Goal: Task Accomplishment & Management: Manage account settings

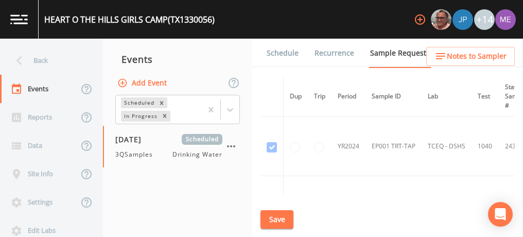
scroll to position [124, 0]
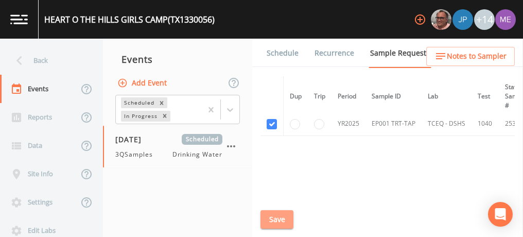
click at [282, 216] on button "Save" at bounding box center [276, 219] width 33 height 19
click at [282, 55] on link "Schedule" at bounding box center [282, 53] width 35 height 29
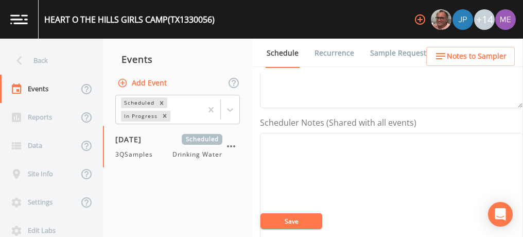
scroll to position [247, 0]
click at [275, 150] on textarea "Event Notes" at bounding box center [391, 196] width 263 height 131
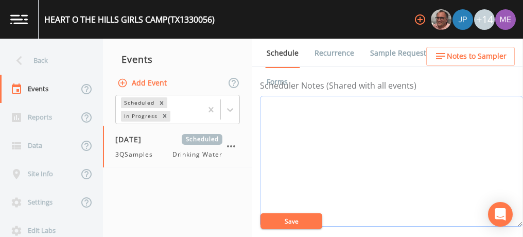
scroll to position [282, 0]
paste textarea "2430 HIGHWAY 39 HUNT, TX 78024-3410"
click at [266, 102] on textarea "2430 HIGHWAY 39 HUNT, TX 78024-3410" at bounding box center [391, 161] width 263 height 131
type textarea "2430 HIGHWAY 39 HUNT, TX 78024-3410"
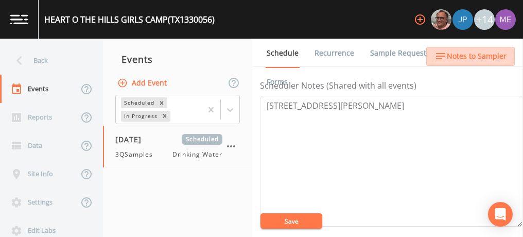
click at [463, 56] on span "Notes to Sampler" at bounding box center [476, 56] width 60 height 13
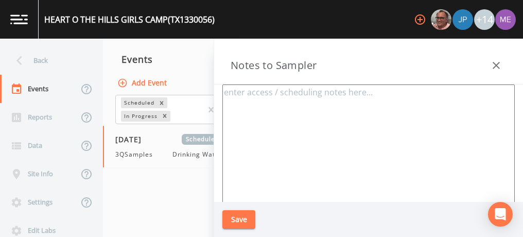
click at [332, 122] on textarea at bounding box center [368, 209] width 292 height 250
paste textarea "2430 HIGHWAY 39 HUNT, TX 78024-3410"
type textarea "2430 HIGHWAY 39 HUNT, TX 78024-3410"
click at [235, 217] on button "Save" at bounding box center [238, 219] width 33 height 19
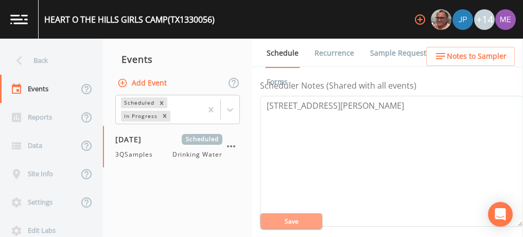
click at [300, 220] on button "Save" at bounding box center [291, 220] width 62 height 15
click at [272, 106] on textarea "2430 HIGHWAY 39 HUNT, TX 78024-3410" at bounding box center [391, 161] width 263 height 131
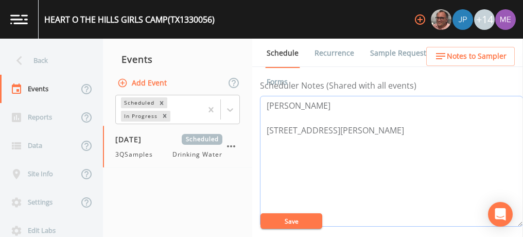
paste textarea "BUS - Business 830-238-4650 MOB - Mobile 830-496-6276"
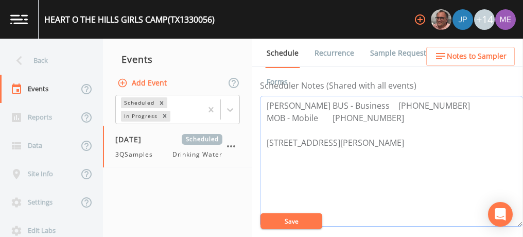
click at [398, 137] on textarea "Artur Gretkowski BUS - Business 830-238-4650 MOB - Mobile 830-496-6276 2430 HIG…" at bounding box center [391, 161] width 263 height 131
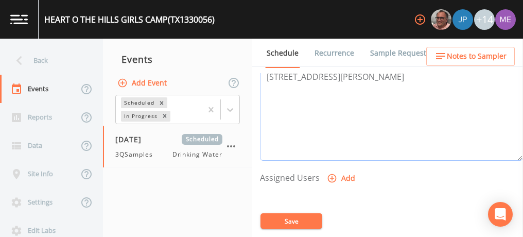
scroll to position [348, 0]
type textarea "Artur Gretkowski BUS - Business 830-238-4650 MOB - Mobile 830-496-6276 2430 HIG…"
click at [331, 173] on icon "button" at bounding box center [332, 178] width 10 height 10
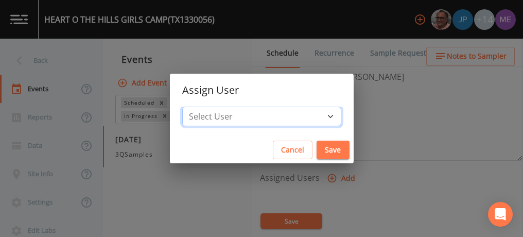
click at [312, 118] on select "Select User Mike Franklin Joshua gere Paul Lauren Saenz David Weber Zachary Eva…" at bounding box center [261, 116] width 159 height 20
select select "82fcd260-406f-4720-af66-0de7f1917f1c"
click at [198, 106] on select "Select User Mike Franklin Joshua gere Paul Lauren Saenz David Weber Zachary Eva…" at bounding box center [261, 116] width 159 height 20
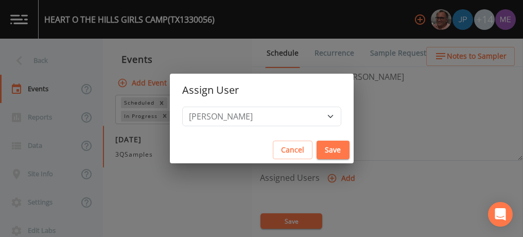
click at [325, 149] on button "Save" at bounding box center [332, 149] width 33 height 19
select select
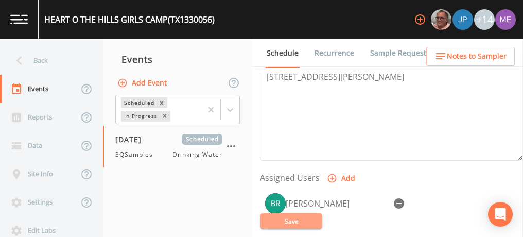
click at [305, 222] on button "Save" at bounding box center [291, 220] width 62 height 15
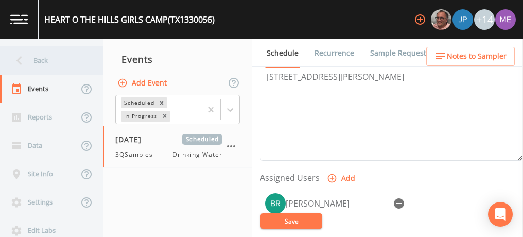
click at [45, 62] on div "Back" at bounding box center [46, 60] width 93 height 28
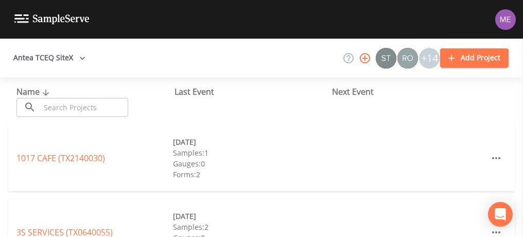
click at [61, 101] on input "text" at bounding box center [84, 107] width 88 height 19
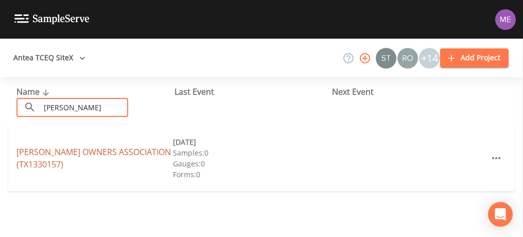
type input "Bonita"
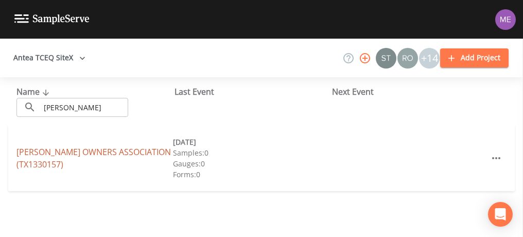
click at [42, 149] on link "BONITA OWNERS ASSOCIATION (TX1330157)" at bounding box center [93, 158] width 154 height 24
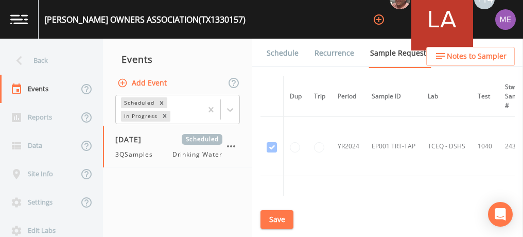
click at [282, 50] on link "Schedule" at bounding box center [282, 53] width 35 height 29
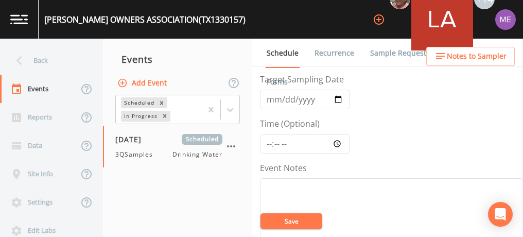
scroll to position [31, 0]
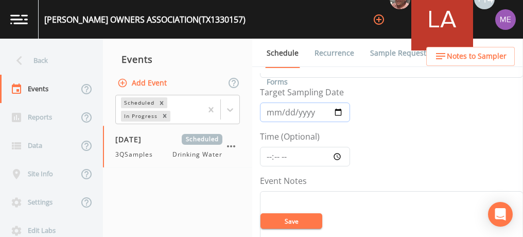
click at [338, 109] on input "2025-07-09" at bounding box center [305, 112] width 90 height 20
type input "[DATE]"
click at [269, 156] on input "Time (Optional)" at bounding box center [305, 157] width 90 height 20
type input "10:00"
click at [287, 223] on button "Save" at bounding box center [291, 220] width 62 height 15
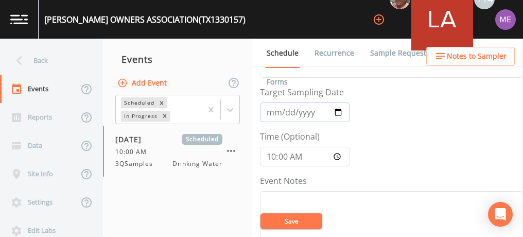
click at [285, 110] on input "2025-08-14" at bounding box center [305, 112] width 90 height 20
type input "2025-08-13"
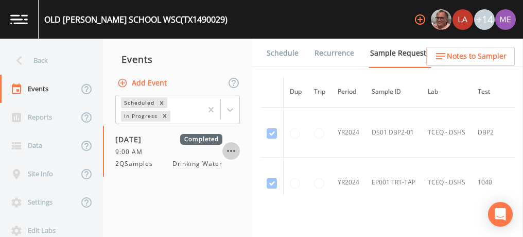
scroll to position [449, 0]
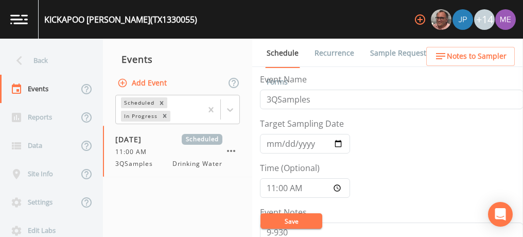
scroll to position [27, 0]
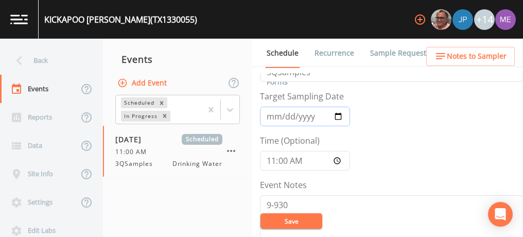
click at [282, 118] on input "[DATE]" at bounding box center [305, 116] width 90 height 20
type input "2025-08-13"
click at [295, 216] on button "Save" at bounding box center [291, 220] width 62 height 15
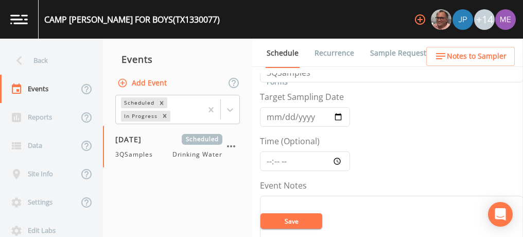
scroll to position [19, 0]
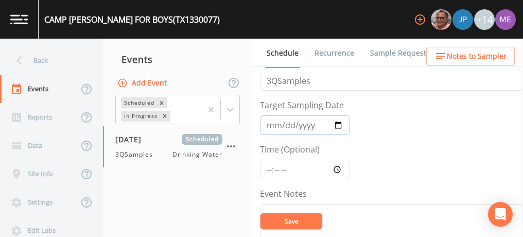
click at [284, 124] on input "2025-08-12" at bounding box center [305, 125] width 90 height 20
type input "2025-08-13"
click at [267, 169] on input "Time (Optional)" at bounding box center [305, 169] width 90 height 20
type input "09:00"
click at [284, 120] on input "2025-08-13" at bounding box center [305, 125] width 90 height 20
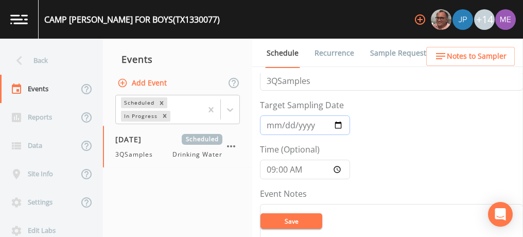
type input "[DATE]"
click at [282, 223] on button "Save" at bounding box center [291, 220] width 62 height 15
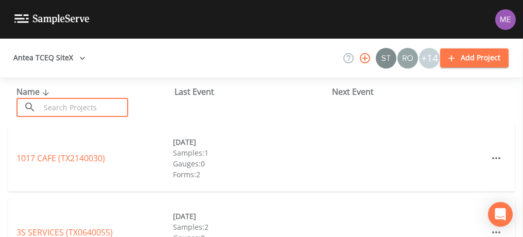
click at [75, 105] on input "text" at bounding box center [84, 107] width 88 height 19
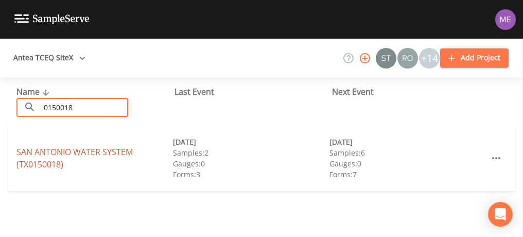
type input "0150018"
click at [40, 148] on link "SAN ANTONIO WATER SYSTEM (TX0150018)" at bounding box center [74, 158] width 116 height 24
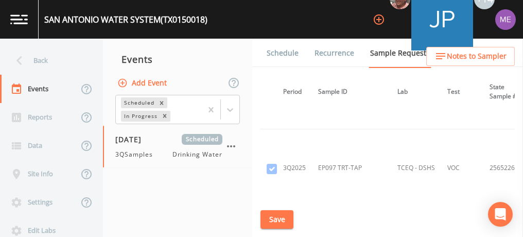
scroll to position [36571, 55]
drag, startPoint x: 375, startPoint y: 145, endPoint x: 415, endPoint y: 99, distance: 60.9
click at [415, 99] on th "Lab" at bounding box center [416, 91] width 50 height 31
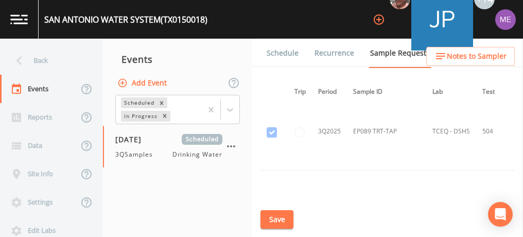
scroll to position [33673, 20]
click at [518, 104] on div "Schedule Recurrence Sample Requests COC Details Forms Dup Trip Period Sample ID…" at bounding box center [387, 138] width 271 height 198
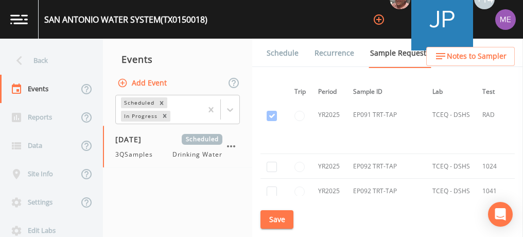
scroll to position [22683, 20]
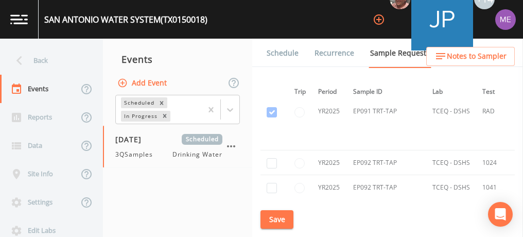
checkbox input "true"
click at [267, 232] on input "checkbox" at bounding box center [271, 237] width 10 height 10
checkbox input "true"
click at [271, 207] on input "checkbox" at bounding box center [271, 212] width 10 height 10
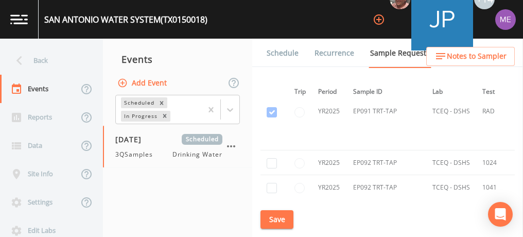
checkbox input "true"
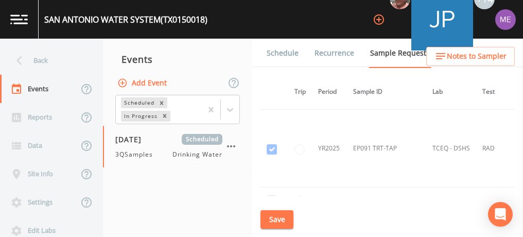
scroll to position [22646, 20]
click at [271, 220] on input "checkbox" at bounding box center [271, 225] width 10 height 10
checkbox input "true"
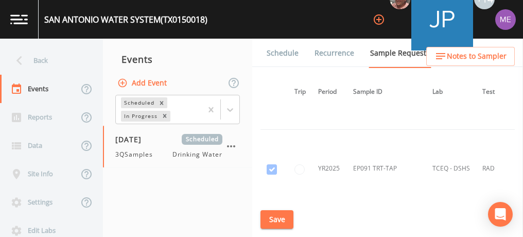
scroll to position [22625, 20]
click at [271, 216] on input "checkbox" at bounding box center [271, 221] width 10 height 10
checkbox input "true"
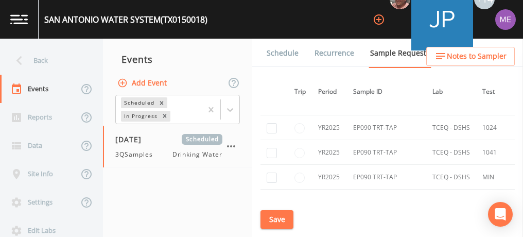
scroll to position [22170, 20]
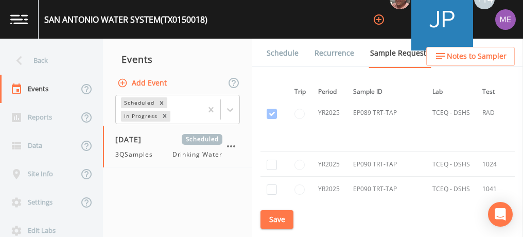
checkbox input "true"
click at [269, 234] on input "checkbox" at bounding box center [271, 239] width 10 height 10
checkbox input "true"
click at [273, 209] on input "checkbox" at bounding box center [271, 214] width 10 height 10
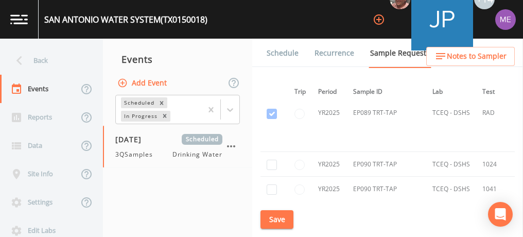
checkbox input "true"
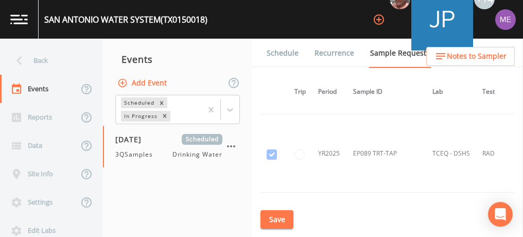
scroll to position [22127, 20]
click at [270, 227] on input "checkbox" at bounding box center [271, 232] width 10 height 10
checkbox input "true"
click at [271, 203] on input "checkbox" at bounding box center [271, 208] width 10 height 10
checkbox input "true"
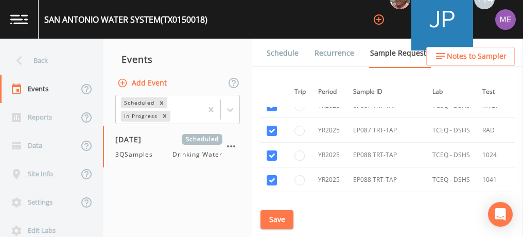
scroll to position [21667, 20]
checkbox input "false"
click at [271, 225] on input "checkbox" at bounding box center [271, 230] width 10 height 10
checkbox input "false"
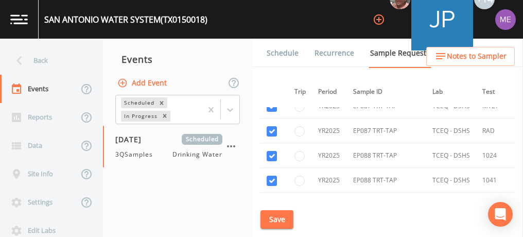
click at [271, 200] on input "checkbox" at bounding box center [271, 205] width 10 height 10
checkbox input "false"
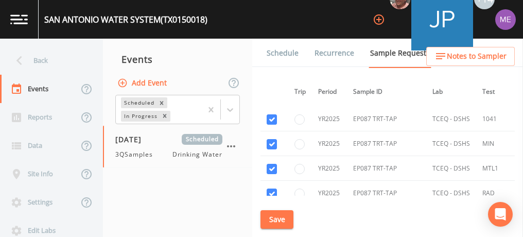
scroll to position [21603, 20]
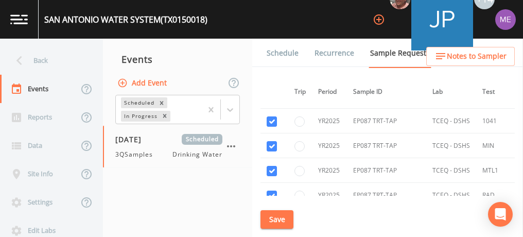
checkbox input "false"
click at [272, 215] on input "checkbox" at bounding box center [271, 220] width 10 height 10
checkbox input "false"
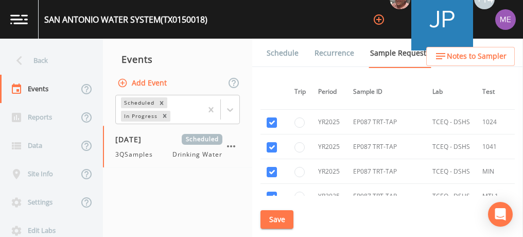
click at [272, 216] on input "checkbox" at bounding box center [271, 221] width 10 height 10
checkbox input "false"
click at [272, 217] on input "checkbox" at bounding box center [271, 222] width 10 height 10
checkbox input "false"
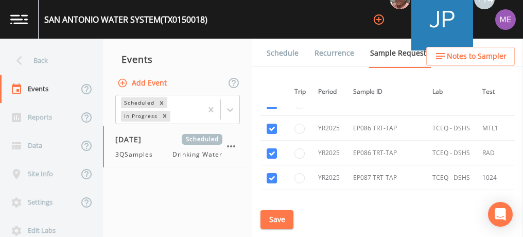
scroll to position [21520, 20]
click at [272, 216] on td at bounding box center [271, 228] width 23 height 25
click at [271, 223] on input "checkbox" at bounding box center [271, 228] width 10 height 10
checkbox input "false"
click at [270, 199] on input "checkbox" at bounding box center [271, 204] width 10 height 10
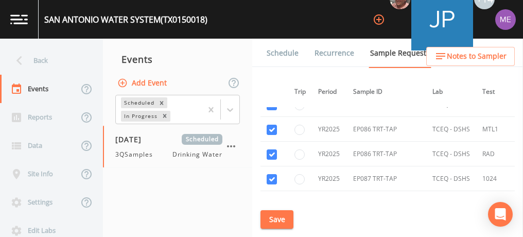
checkbox input "false"
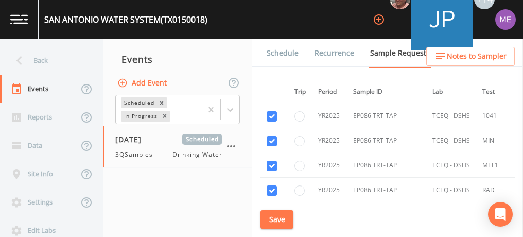
scroll to position [21483, 20]
click at [271, 211] on input "checkbox" at bounding box center [271, 216] width 10 height 10
checkbox input "false"
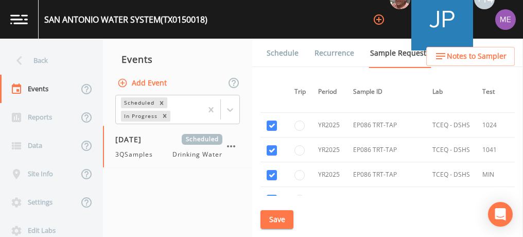
scroll to position [21448, 20]
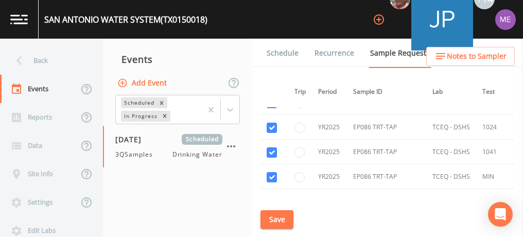
click at [270, 221] on input "checkbox" at bounding box center [271, 226] width 10 height 10
checkbox input "false"
click at [270, 196] on input "checkbox" at bounding box center [271, 201] width 10 height 10
checkbox input "false"
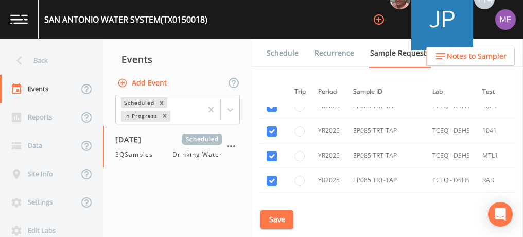
checkbox input "false"
click at [270, 225] on input "checkbox" at bounding box center [271, 230] width 10 height 10
checkbox input "false"
click at [270, 200] on input "checkbox" at bounding box center [271, 205] width 10 height 10
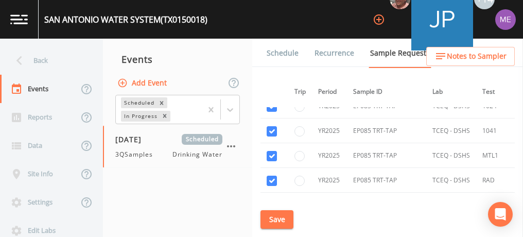
checkbox input "false"
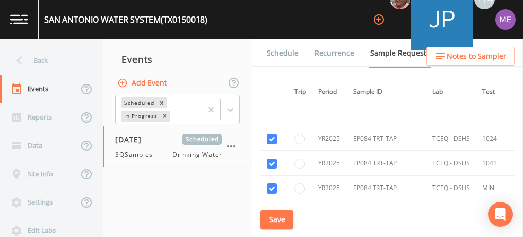
scroll to position [21212, 20]
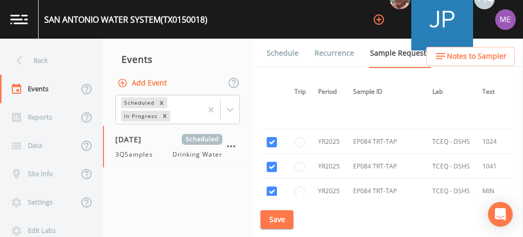
click at [270, 236] on input "checkbox" at bounding box center [271, 241] width 10 height 10
checkbox input "false"
click at [271, 211] on input "checkbox" at bounding box center [271, 216] width 10 height 10
checkbox input "false"
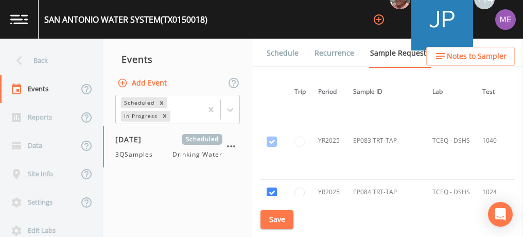
scroll to position [21160, 20]
click at [271, 213] on input "checkbox" at bounding box center [271, 218] width 10 height 10
checkbox input "false"
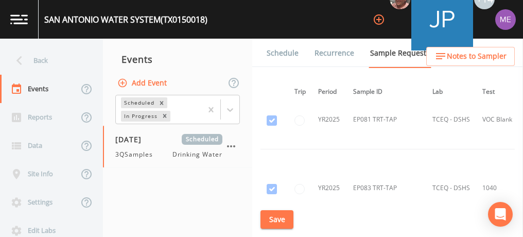
scroll to position [21113, 20]
click at [271, 236] on input "checkbox" at bounding box center [271, 241] width 10 height 10
checkbox input "false"
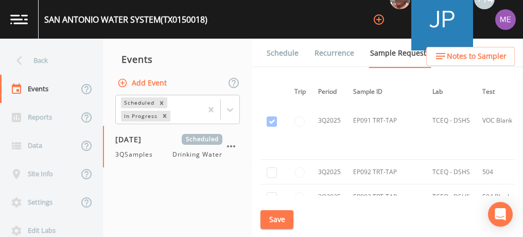
scroll to position [34869, 20]
checkbox input "true"
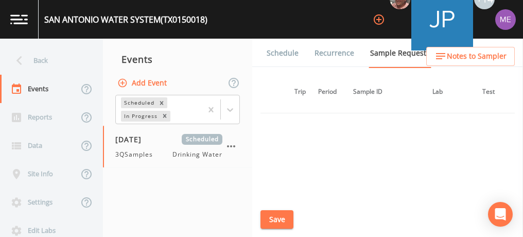
scroll to position [29147, 20]
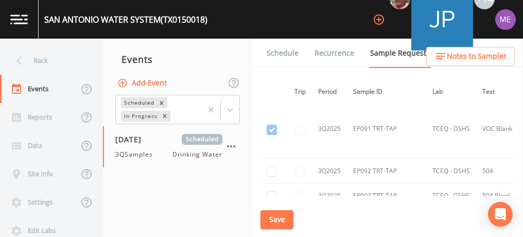
checkbox input "true"
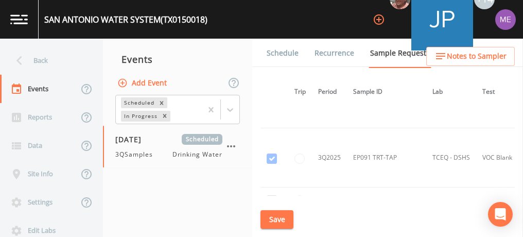
scroll to position [29118, 20]
checkbox input "true"
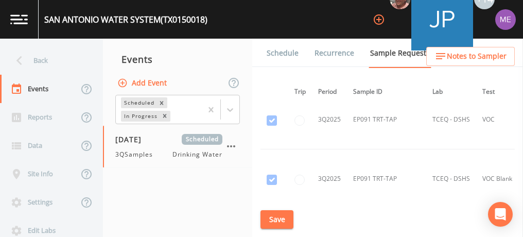
scroll to position [29094, 20]
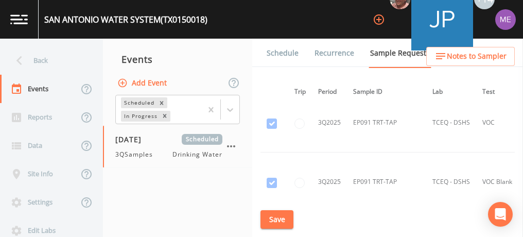
checkbox input "true"
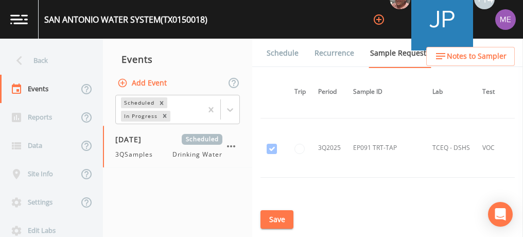
scroll to position [29067, 20]
checkbox input "true"
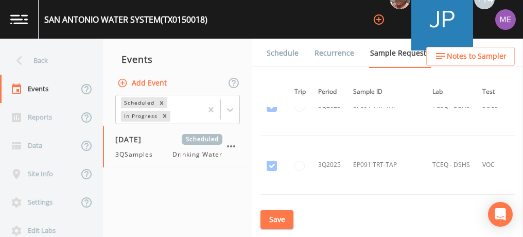
scroll to position [29049, 20]
checkbox input "true"
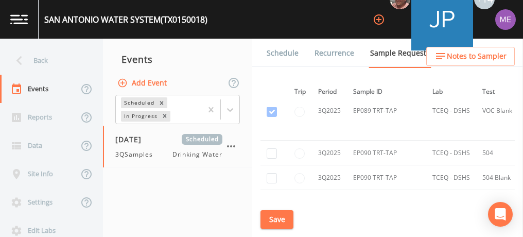
scroll to position [28568, 20]
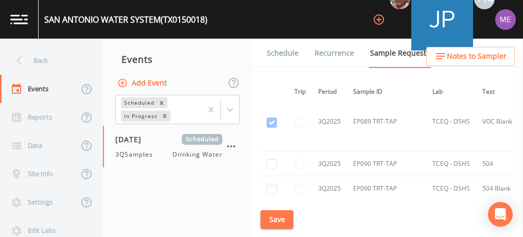
checkbox input "true"
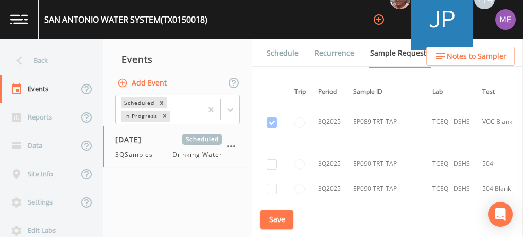
checkbox input "true"
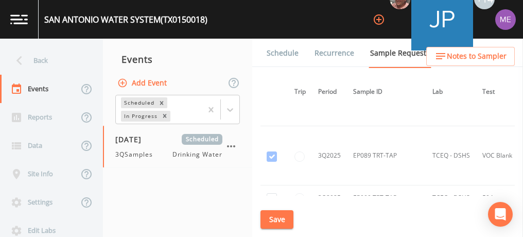
scroll to position [28523, 20]
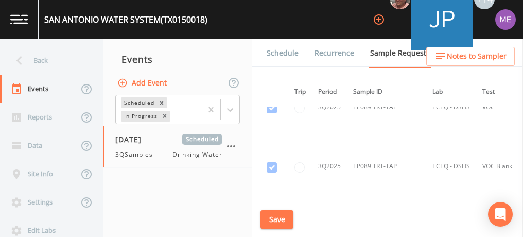
checkbox input "true"
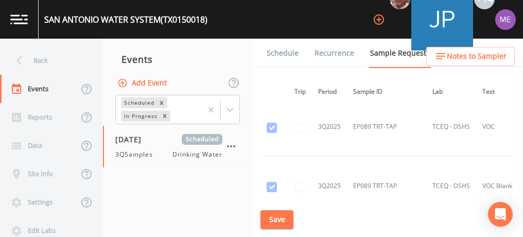
scroll to position [28503, 20]
checkbox input "true"
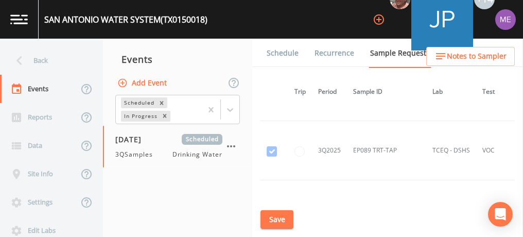
scroll to position [28479, 20]
checkbox input "true"
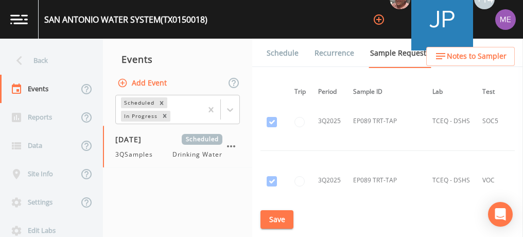
scroll to position [28449, 20]
checkbox input "true"
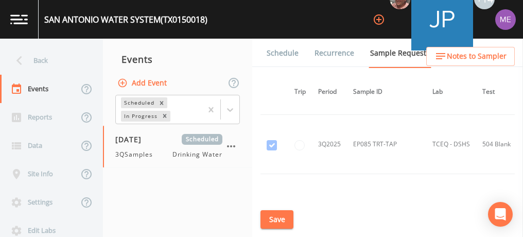
scroll to position [26528, 20]
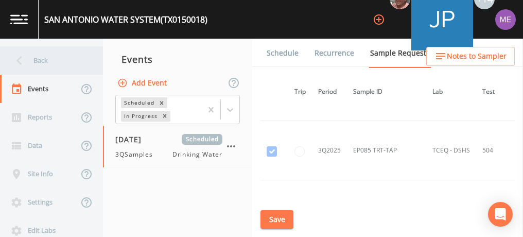
click at [40, 63] on div "Back" at bounding box center [46, 60] width 93 height 28
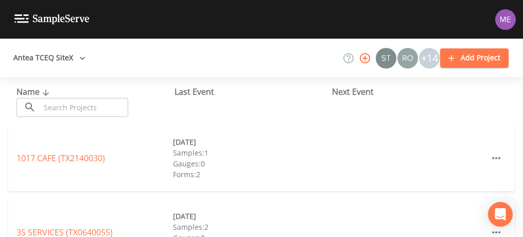
click at [52, 109] on input "text" at bounding box center [84, 107] width 88 height 19
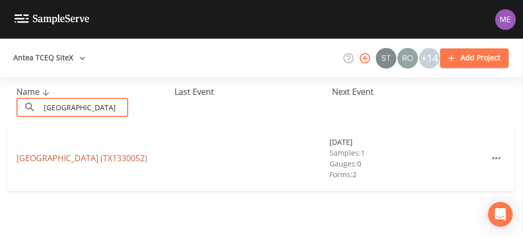
type input "rio vista"
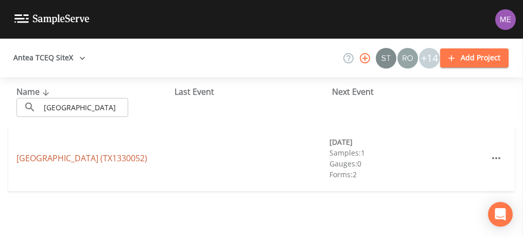
click at [44, 157] on link "CAMP RIO VISTA (TX1330052)" at bounding box center [81, 157] width 131 height 11
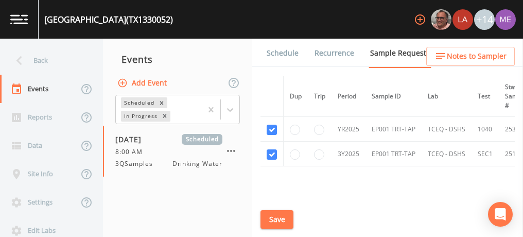
click at [291, 52] on link "Schedule" at bounding box center [282, 53] width 35 height 29
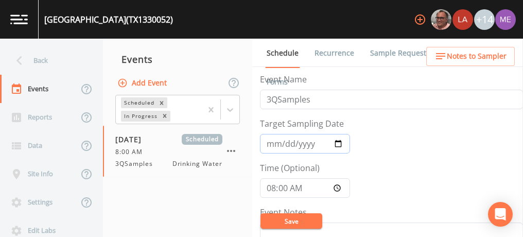
click at [286, 141] on input "2025-08-12" at bounding box center [305, 144] width 90 height 20
type input "2025-08-14"
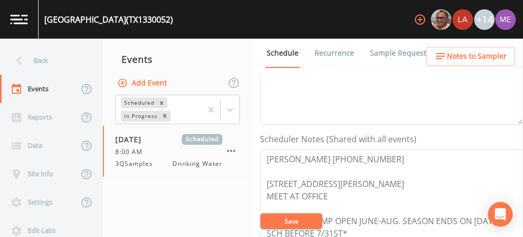
scroll to position [228, 0]
click at [292, 222] on button "Save" at bounding box center [291, 220] width 62 height 15
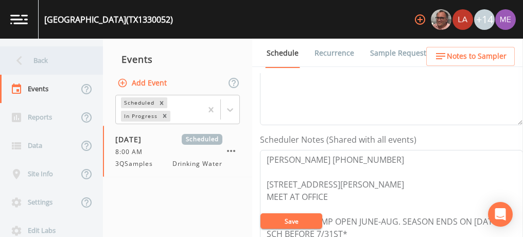
click at [46, 59] on div "Back" at bounding box center [46, 60] width 93 height 28
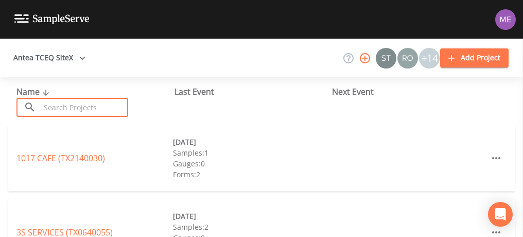
click at [61, 104] on input "text" at bounding box center [84, 107] width 88 height 19
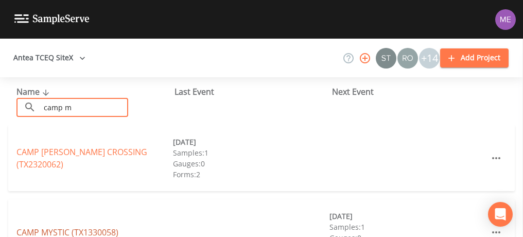
type input "camp m"
click at [56, 231] on link "CAMP MYSTIC (TX1330058)" at bounding box center [67, 231] width 102 height 11
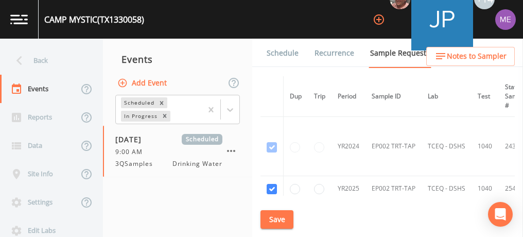
click at [278, 55] on link "Schedule" at bounding box center [282, 53] width 35 height 29
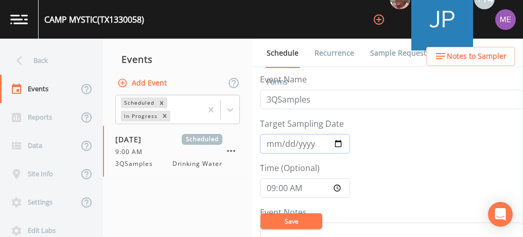
click at [283, 142] on input "2025-08-12" at bounding box center [305, 144] width 90 height 20
type input "2025-08-14"
click at [293, 220] on button "Save" at bounding box center [291, 220] width 62 height 15
click at [276, 219] on button "Save" at bounding box center [291, 220] width 62 height 15
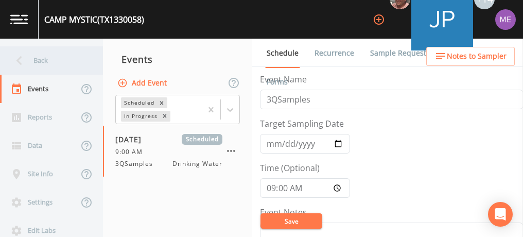
click at [41, 59] on div "Back" at bounding box center [46, 60] width 93 height 28
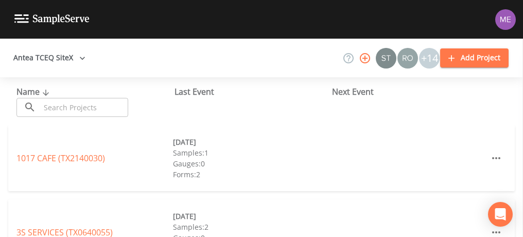
click at [53, 108] on input "text" at bounding box center [84, 107] width 88 height 19
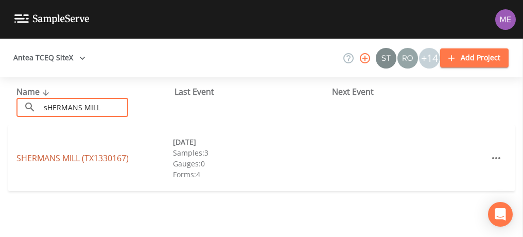
type input "sHERMANS MILL"
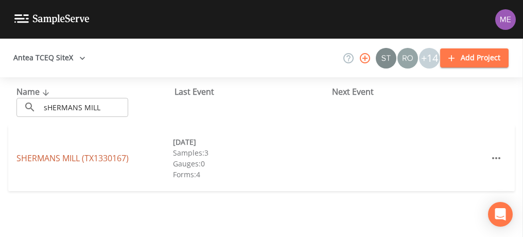
click at [41, 160] on link "SHERMANS MILL (TX1330167)" at bounding box center [72, 157] width 112 height 11
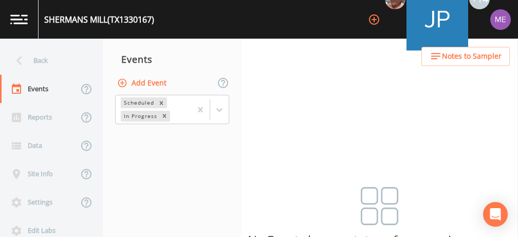
click at [147, 82] on button "Add Event" at bounding box center [143, 83] width 56 height 19
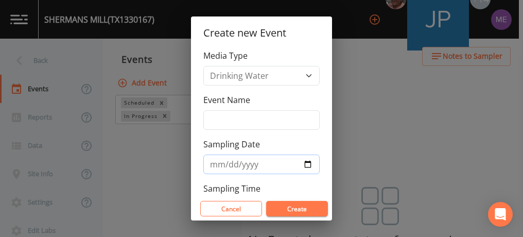
click at [219, 163] on input "Sampling Date" at bounding box center [261, 164] width 116 height 20
type input "2025-08-14"
click at [212, 119] on input "Event Name" at bounding box center [261, 120] width 116 height 20
type input "3QSamples"
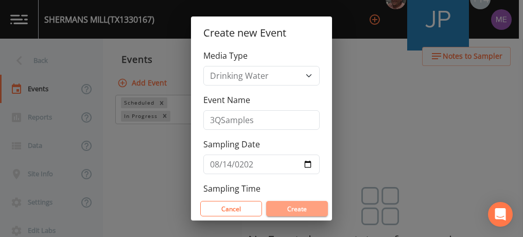
click at [287, 205] on button "Create" at bounding box center [297, 208] width 62 height 15
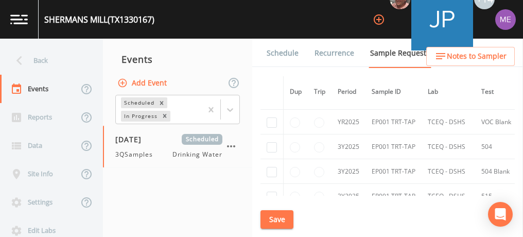
scroll to position [462, 0]
click at [291, 55] on link "Schedule" at bounding box center [282, 53] width 35 height 29
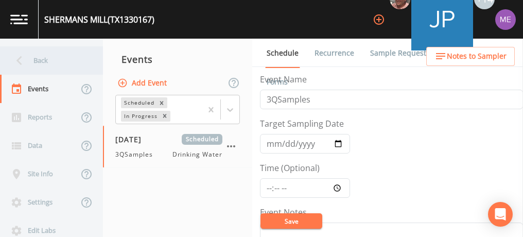
click at [45, 61] on div "Back" at bounding box center [46, 60] width 93 height 28
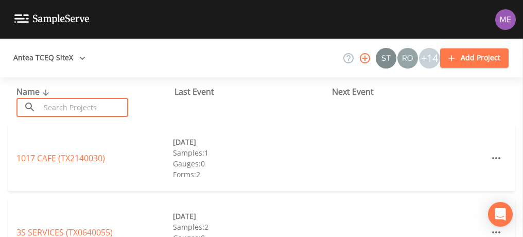
click at [120, 113] on input "text" at bounding box center [84, 107] width 88 height 19
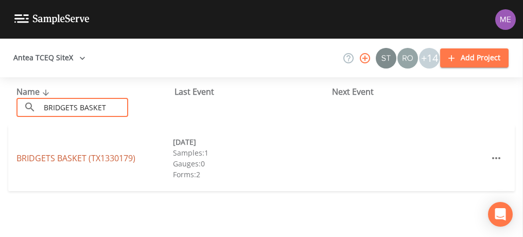
type input "BRIDGETS BASKET"
click at [110, 158] on link "BRIDGETS BASKET (TX1330179)" at bounding box center [75, 157] width 119 height 11
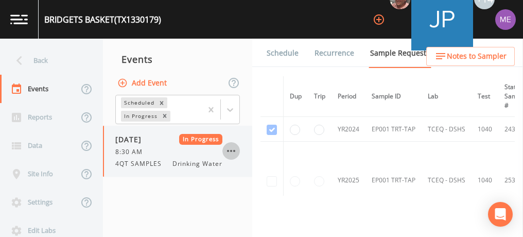
click at [231, 150] on icon "button" at bounding box center [231, 151] width 12 height 12
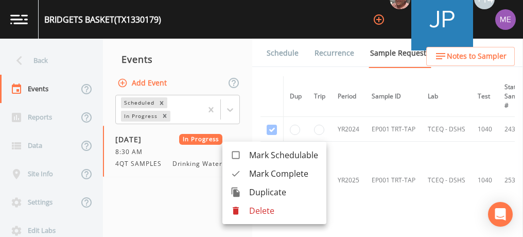
click at [249, 171] on span "Mark Complete" at bounding box center [283, 173] width 69 height 12
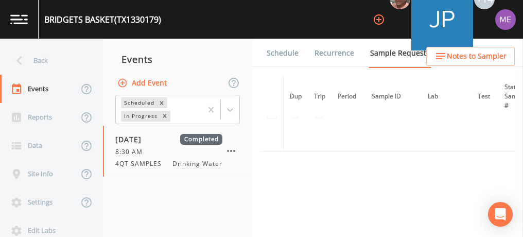
scroll to position [76, 0]
click at [151, 79] on button "Add Event" at bounding box center [143, 83] width 56 height 19
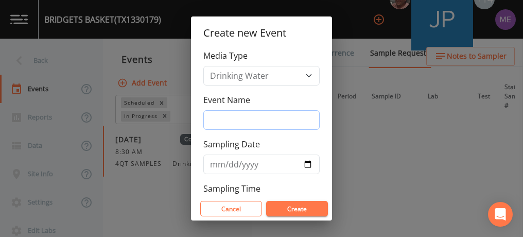
click at [237, 111] on input "Event Name" at bounding box center [261, 120] width 116 height 20
type input "3QSamples"
type input "2025-08-14"
click at [278, 208] on button "Create" at bounding box center [297, 208] width 62 height 15
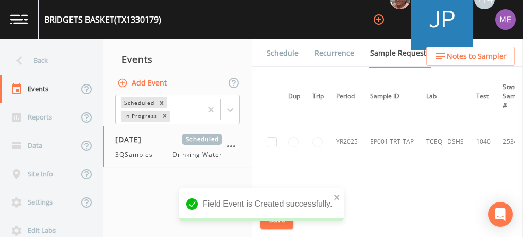
scroll to position [46, 2]
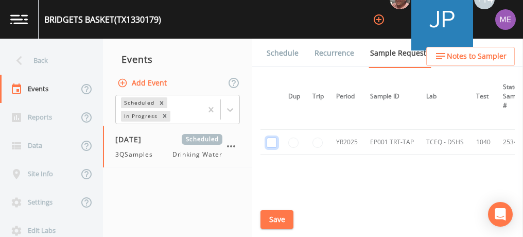
click at [272, 106] on input "checkbox" at bounding box center [271, 101] width 10 height 10
checkbox input "true"
click at [276, 217] on button "Save" at bounding box center [276, 219] width 33 height 19
click at [285, 48] on link "Schedule" at bounding box center [282, 53] width 35 height 29
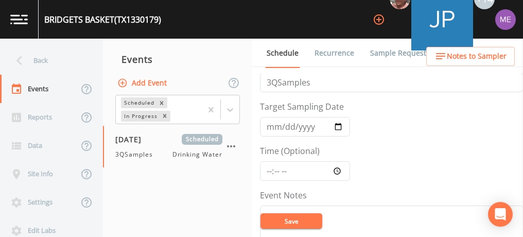
scroll to position [9, 0]
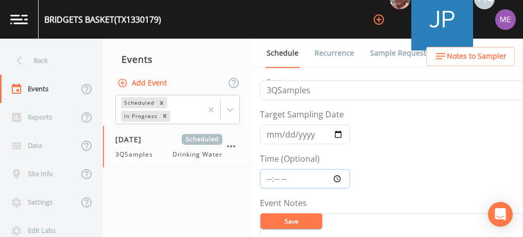
click at [268, 179] on input "Time (Optional)" at bounding box center [305, 179] width 90 height 20
type input "10:00"
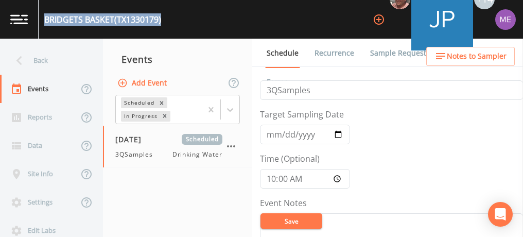
drag, startPoint x: 45, startPoint y: 17, endPoint x: 164, endPoint y: 25, distance: 119.0
click at [164, 25] on div "BRIDGETS BASKET (TX1330179) +14" at bounding box center [261, 19] width 523 height 39
copy div "BRIDGETS BASKET (TX1330179)"
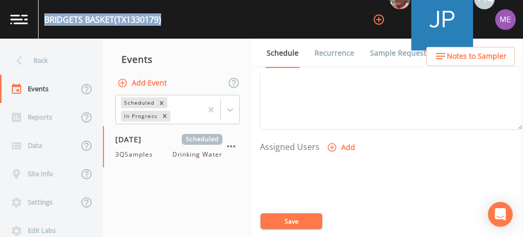
scroll to position [382, 0]
click at [330, 140] on icon "button" at bounding box center [332, 144] width 9 height 9
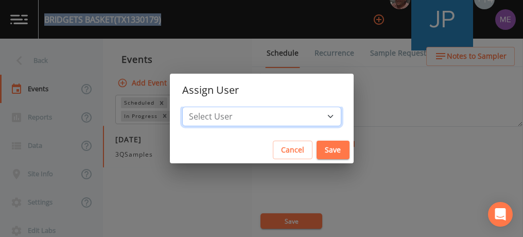
click at [313, 112] on select "Select User Mike Franklin Joshua gere Paul Lauren Saenz David Weber Zachary Eva…" at bounding box center [261, 116] width 159 height 20
select select "82fcd260-406f-4720-af66-0de7f1917f1c"
click at [198, 106] on select "Select User Mike Franklin Joshua gere Paul Lauren Saenz David Weber Zachary Eva…" at bounding box center [261, 116] width 159 height 20
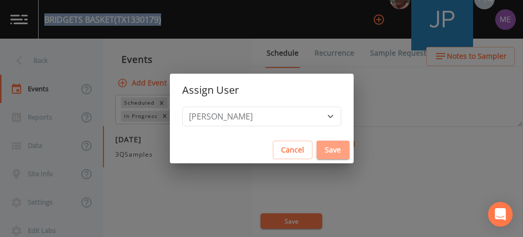
click at [317, 149] on button "Save" at bounding box center [332, 149] width 33 height 19
select select
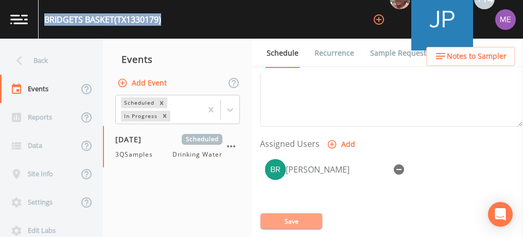
click at [292, 216] on button "Save" at bounding box center [291, 220] width 62 height 15
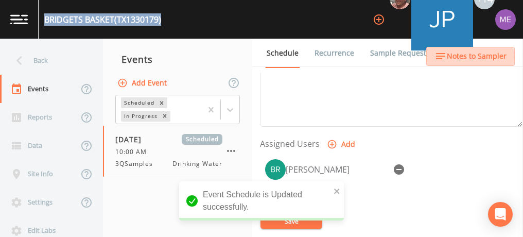
click at [457, 57] on span "Notes to Sampler" at bounding box center [476, 56] width 60 height 13
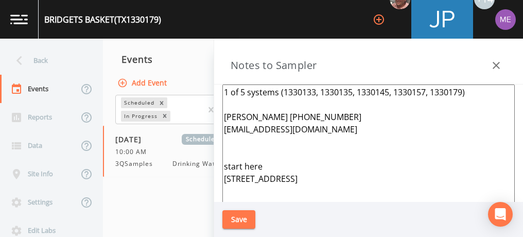
click at [468, 90] on textarea "1 of 5 systems (1330133, 1330135, 1330145, 1330157, 1330179) Greg Grinnan 830-2…" at bounding box center [368, 209] width 292 height 250
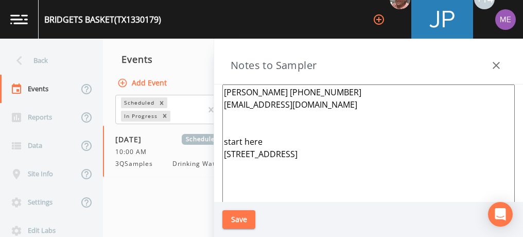
click at [292, 190] on textarea "Greg Grinnan 830-214-5481 tandgwater@gmail.com start here 167 Blue Ridge Kerrvi…" at bounding box center [368, 209] width 292 height 250
type textarea "Greg Grinnan 830-214-5481 tandgwater@gmail.com"
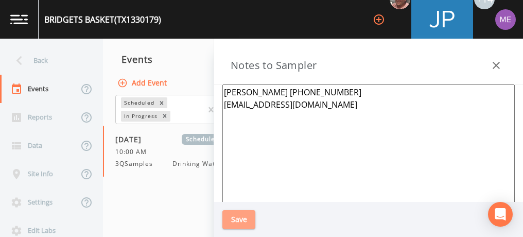
click at [240, 216] on button "Save" at bounding box center [238, 219] width 33 height 19
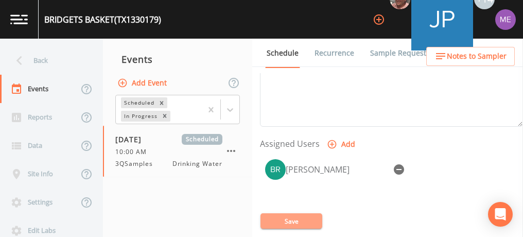
click at [285, 223] on button "Save" at bounding box center [291, 220] width 62 height 15
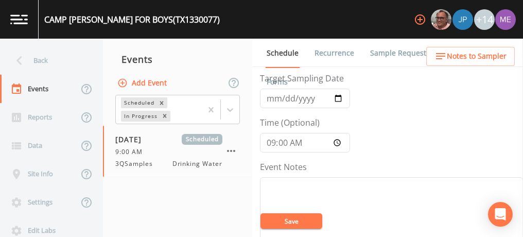
scroll to position [44, 0]
click at [271, 142] on input "09:00" at bounding box center [305, 144] width 90 height 20
type input "10:00"
click at [282, 222] on button "Save" at bounding box center [291, 220] width 62 height 15
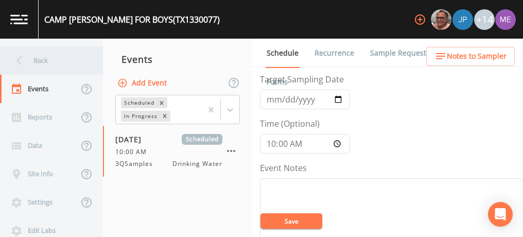
click at [36, 56] on div "Back" at bounding box center [46, 60] width 93 height 28
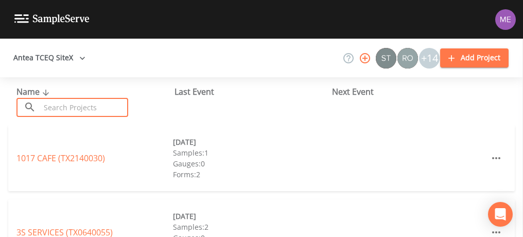
click at [97, 106] on input "text" at bounding box center [84, 107] width 88 height 19
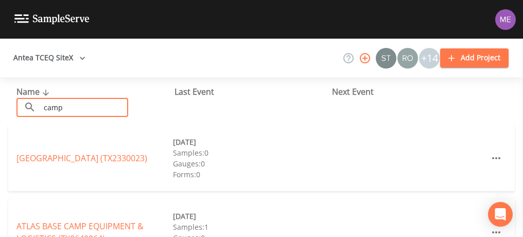
type input "camp stewart for boys"
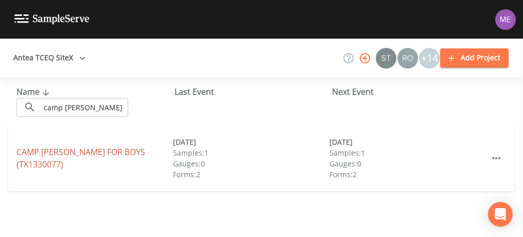
click at [100, 154] on link "CAMP STEWART FOR BOYS (TX1330077)" at bounding box center [80, 158] width 129 height 24
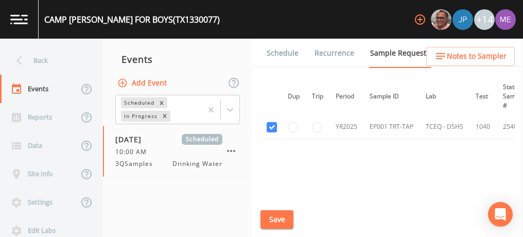
scroll to position [124, 2]
click at [275, 50] on link "Schedule" at bounding box center [282, 53] width 35 height 29
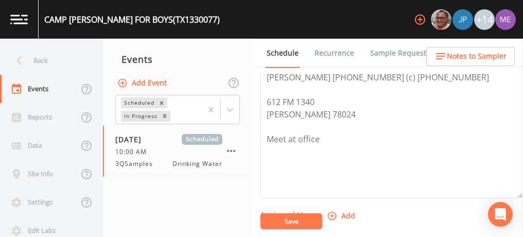
scroll to position [365, 0]
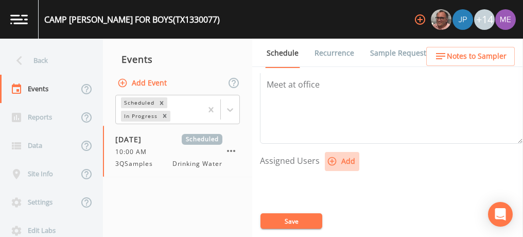
click at [330, 157] on icon "button" at bounding box center [332, 161] width 9 height 9
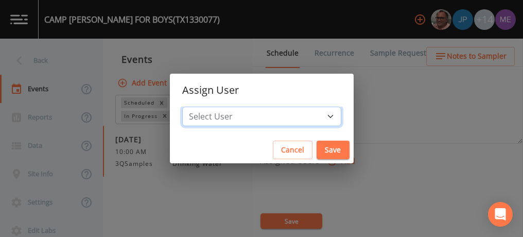
click at [313, 113] on select "Select User Mike Franklin Joshua gere Paul Lauren Saenz David Weber Zachary Eva…" at bounding box center [261, 116] width 159 height 20
select select "82fcd260-406f-4720-af66-0de7f1917f1c"
click at [198, 106] on select "Select User Mike Franklin Joshua gere Paul Lauren Saenz David Weber Zachary Eva…" at bounding box center [261, 116] width 159 height 20
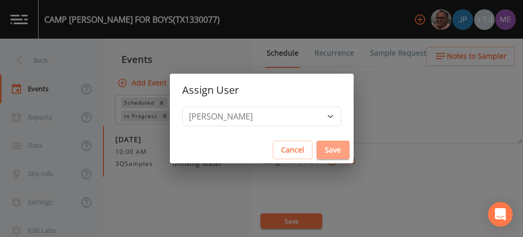
click at [320, 150] on button "Save" at bounding box center [332, 149] width 33 height 19
select select
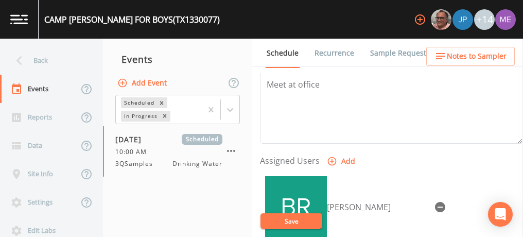
click at [294, 220] on button "Save" at bounding box center [291, 220] width 62 height 15
click at [454, 58] on span "Notes to Sampler" at bounding box center [476, 56] width 60 height 13
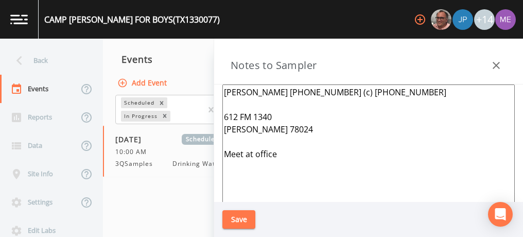
click at [223, 92] on textarea "Arthur Gretkowski 830-238-4650 (c) 830-238-4650 612 FM 1340 Hunt 78024 Meet at …" at bounding box center [368, 209] width 292 height 250
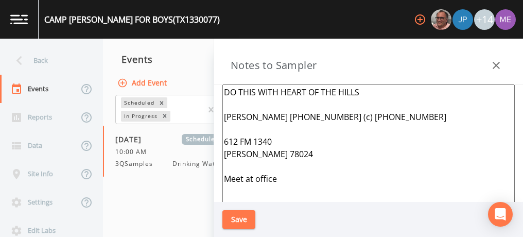
type textarea "DO THIS WITH HEART OF THE HILLS Arthur Gretkowski 830-238-4650 (c) 830-238-4650…"
click at [229, 222] on button "Save" at bounding box center [238, 219] width 33 height 19
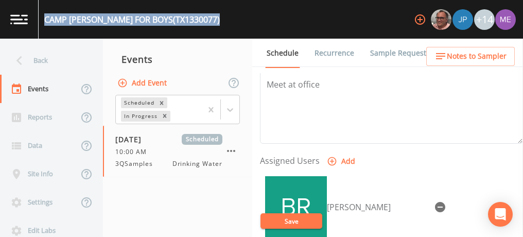
drag, startPoint x: 46, startPoint y: 16, endPoint x: 195, endPoint y: 20, distance: 149.2
click at [195, 20] on div "CAMP STEWART FOR BOYS (TX1330077) +14" at bounding box center [261, 19] width 523 height 39
copy div "CAMP STEWART FOR BOYS (TX1330077)"
click at [279, 218] on button "Save" at bounding box center [291, 220] width 62 height 15
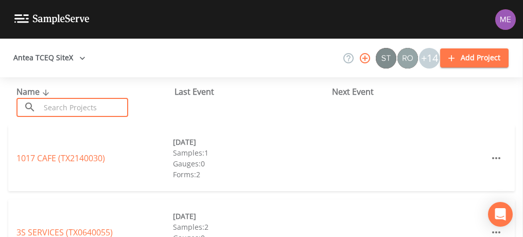
click at [114, 102] on input "text" at bounding box center [84, 107] width 88 height 19
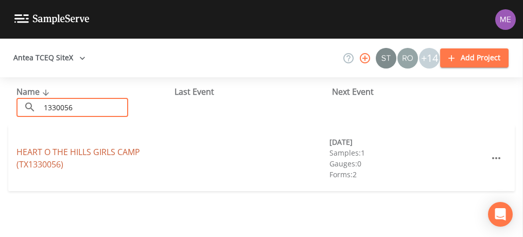
type input "1330056"
click at [48, 149] on link "HEART O THE [GEOGRAPHIC_DATA] (TX1330056)" at bounding box center [77, 158] width 123 height 24
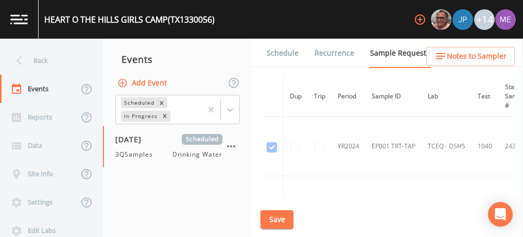
click at [291, 56] on link "Schedule" at bounding box center [282, 53] width 35 height 29
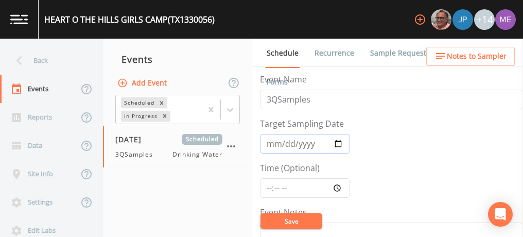
click at [285, 141] on input "[DATE]" at bounding box center [305, 144] width 90 height 20
type input "[DATE]"
click at [268, 184] on input "Time (Optional)" at bounding box center [305, 188] width 90 height 20
type input "09:00"
click at [275, 216] on button "Save" at bounding box center [291, 220] width 62 height 15
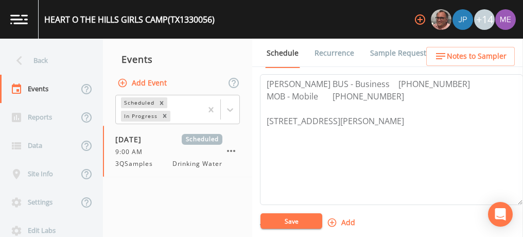
scroll to position [257, 0]
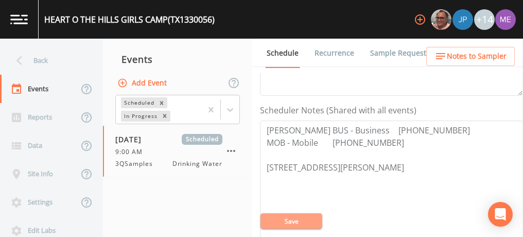
click at [274, 221] on button "Save" at bounding box center [291, 220] width 62 height 15
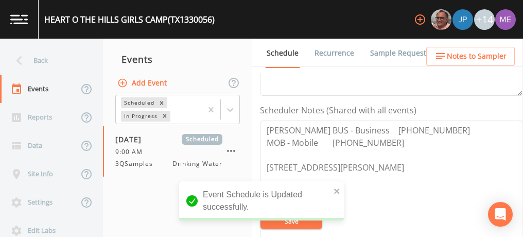
click at [462, 53] on span "Notes to Sampler" at bounding box center [476, 56] width 60 height 13
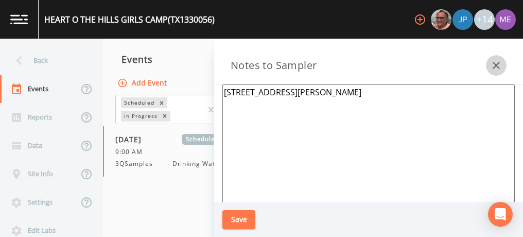
click at [493, 63] on icon "button" at bounding box center [495, 65] width 7 height 7
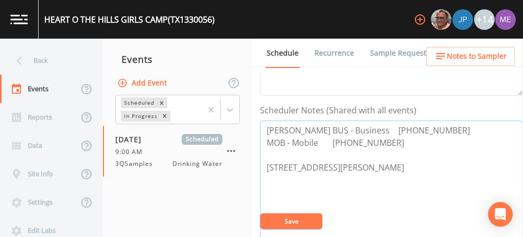
drag, startPoint x: 335, startPoint y: 139, endPoint x: 395, endPoint y: 137, distance: 59.7
click at [395, 137] on textarea "[PERSON_NAME] BUS - Business [PHONE_NUMBER] MOB - Mobile [PHONE_NUMBER] [STREET…" at bounding box center [391, 185] width 263 height 131
click at [455, 59] on span "Notes to Sampler" at bounding box center [476, 56] width 60 height 13
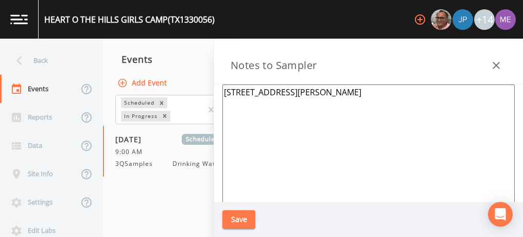
click at [244, 97] on textarea "[STREET_ADDRESS][PERSON_NAME]" at bounding box center [368, 209] width 292 height 250
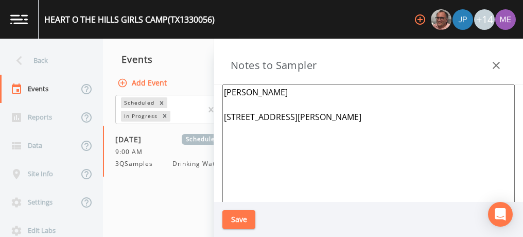
paste textarea "[PHONE_NUMBER]"
type textarea "[PERSON_NAME] [PHONE_NUMBER] [STREET_ADDRESS][PERSON_NAME]"
click at [250, 217] on button "Save" at bounding box center [238, 219] width 33 height 19
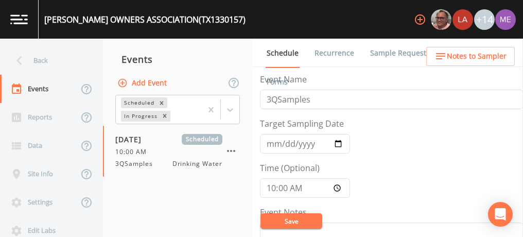
scroll to position [31, 0]
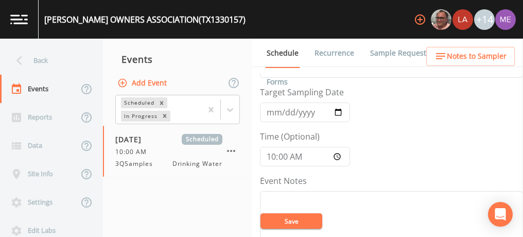
click at [283, 108] on input "[DATE]" at bounding box center [305, 112] width 90 height 20
type input "[DATE]"
click at [295, 217] on button "Save" at bounding box center [291, 220] width 62 height 15
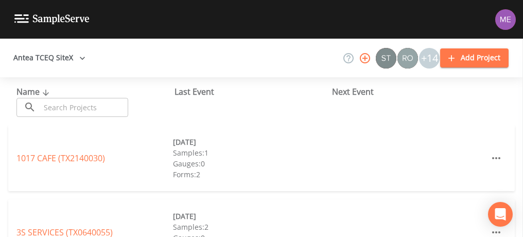
click at [98, 105] on input "text" at bounding box center [84, 107] width 88 height 19
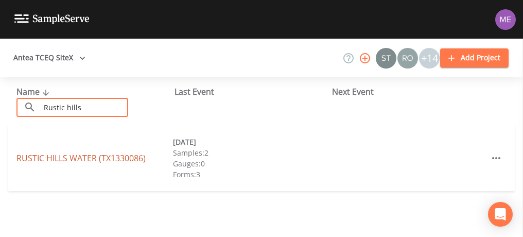
type input "Rustic hills"
click at [43, 161] on link "RUSTIC HILLS WATER (TX1330086)" at bounding box center [80, 157] width 129 height 11
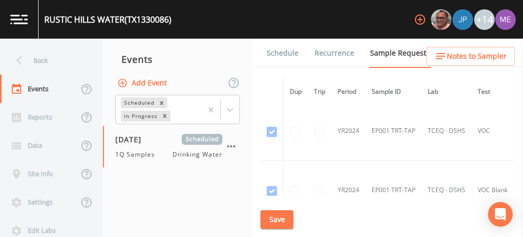
scroll to position [124, 0]
click at [277, 53] on link "Schedule" at bounding box center [282, 53] width 35 height 29
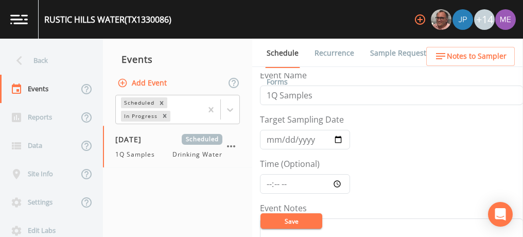
scroll to position [3, 0]
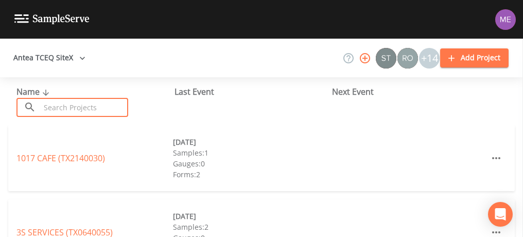
click at [55, 103] on input "text" at bounding box center [84, 107] width 88 height 19
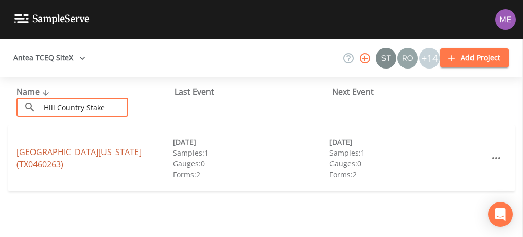
type input "Hill Country Stake"
click at [53, 149] on link "[GEOGRAPHIC_DATA][US_STATE] (TX0460263)" at bounding box center [78, 158] width 125 height 24
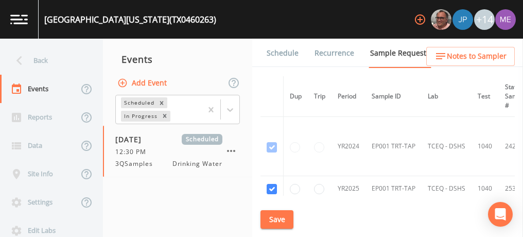
click at [277, 50] on link "Schedule" at bounding box center [282, 53] width 35 height 29
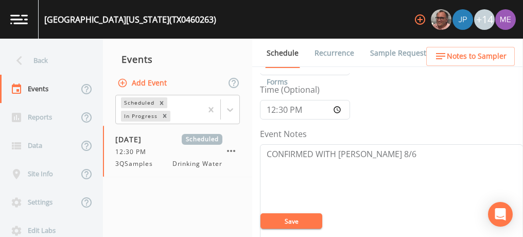
scroll to position [78, 0]
click at [272, 109] on input "12:30:00" at bounding box center [305, 110] width 90 height 20
type input "13:30"
click at [292, 220] on button "Save" at bounding box center [291, 220] width 62 height 15
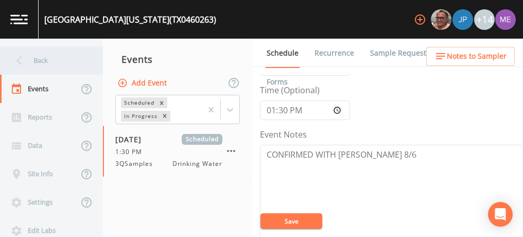
click at [34, 57] on div "Back" at bounding box center [46, 60] width 93 height 28
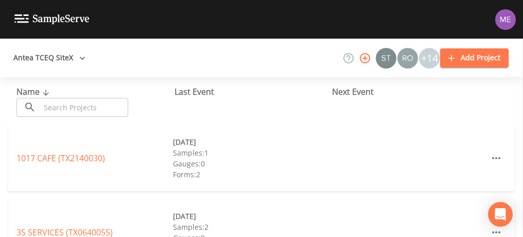
click at [60, 109] on input "text" at bounding box center [84, 107] width 88 height 19
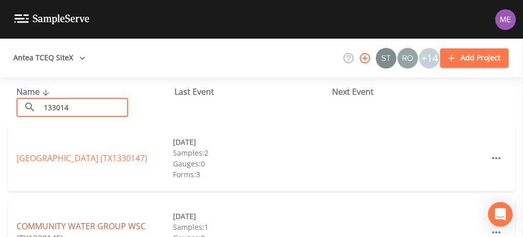
type input "133014"
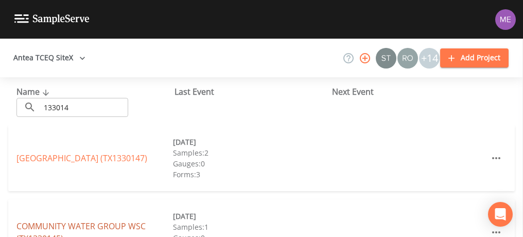
click at [81, 226] on link "COMMUNITY WATER GROUP WSC (TX1330145)" at bounding box center [80, 232] width 129 height 24
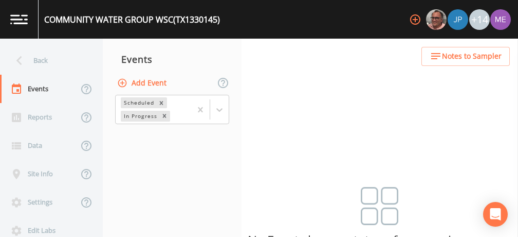
click at [157, 83] on button "Add Event" at bounding box center [143, 83] width 56 height 19
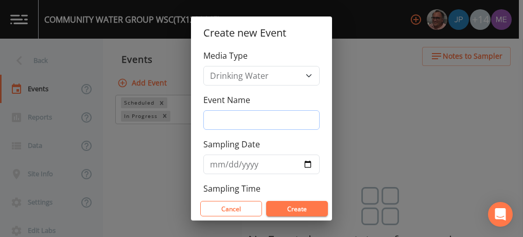
click at [234, 119] on input "Event Name" at bounding box center [261, 120] width 116 height 20
type input "3QSamples"
type input "[DATE]"
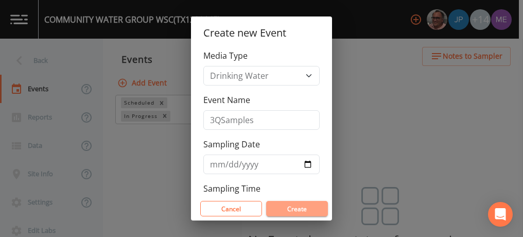
click at [299, 206] on button "Create" at bounding box center [297, 208] width 62 height 15
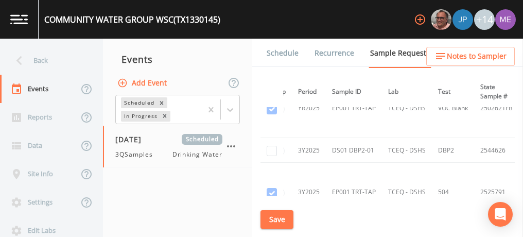
scroll to position [384, 0]
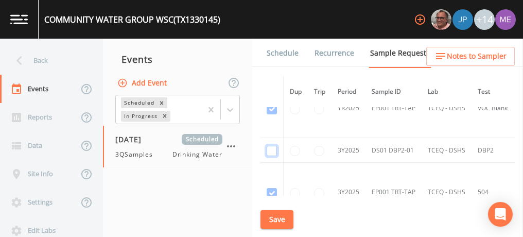
click at [269, 151] on input "checkbox" at bounding box center [271, 151] width 10 height 10
checkbox input "true"
click at [285, 217] on button "Save" at bounding box center [276, 219] width 33 height 19
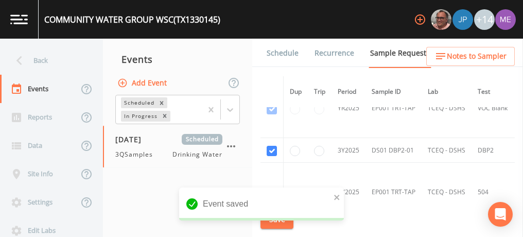
click at [286, 51] on link "Schedule" at bounding box center [282, 53] width 35 height 29
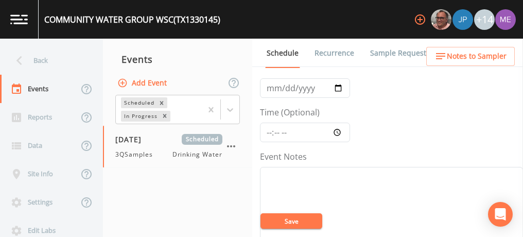
scroll to position [55, 0]
click at [270, 132] on input "Time (Optional)" at bounding box center [305, 133] width 90 height 20
type input "10:00"
click at [366, 183] on textarea "Event Notes" at bounding box center [391, 232] width 263 height 131
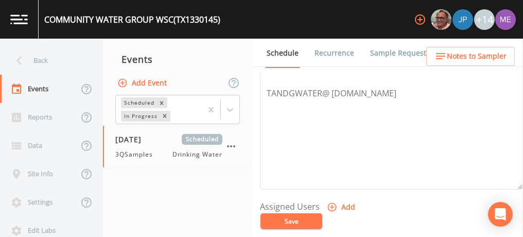
scroll to position [319, 0]
click at [292, 220] on button "Save" at bounding box center [291, 220] width 62 height 15
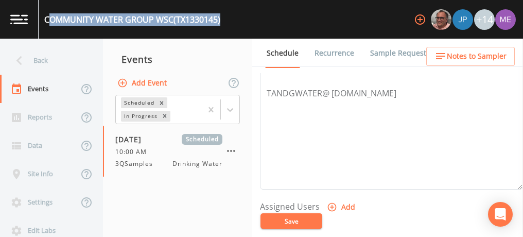
drag, startPoint x: 48, startPoint y: 20, endPoint x: 222, endPoint y: 20, distance: 173.9
click at [220, 20] on div "COMMUNITY WATER GROUP WSC (TX1330145)" at bounding box center [132, 19] width 176 height 12
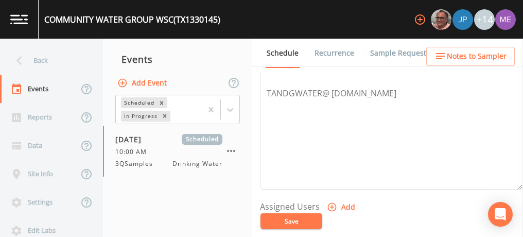
click at [43, 18] on div "COMMUNITY WATER GROUP WSC (TX1330145)" at bounding box center [130, 19] width 182 height 39
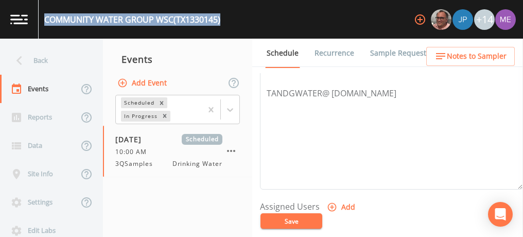
drag, startPoint x: 43, startPoint y: 18, endPoint x: 223, endPoint y: 15, distance: 180.6
click at [223, 15] on div "COMMUNITY WATER GROUP WSC (TX1330145) +14" at bounding box center [261, 19] width 523 height 39
copy div "COMMUNITY WATER GROUP WSC (TX1330145)"
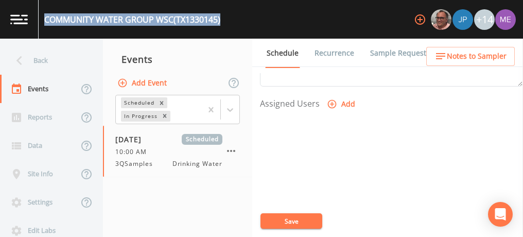
scroll to position [422, 0]
click at [329, 102] on icon "button" at bounding box center [332, 104] width 10 height 10
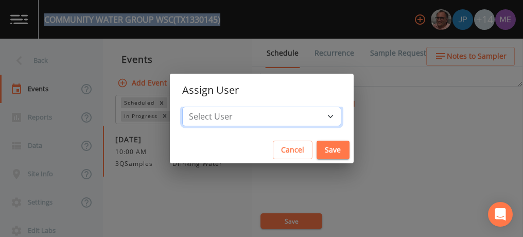
click at [314, 116] on select "Select User [PERSON_NAME] [PERSON_NAME] [PERSON_NAME] [PERSON_NAME] [PERSON_NAM…" at bounding box center [261, 116] width 159 height 20
select select "82fcd260-406f-4720-af66-0de7f1917f1c"
click at [198, 106] on select "Select User [PERSON_NAME] [PERSON_NAME] [PERSON_NAME] [PERSON_NAME] [PERSON_NAM…" at bounding box center [261, 116] width 159 height 20
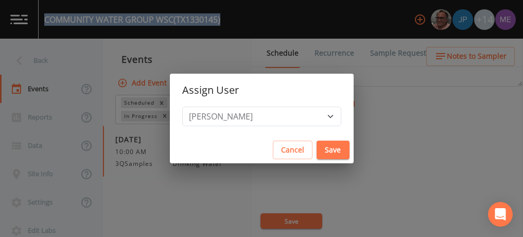
click at [316, 145] on button "Save" at bounding box center [332, 149] width 33 height 19
select select
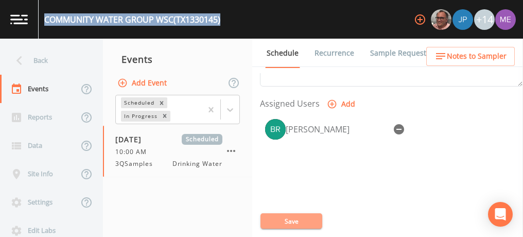
click at [299, 219] on button "Save" at bounding box center [291, 220] width 62 height 15
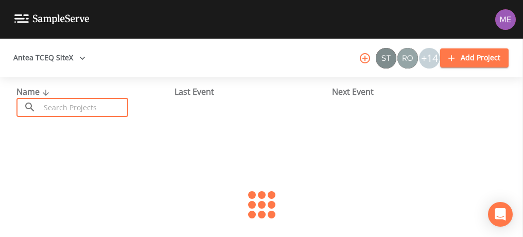
click at [112, 105] on input "text" at bounding box center [84, 107] width 88 height 19
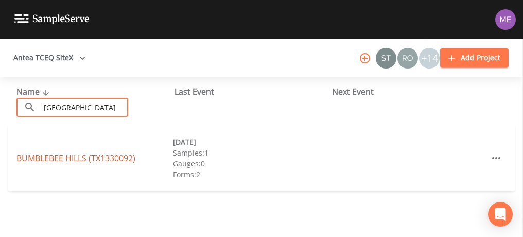
type input "[GEOGRAPHIC_DATA]"
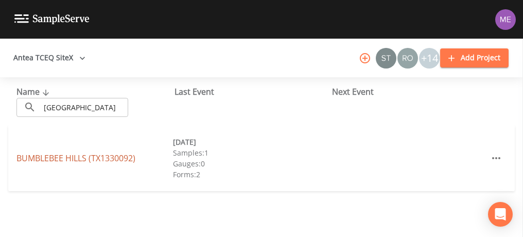
click at [103, 156] on link "[GEOGRAPHIC_DATA] (TX1330092)" at bounding box center [75, 157] width 119 height 11
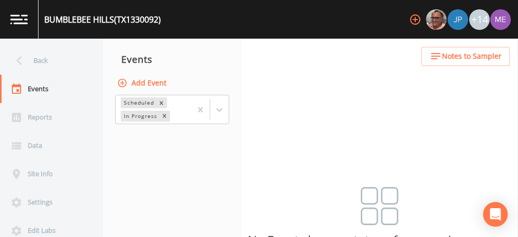
click at [163, 82] on button "Add Event" at bounding box center [143, 83] width 56 height 19
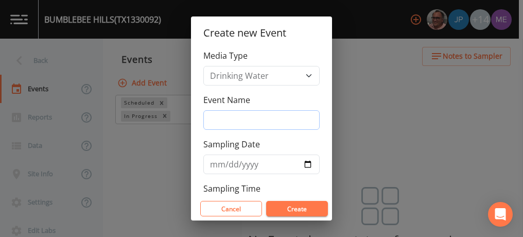
click at [233, 118] on input "Event Name" at bounding box center [261, 120] width 116 height 20
type input "3QSamples"
type input "[DATE]"
click at [296, 209] on button "Create" at bounding box center [297, 208] width 62 height 15
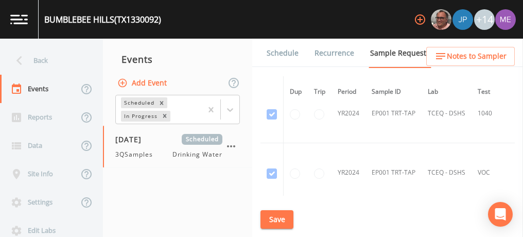
scroll to position [23, 0]
click at [232, 145] on icon "button" at bounding box center [231, 146] width 12 height 12
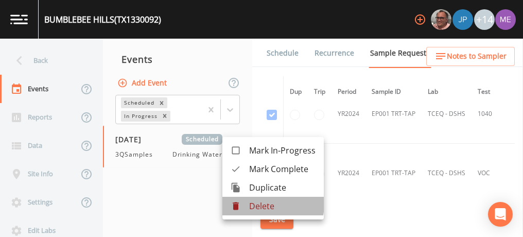
click at [259, 203] on p "Delete" at bounding box center [282, 206] width 66 height 12
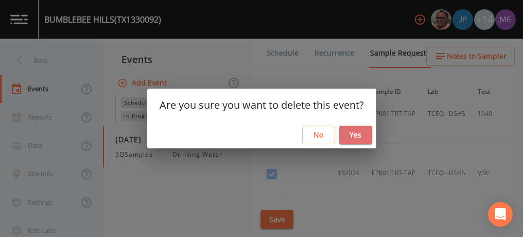
click at [356, 135] on button "Yes" at bounding box center [355, 135] width 33 height 19
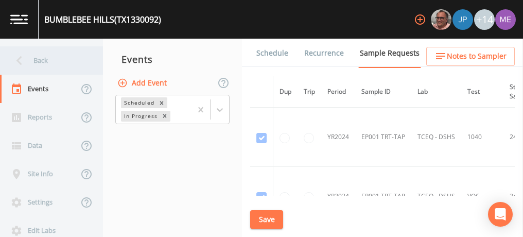
click at [38, 60] on div "Back" at bounding box center [46, 60] width 93 height 28
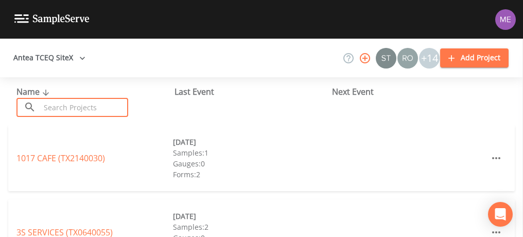
click at [75, 105] on input "text" at bounding box center [84, 107] width 88 height 19
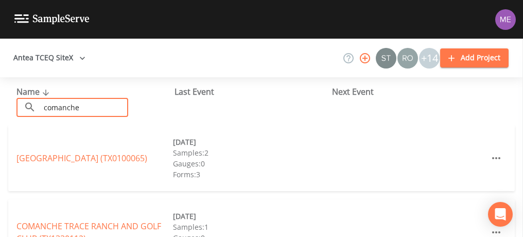
type input "comanche"
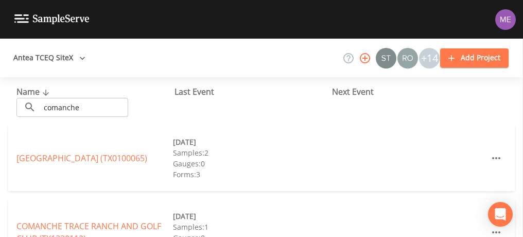
click at [154, 103] on div "Name ​ comanche ​" at bounding box center [95, 100] width 158 height 31
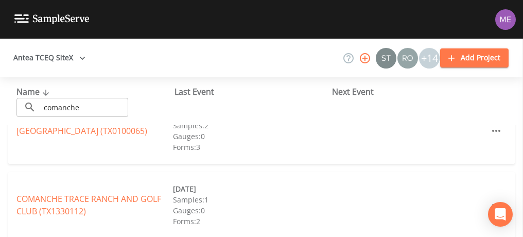
scroll to position [36, 0]
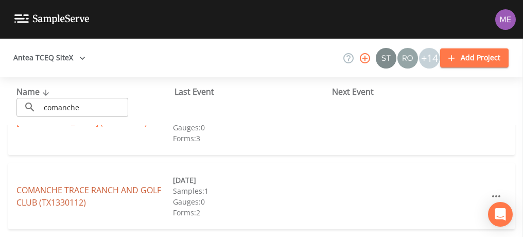
click at [131, 185] on link "COMANCHE TRACE RANCH AND GOLF CLUB (TX1330112)" at bounding box center [88, 196] width 145 height 24
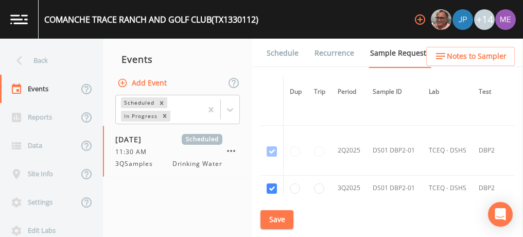
scroll to position [762, 0]
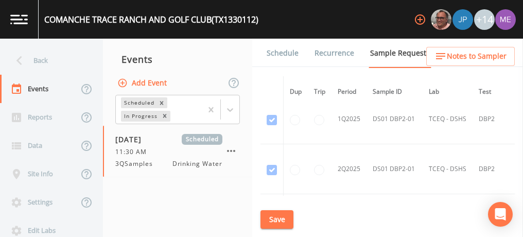
click at [286, 50] on link "Schedule" at bounding box center [282, 53] width 35 height 29
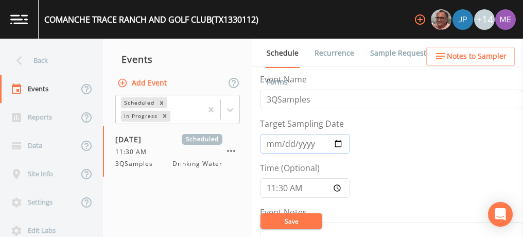
click at [336, 141] on input "2025-08-05" at bounding box center [305, 144] width 90 height 20
type input "[DATE]"
click at [271, 187] on input "11:30:00" at bounding box center [305, 188] width 90 height 20
click at [283, 187] on input "10:30" at bounding box center [305, 188] width 90 height 20
type input "10:00"
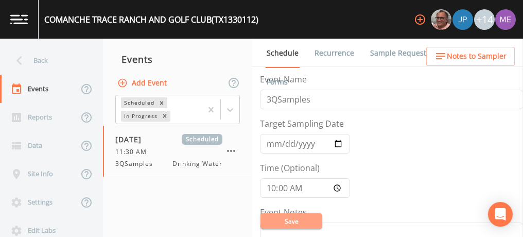
click at [291, 222] on button "Save" at bounding box center [291, 220] width 62 height 15
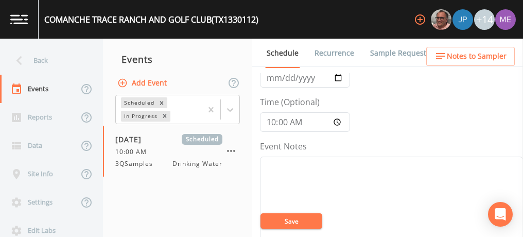
scroll to position [62, 0]
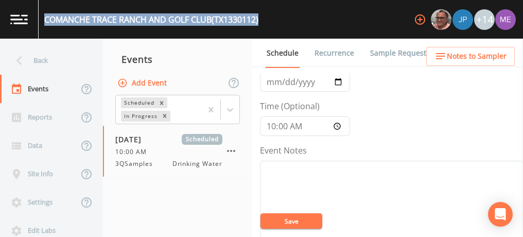
drag, startPoint x: 44, startPoint y: 18, endPoint x: 264, endPoint y: 24, distance: 219.7
click at [264, 24] on div "COMANCHE TRACE RANCH AND GOLF CLUB (TX1330112) +14" at bounding box center [261, 19] width 523 height 39
copy div "COMANCHE TRACE RANCH AND GOLF CLUB (TX1330112)"
click at [374, 54] on link "Sample Requests" at bounding box center [399, 53] width 63 height 29
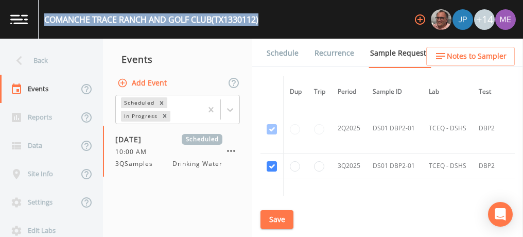
scroll to position [803, 0]
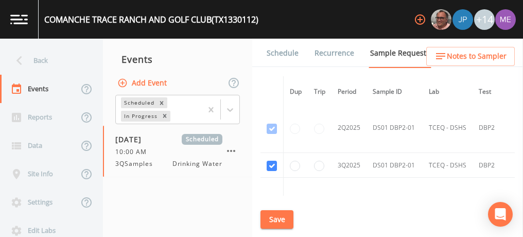
click at [352, 134] on td "2Q2025" at bounding box center [348, 128] width 35 height 50
click at [281, 54] on link "Schedule" at bounding box center [282, 53] width 35 height 29
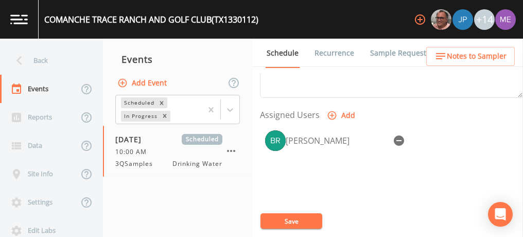
scroll to position [411, 0]
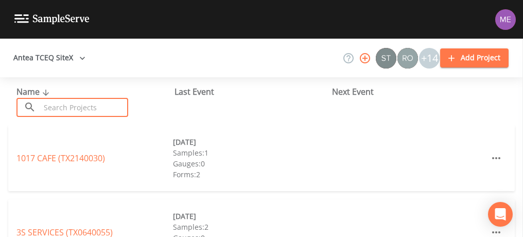
click at [120, 109] on input "text" at bounding box center [84, 107] width 88 height 19
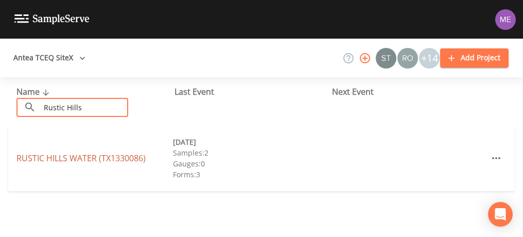
type input "Rustic Hills"
click at [52, 155] on link "[GEOGRAPHIC_DATA] (TX1330086)" at bounding box center [80, 157] width 129 height 11
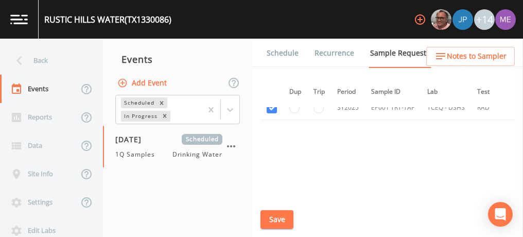
scroll to position [500, 1]
click at [286, 51] on link "Schedule" at bounding box center [282, 53] width 35 height 29
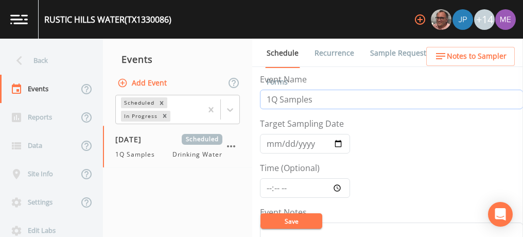
click at [270, 98] on input "1Q Samples" at bounding box center [391, 100] width 263 height 20
type input "3Q Samples"
click at [271, 145] on input "[DATE]" at bounding box center [305, 144] width 90 height 20
type input "[DATE]"
click at [267, 188] on input "Time (Optional)" at bounding box center [305, 188] width 90 height 20
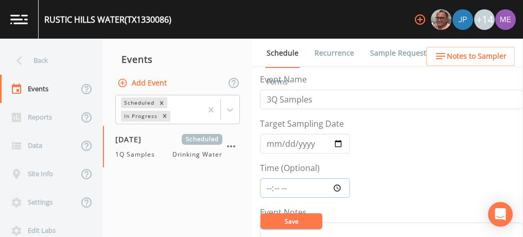
type input "10:00"
click at [287, 218] on button "Save" at bounding box center [291, 220] width 62 height 15
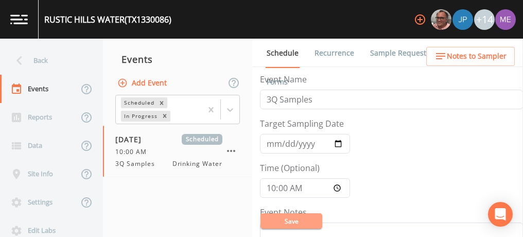
click at [287, 218] on button "Save" at bounding box center [291, 220] width 62 height 15
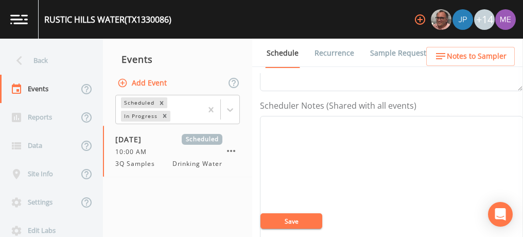
scroll to position [271, 0]
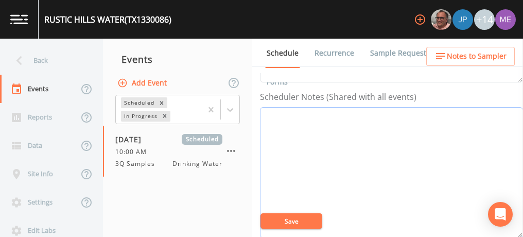
click at [318, 133] on textarea "Event Notes" at bounding box center [391, 172] width 263 height 131
type textarea "[PERSON_NAME] [PHONE_NUMBER]"
click at [293, 219] on button "Save" at bounding box center [291, 220] width 62 height 15
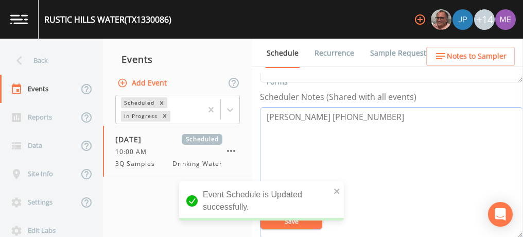
drag, startPoint x: 265, startPoint y: 114, endPoint x: 371, endPoint y: 114, distance: 106.5
click at [371, 114] on textarea "[PERSON_NAME] [PHONE_NUMBER]" at bounding box center [391, 172] width 263 height 131
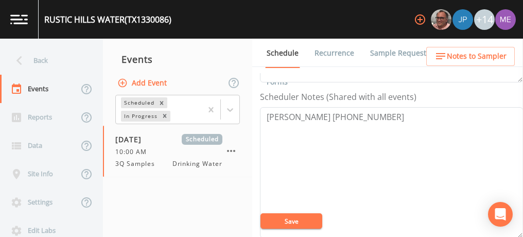
click at [469, 55] on span "Notes to Sampler" at bounding box center [476, 56] width 60 height 13
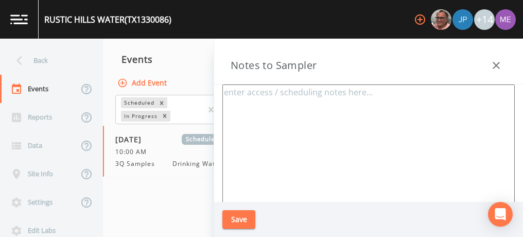
click at [366, 99] on textarea at bounding box center [368, 209] width 292 height 250
paste textarea "[PERSON_NAME] [PHONE_NUMBER]"
type textarea "[PERSON_NAME] [PHONE_NUMBER]"
click at [240, 224] on button "Save" at bounding box center [238, 219] width 33 height 19
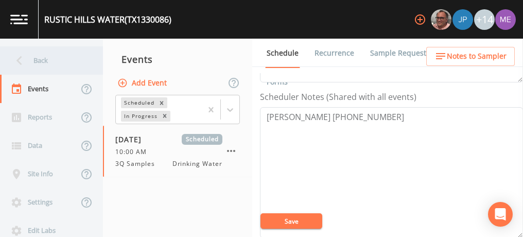
click at [41, 58] on div "Back" at bounding box center [46, 60] width 93 height 28
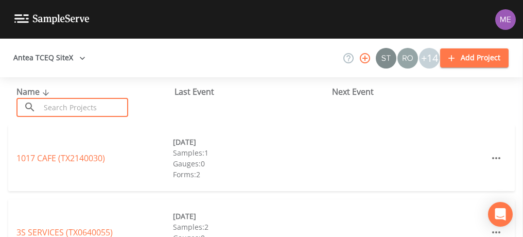
click at [64, 105] on input "text" at bounding box center [84, 107] width 88 height 19
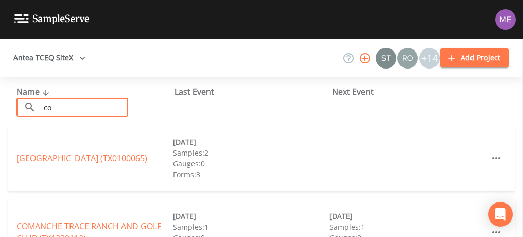
type input "c"
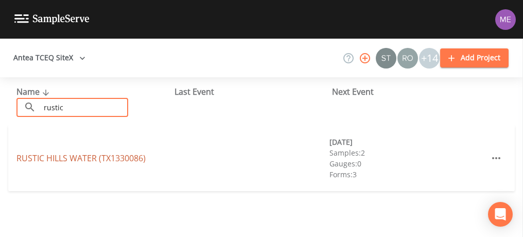
type input "rustic"
click at [53, 156] on link "[GEOGRAPHIC_DATA] (TX1330086)" at bounding box center [80, 157] width 129 height 11
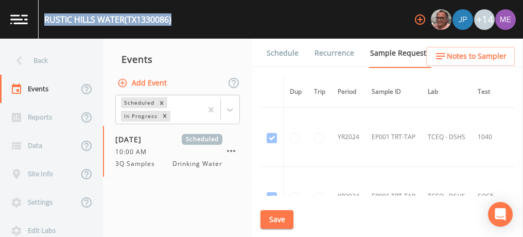
drag, startPoint x: 45, startPoint y: 20, endPoint x: 179, endPoint y: 21, distance: 134.3
click at [179, 21] on div "[GEOGRAPHIC_DATA] (TX1330086) +14" at bounding box center [261, 19] width 523 height 39
copy div "[GEOGRAPHIC_DATA] (TX1330086)"
click at [324, 53] on link "Recurrence" at bounding box center [334, 53] width 43 height 29
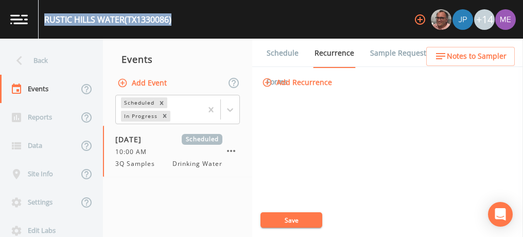
click at [290, 53] on link "Schedule" at bounding box center [282, 53] width 35 height 29
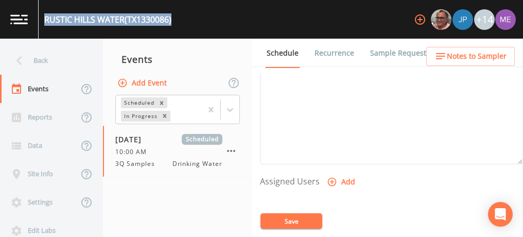
scroll to position [346, 0]
click at [330, 176] on icon "button" at bounding box center [332, 180] width 10 height 10
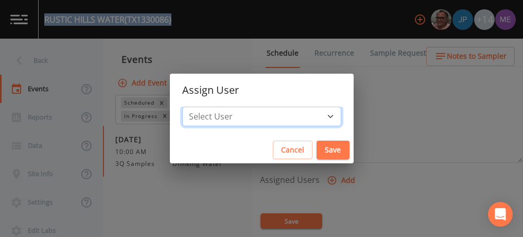
click at [316, 114] on select "Select User Mike Franklin Joshua gere Paul Lauren Saenz David Weber Zachary Eva…" at bounding box center [261, 116] width 159 height 20
select select "82fcd260-406f-4720-af66-0de7f1917f1c"
click at [198, 106] on select "Select User Mike Franklin Joshua gere Paul Lauren Saenz David Weber Zachary Eva…" at bounding box center [261, 116] width 159 height 20
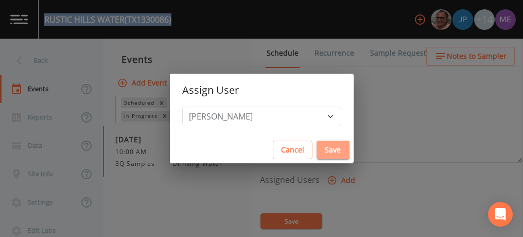
click at [316, 148] on button "Save" at bounding box center [332, 149] width 33 height 19
select select
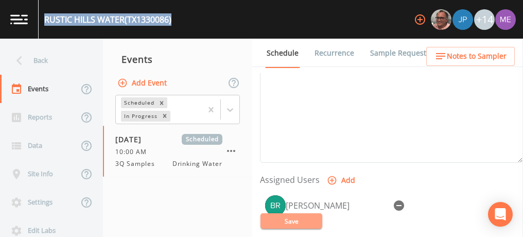
click at [294, 220] on button "Save" at bounding box center [291, 220] width 62 height 15
click at [289, 220] on button "Save" at bounding box center [291, 220] width 62 height 15
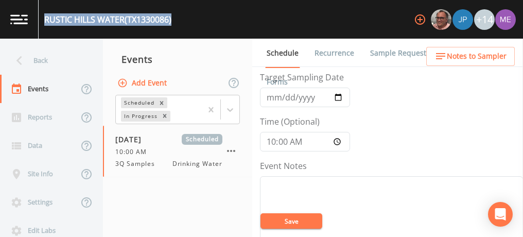
scroll to position [0, 0]
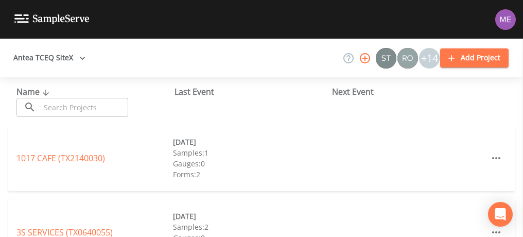
click at [64, 110] on input "text" at bounding box center [84, 107] width 88 height 19
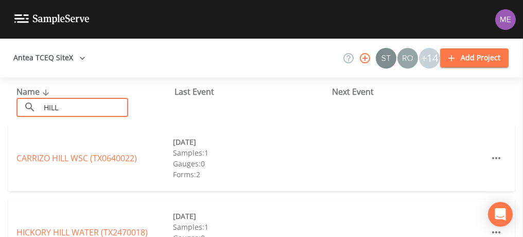
type input "Hill Country Stake"
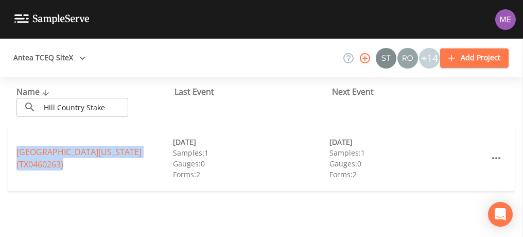
drag, startPoint x: 15, startPoint y: 152, endPoint x: 95, endPoint y: 169, distance: 82.1
click at [95, 169] on div "[GEOGRAPHIC_DATA][US_STATE] (TX0460263) [DATE] Samples: 1 Gauges: 0 Forms: 2 [D…" at bounding box center [261, 158] width 506 height 66
copy link "[GEOGRAPHIC_DATA][US_STATE] (TX0460263)"
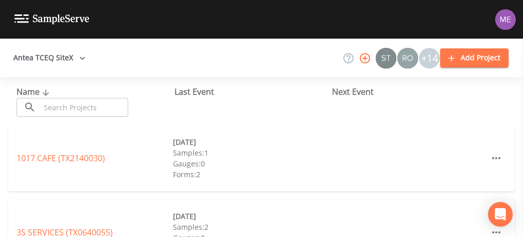
click at [109, 103] on input "text" at bounding box center [84, 107] width 88 height 19
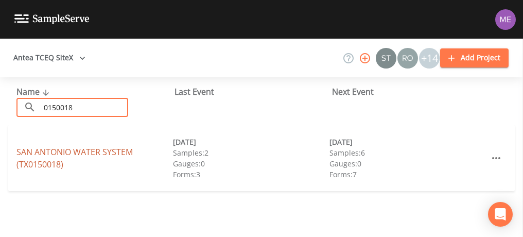
type input "0150018"
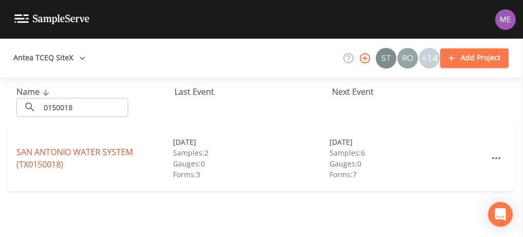
click at [39, 149] on link "SAN ANTONIO WATER SYSTEM (TX0150018)" at bounding box center [74, 158] width 116 height 24
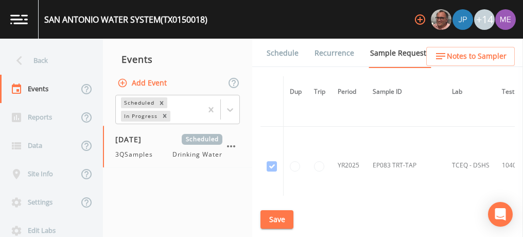
scroll to position [21151, 0]
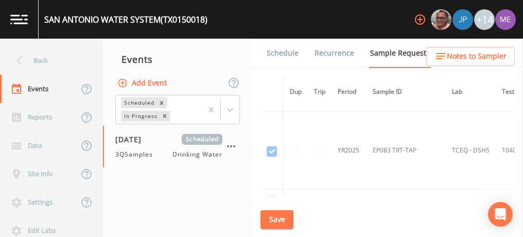
click at [274, 197] on input "checkbox" at bounding box center [271, 202] width 10 height 10
checkbox input "false"
click at [272, 222] on input "checkbox" at bounding box center [271, 227] width 10 height 10
checkbox input "false"
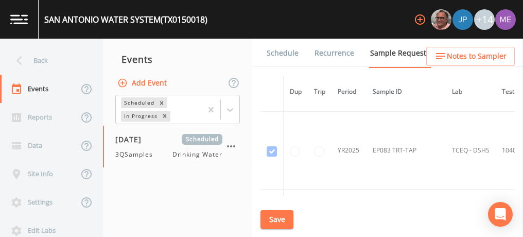
checkbox input "false"
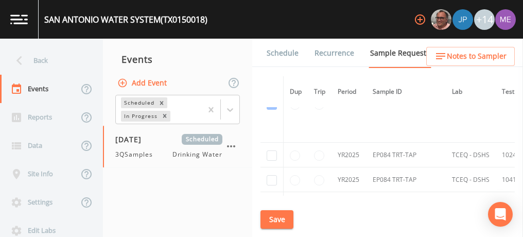
click at [269, 224] on input "checkbox" at bounding box center [271, 229] width 10 height 10
checkbox input "false"
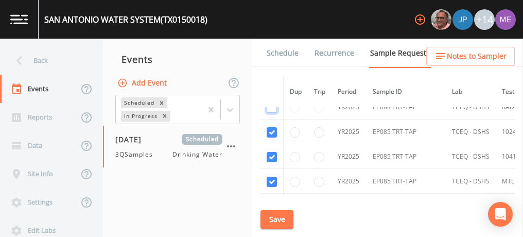
scroll to position [21345, 0]
click at [269, 225] on input "checkbox" at bounding box center [271, 230] width 10 height 10
checkbox input "false"
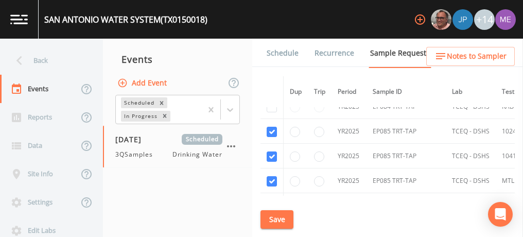
checkbox input "false"
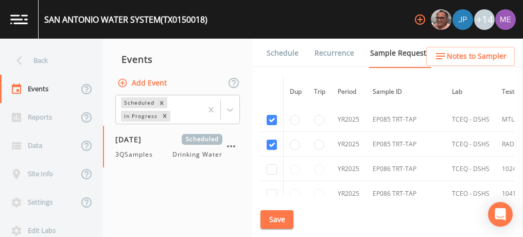
scroll to position [21416, 0]
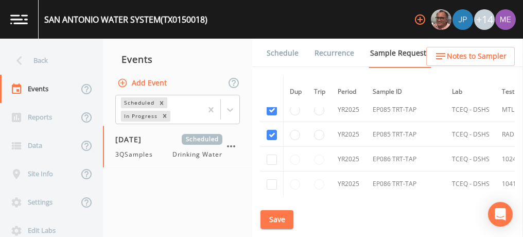
click at [270, 228] on input "checkbox" at bounding box center [271, 233] width 10 height 10
checkbox input "false"
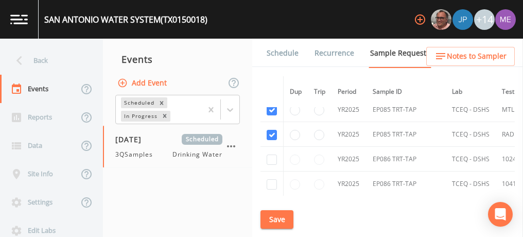
checkbox input "false"
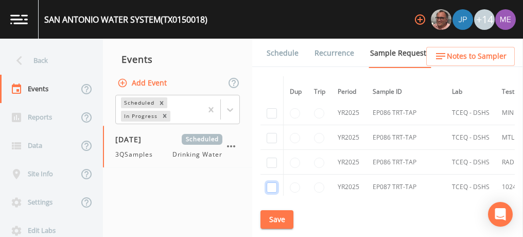
scroll to position [21515, 0]
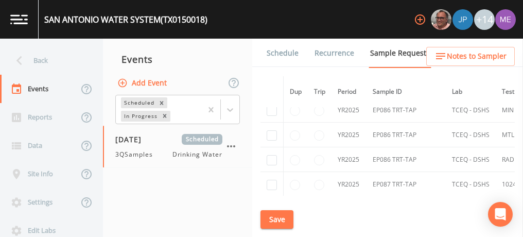
click at [272, 204] on input "checkbox" at bounding box center [271, 209] width 10 height 10
checkbox input "false"
click at [273, 229] on input "checkbox" at bounding box center [271, 234] width 10 height 10
checkbox input "false"
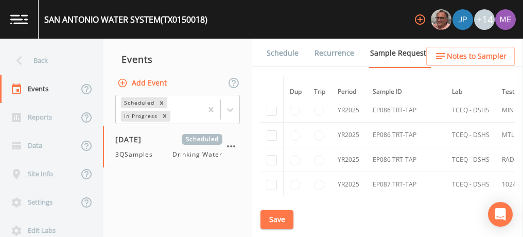
checkbox input "false"
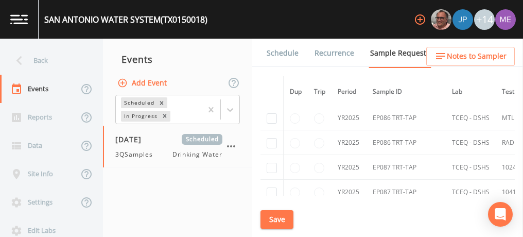
scroll to position [21563, 0]
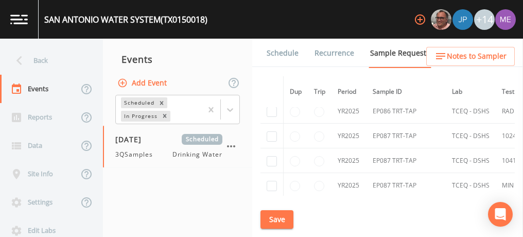
click at [270, 230] on input "checkbox" at bounding box center [271, 235] width 10 height 10
checkbox input "false"
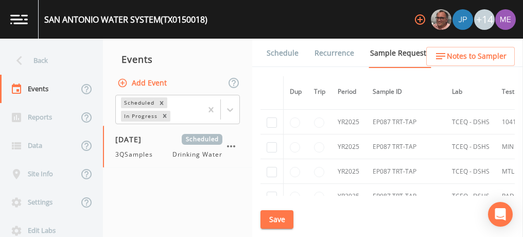
scroll to position [21602, 0]
checkbox input "false"
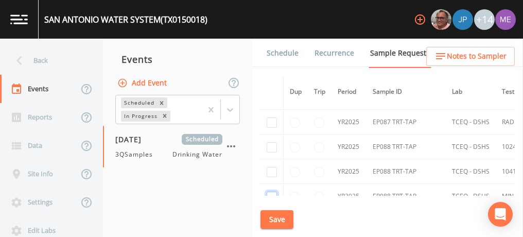
scroll to position [21678, 0]
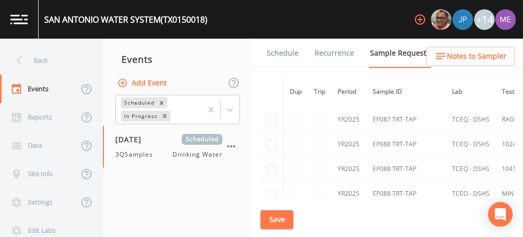
click at [271, 213] on input "checkbox" at bounding box center [271, 218] width 10 height 10
checkbox input "false"
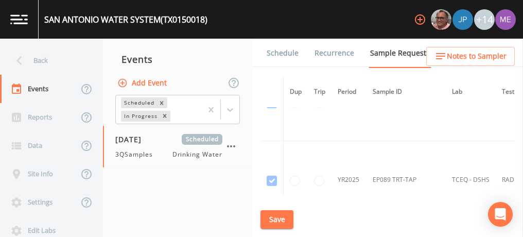
scroll to position [22104, 0]
click at [271, 226] on input "checkbox" at bounding box center [271, 231] width 10 height 10
checkbox input "true"
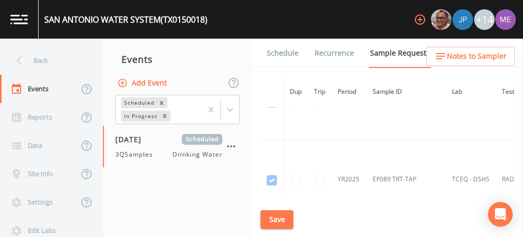
checkbox input "true"
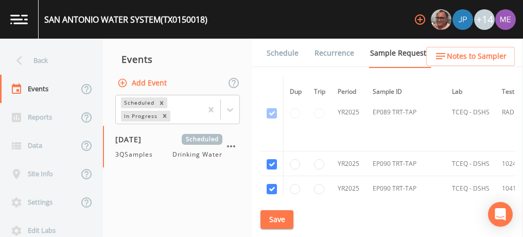
scroll to position [22184, 0]
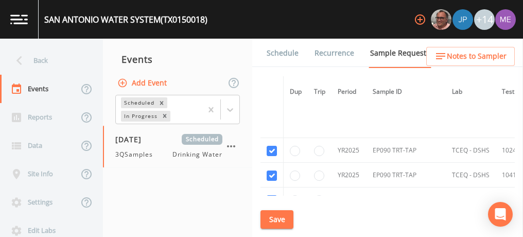
click at [270, 220] on input "checkbox" at bounding box center [271, 225] width 10 height 10
checkbox input "true"
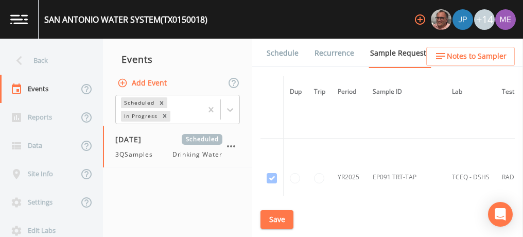
scroll to position [22618, 0]
click at [272, 223] on input "checkbox" at bounding box center [271, 228] width 10 height 10
checkbox input "true"
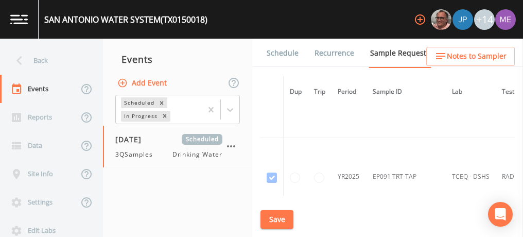
checkbox input "true"
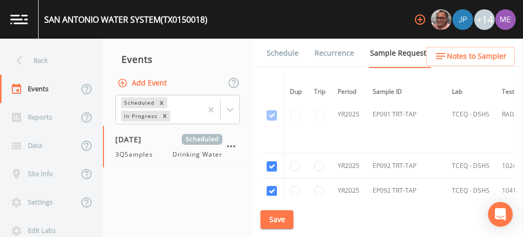
scroll to position [22681, 0]
click at [270, 235] on input "checkbox" at bounding box center [271, 240] width 10 height 10
checkbox input "true"
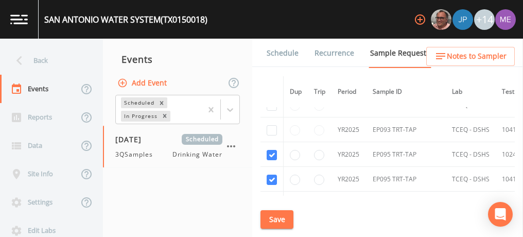
scroll to position [22878, 0]
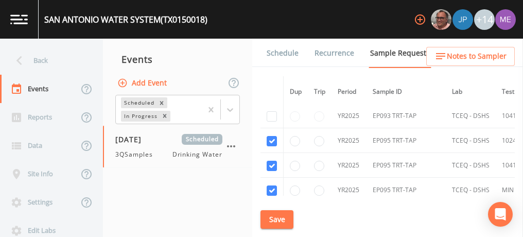
click at [279, 217] on button "Save" at bounding box center [276, 219] width 33 height 19
click at [134, 137] on span "08/14/2025" at bounding box center [131, 139] width 33 height 11
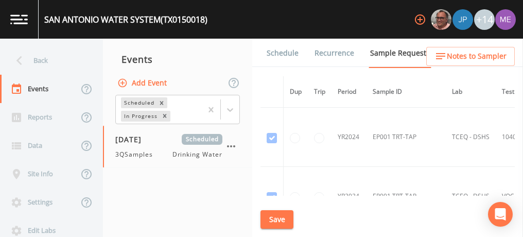
click at [276, 48] on link "Schedule" at bounding box center [282, 53] width 35 height 29
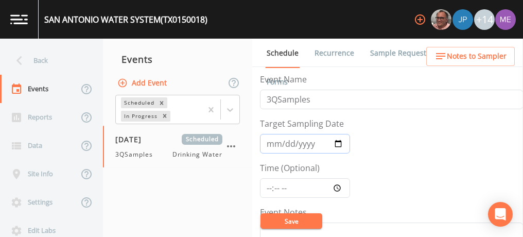
click at [287, 139] on input "2025-08-14" at bounding box center [305, 144] width 90 height 20
type input "2025-08-13"
click at [269, 188] on input "Time (Optional)" at bounding box center [305, 188] width 90 height 20
type input "08:00"
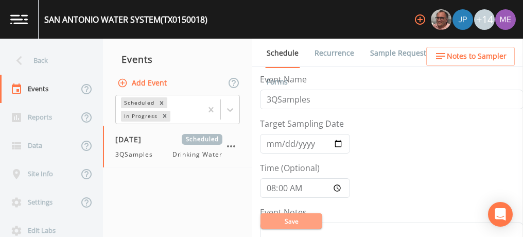
click at [277, 221] on button "Save" at bounding box center [291, 220] width 62 height 15
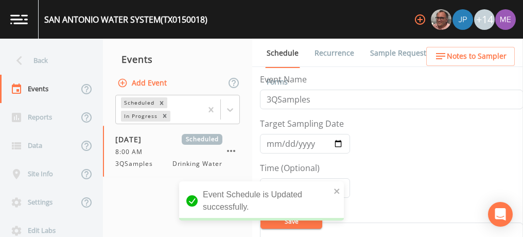
click at [401, 48] on link "Sample Requests" at bounding box center [399, 53] width 63 height 29
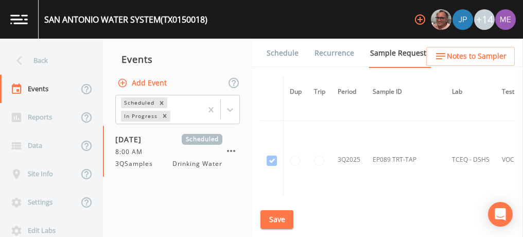
scroll to position [34035, 0]
checkbox input "true"
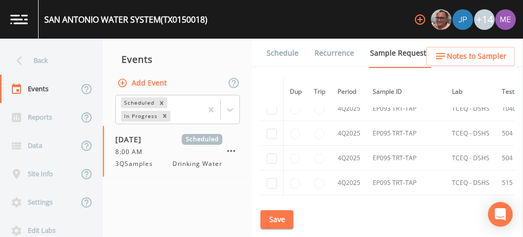
scroll to position [29448, 0]
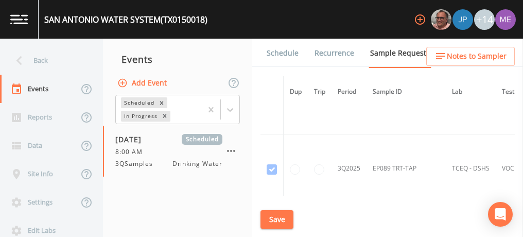
checkbox input "true"
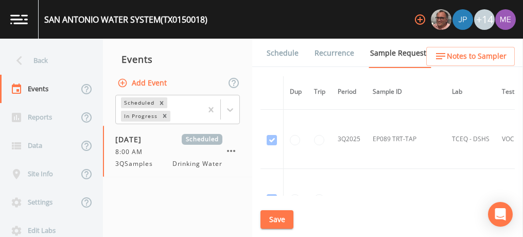
scroll to position [28496, 0]
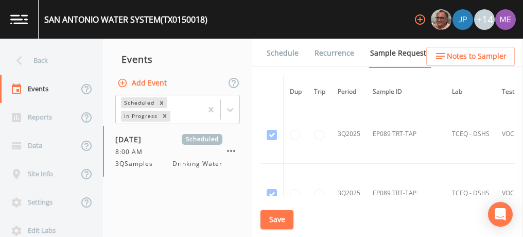
checkbox input "true"
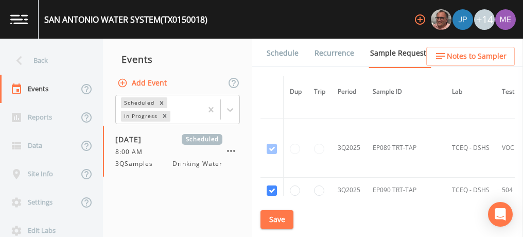
scroll to position [28552, 0]
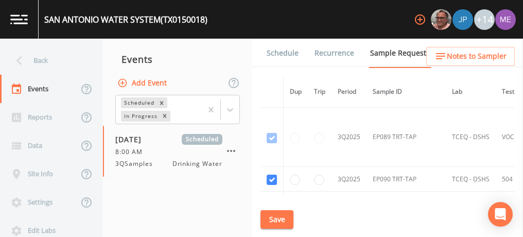
checkbox input "true"
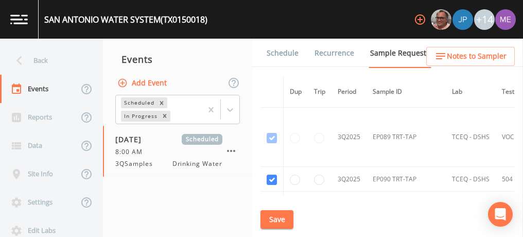
checkbox input "true"
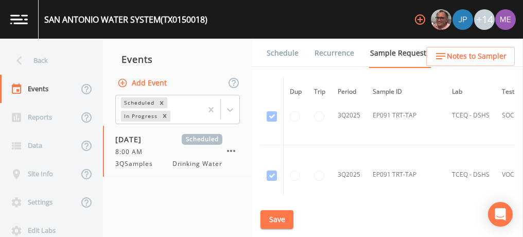
scroll to position [29043, 0]
checkbox input "true"
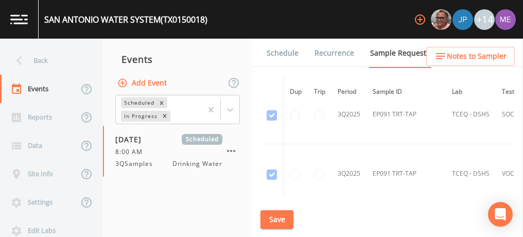
checkbox input "true"
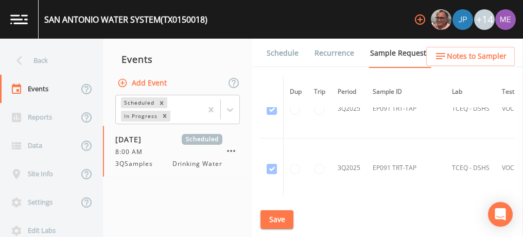
scroll to position [29112, 0]
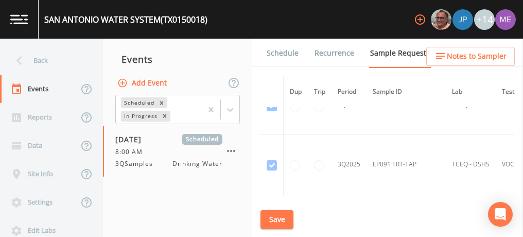
checkbox input "true"
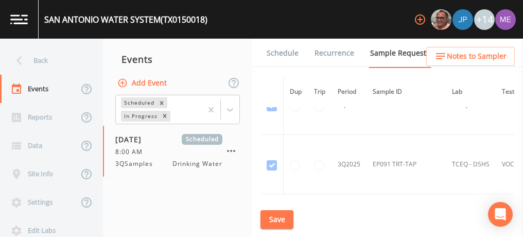
checkbox input "true"
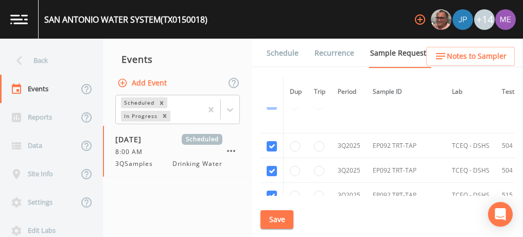
scroll to position [29176, 0]
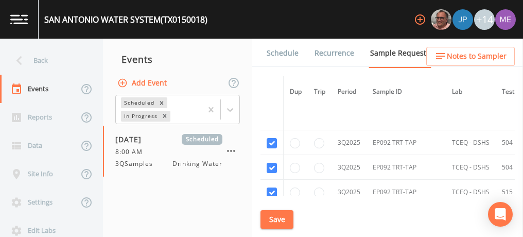
checkbox input "true"
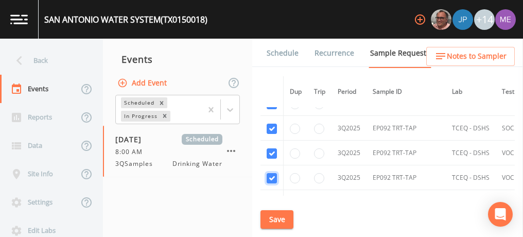
scroll to position [29377, 0]
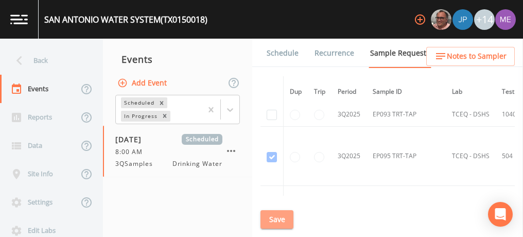
click at [288, 219] on button "Save" at bounding box center [276, 219] width 33 height 19
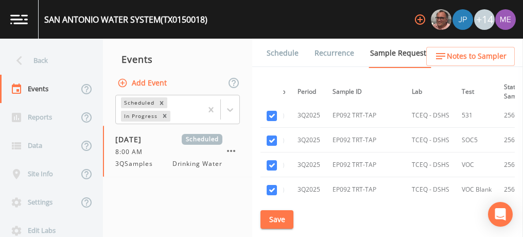
scroll to position [29274, 40]
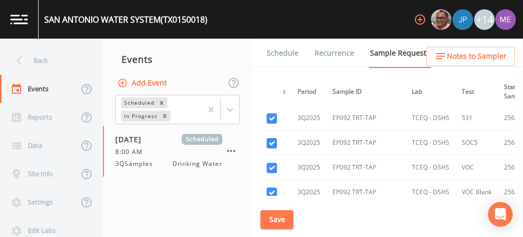
click at [267, 225] on button "Save" at bounding box center [276, 219] width 33 height 19
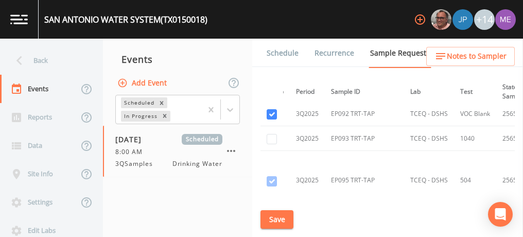
scroll to position [29354, 41]
click at [275, 217] on button "Save" at bounding box center [276, 219] width 33 height 19
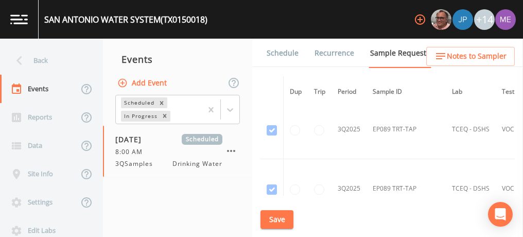
scroll to position [28499, 0]
radio input "true"
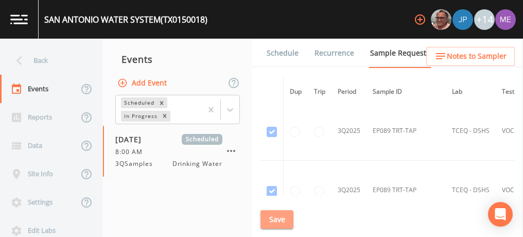
click at [282, 220] on button "Save" at bounding box center [276, 219] width 33 height 19
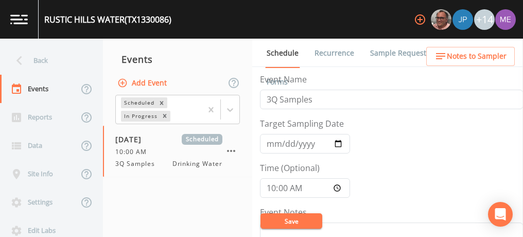
click at [485, 21] on div "+14" at bounding box center [484, 19] width 21 height 21
click at [482, 15] on div "+14" at bounding box center [484, 19] width 21 height 21
click at [478, 19] on div "+14" at bounding box center [484, 19] width 21 height 21
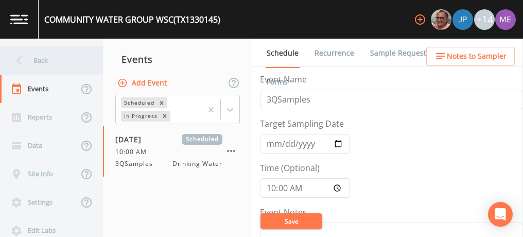
click at [46, 63] on div "Back" at bounding box center [46, 60] width 93 height 28
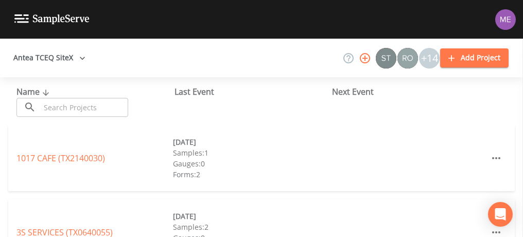
click at [69, 107] on input "text" at bounding box center [84, 107] width 88 height 19
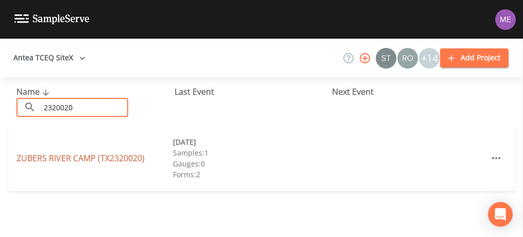
type input "2320020"
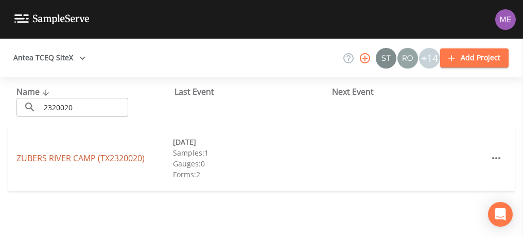
click at [71, 160] on link "[GEOGRAPHIC_DATA] (TX2320020)" at bounding box center [80, 157] width 128 height 11
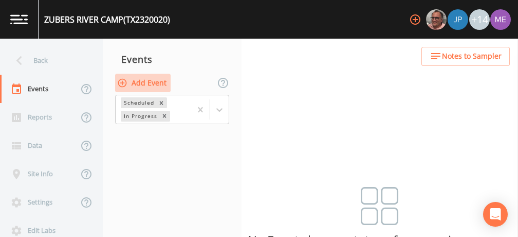
click at [151, 79] on button "Add Event" at bounding box center [143, 83] width 56 height 19
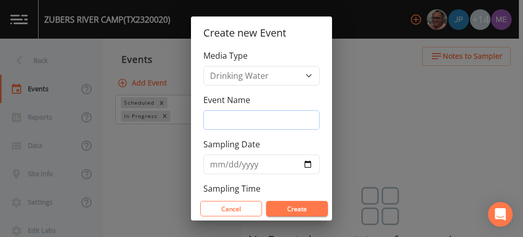
click at [245, 117] on input "Event Name" at bounding box center [261, 120] width 116 height 20
type input "3QSamples"
click at [226, 165] on input "[DATE]" at bounding box center [261, 164] width 116 height 20
click at [229, 165] on input "[DATE]" at bounding box center [261, 164] width 116 height 20
type input "[DATE]"
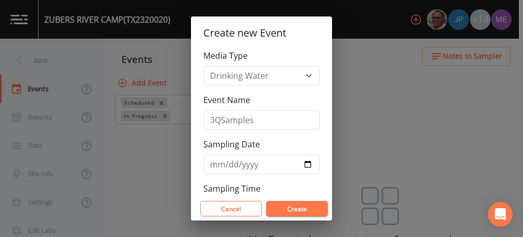
click at [294, 205] on button "Create" at bounding box center [297, 208] width 62 height 15
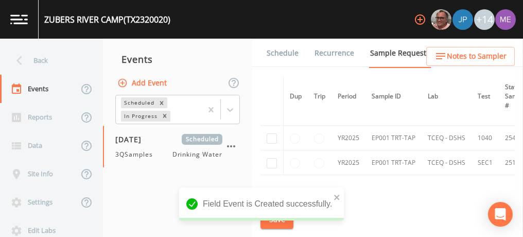
scroll to position [109, 0]
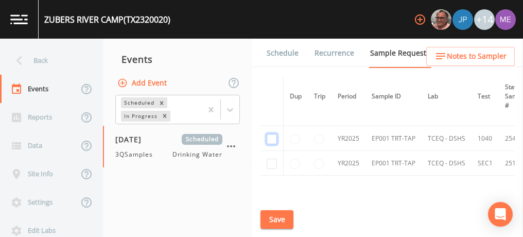
click at [269, 43] on input "checkbox" at bounding box center [271, 38] width 10 height 10
checkbox input "true"
click at [272, 102] on input "checkbox" at bounding box center [271, 97] width 10 height 10
checkbox input "true"
click at [276, 218] on button "Save" at bounding box center [276, 219] width 33 height 19
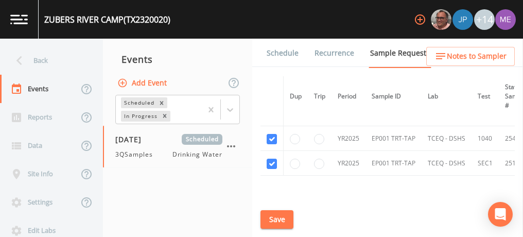
click at [284, 55] on link "Schedule" at bounding box center [282, 53] width 35 height 29
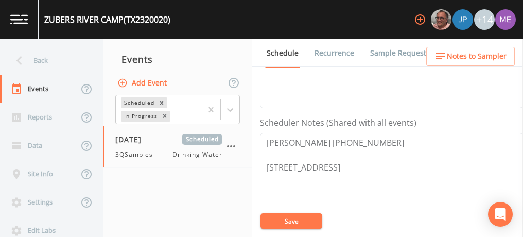
scroll to position [260, 0]
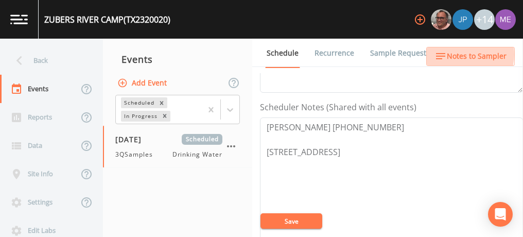
click at [465, 55] on span "Notes to Sampler" at bounding box center [476, 56] width 60 height 13
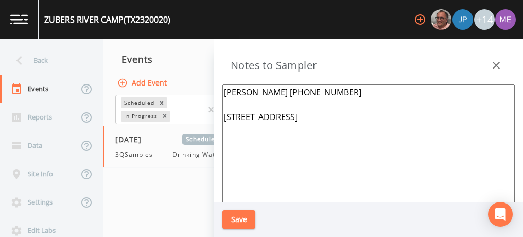
click at [241, 218] on button "Save" at bounding box center [238, 219] width 33 height 19
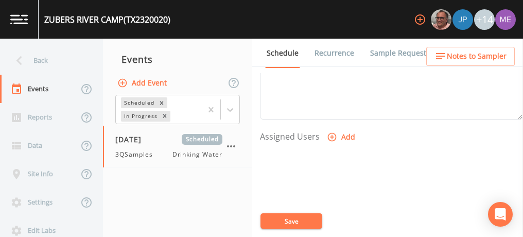
scroll to position [390, 0]
click at [330, 132] on icon "button" at bounding box center [332, 136] width 9 height 9
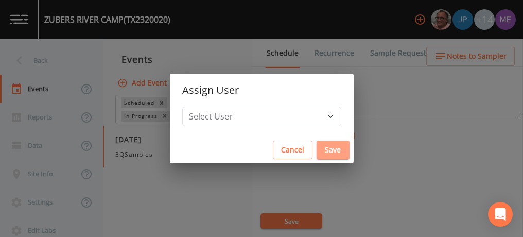
click at [319, 148] on button "Save" at bounding box center [332, 149] width 33 height 19
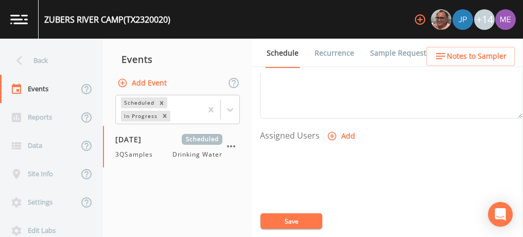
click at [331, 134] on icon "button" at bounding box center [332, 136] width 10 height 10
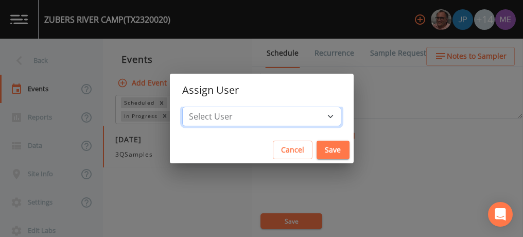
click at [313, 120] on select "Select User [PERSON_NAME] [PERSON_NAME] [PERSON_NAME] [PERSON_NAME] [PERSON_NAM…" at bounding box center [261, 116] width 159 height 20
select select "6518b6a0-c5fa-4d0f-8e3d-fc6e8623860b"
click at [198, 106] on select "Select User [PERSON_NAME] [PERSON_NAME] [PERSON_NAME] [PERSON_NAME] [PERSON_NAM…" at bounding box center [261, 116] width 159 height 20
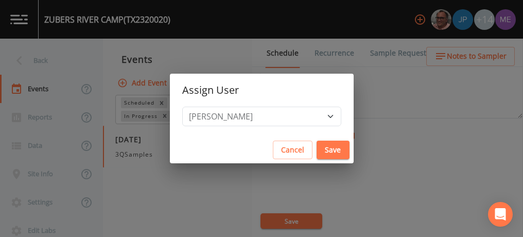
click at [316, 148] on button "Save" at bounding box center [332, 149] width 33 height 19
select select
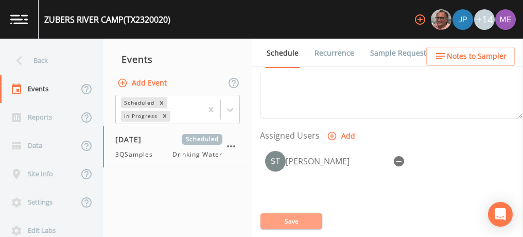
click at [292, 224] on button "Save" at bounding box center [291, 220] width 62 height 15
click at [42, 18] on div "[GEOGRAPHIC_DATA] (TX2320020)" at bounding box center [105, 19] width 132 height 39
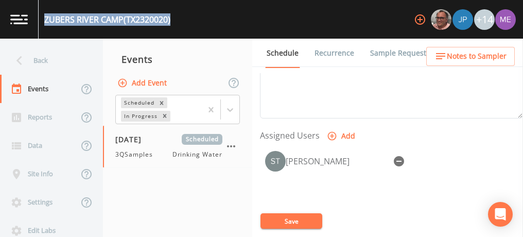
drag, startPoint x: 46, startPoint y: 19, endPoint x: 176, endPoint y: 22, distance: 129.7
click at [176, 22] on div "[GEOGRAPHIC_DATA] (TX2320020) +14" at bounding box center [261, 19] width 523 height 39
copy div "[GEOGRAPHIC_DATA] (TX2320020)"
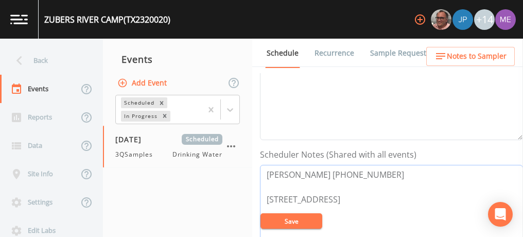
scroll to position [395, 0]
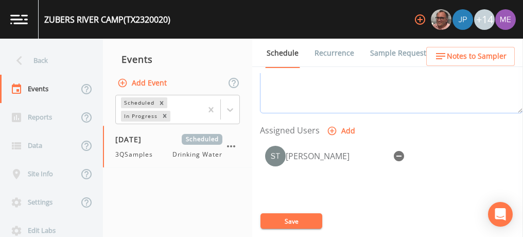
drag, startPoint x: 265, startPoint y: 79, endPoint x: 348, endPoint y: 110, distance: 87.9
click at [348, 110] on textarea "[PERSON_NAME] [PHONE_NUMBER] [STREET_ADDRESS]" at bounding box center [391, 48] width 263 height 131
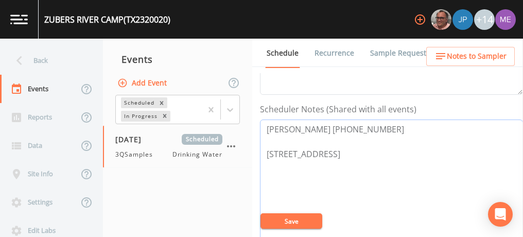
scroll to position [258, 0]
click at [382, 168] on textarea "[PERSON_NAME] [PHONE_NUMBER] [STREET_ADDRESS]" at bounding box center [391, 185] width 263 height 131
drag, startPoint x: 265, startPoint y: 128, endPoint x: 362, endPoint y: 128, distance: 96.2
click at [362, 128] on textarea "[PERSON_NAME] [PHONE_NUMBER] [STREET_ADDRESS]" at bounding box center [391, 185] width 263 height 131
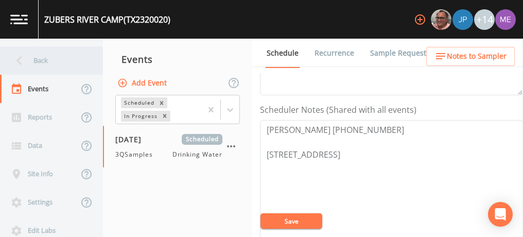
click at [46, 61] on div "Back" at bounding box center [46, 60] width 93 height 28
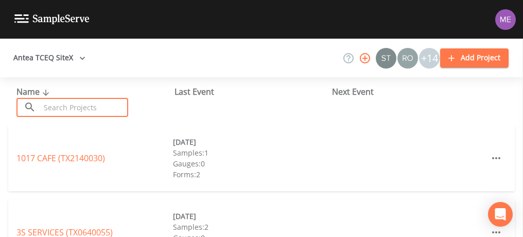
click at [53, 103] on input "text" at bounding box center [84, 107] width 88 height 19
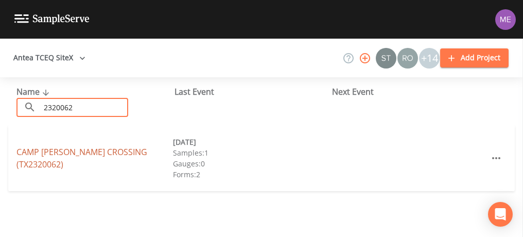
type input "2320062"
click at [66, 156] on link "[GEOGRAPHIC_DATA][PERSON_NAME] (TX2320062)" at bounding box center [81, 158] width 131 height 24
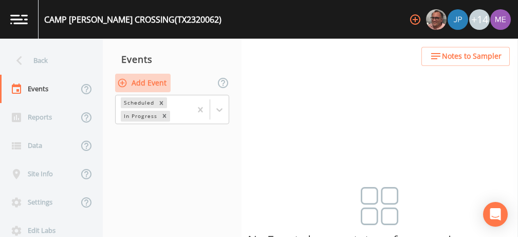
click at [143, 81] on button "Add Event" at bounding box center [143, 83] width 56 height 19
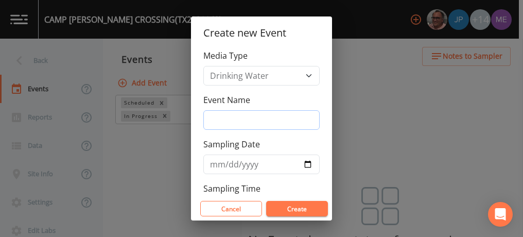
click at [230, 116] on input "Event Name" at bounding box center [261, 120] width 116 height 20
type input "3QSamples"
type input "[DATE]"
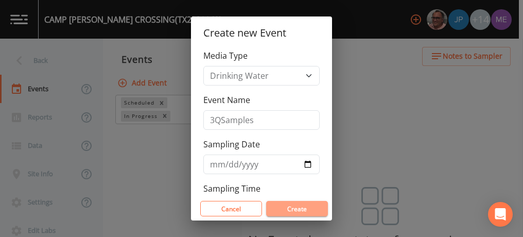
click at [277, 211] on button "Create" at bounding box center [297, 208] width 62 height 15
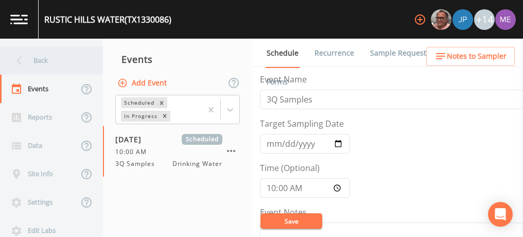
click at [40, 59] on div "Back" at bounding box center [46, 60] width 93 height 28
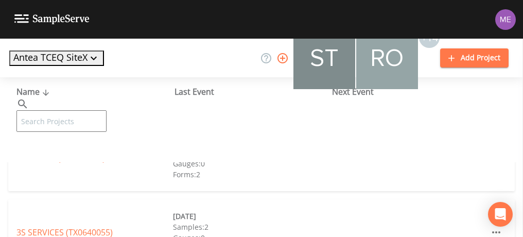
click at [47, 110] on input "text" at bounding box center [61, 121] width 90 height 22
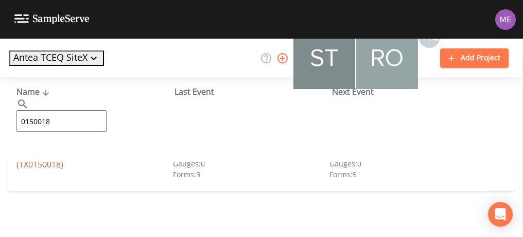
type input "0150018"
click at [36, 152] on link "SAN ANTONIO WATER SYSTEM (TX0150018)" at bounding box center [74, 158] width 116 height 24
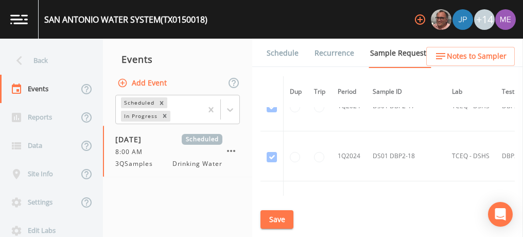
scroll to position [9117, 0]
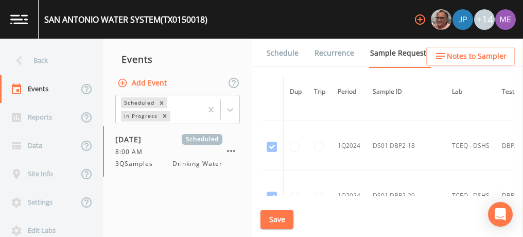
click at [515, 153] on div "Schedule Recurrence Sample Requests COC Details Forms Dup Trip Period Sample ID…" at bounding box center [387, 138] width 271 height 198
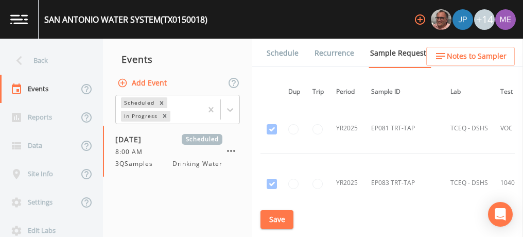
scroll to position [17648, 2]
click at [272, 220] on input "checkbox" at bounding box center [271, 225] width 10 height 10
checkbox input "true"
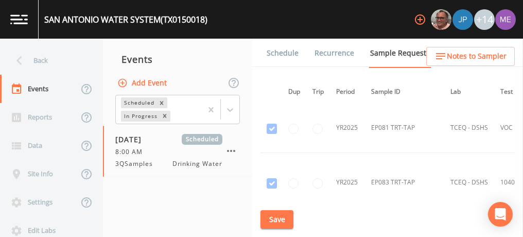
checkbox input "true"
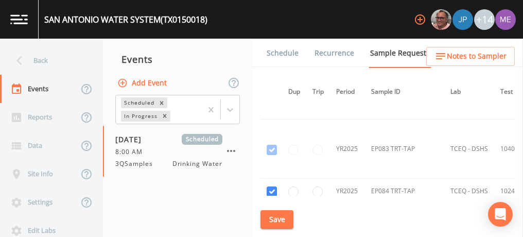
scroll to position [17681, 2]
checkbox input "true"
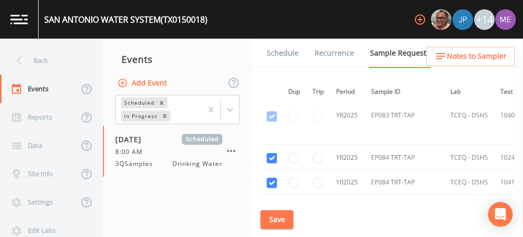
scroll to position [17716, 2]
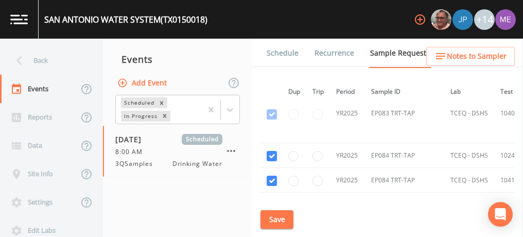
checkbox input "true"
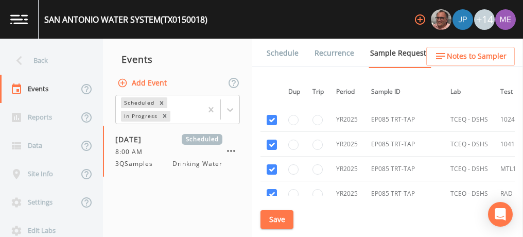
scroll to position [17875, 2]
click at [269, 214] on input "checkbox" at bounding box center [271, 219] width 10 height 10
checkbox input "true"
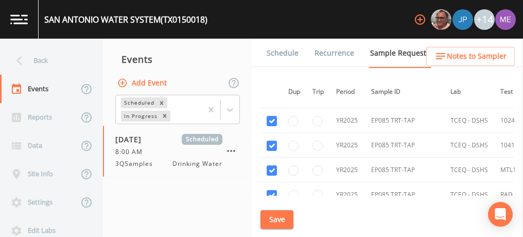
checkbox input "true"
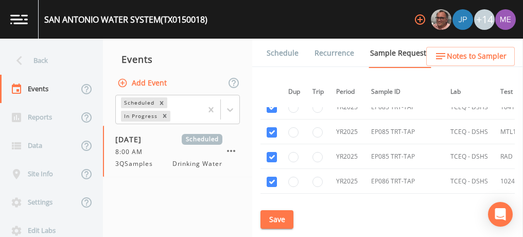
scroll to position [17919, 2]
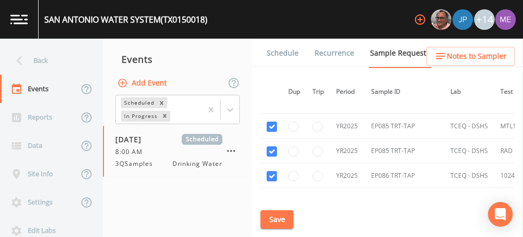
checkbox input "true"
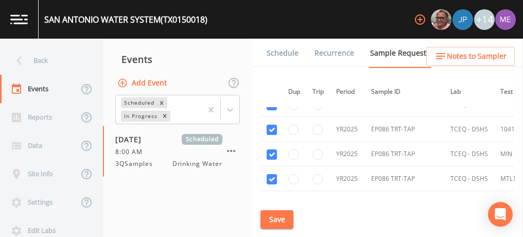
scroll to position [17990, 2]
click at [274, 214] on button "Save" at bounding box center [276, 219] width 33 height 19
click at [280, 216] on button "Save" at bounding box center [276, 219] width 33 height 19
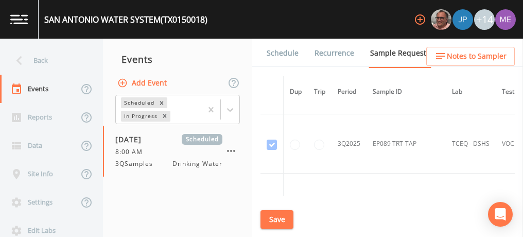
scroll to position [28485, 0]
radio input "false"
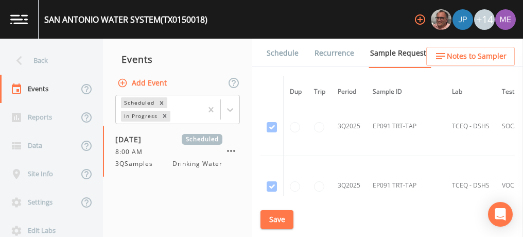
scroll to position [29032, 0]
checkbox input "false"
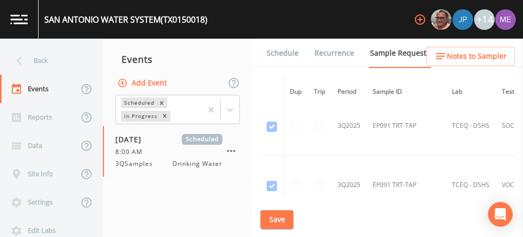
checkbox input "false"
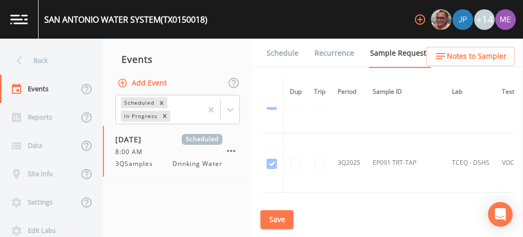
scroll to position [29113, 0]
checkbox input "false"
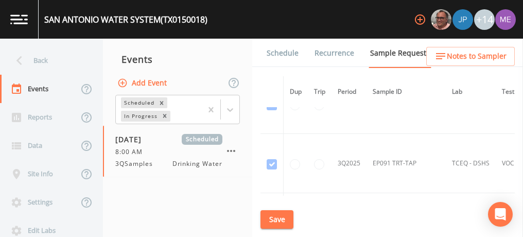
checkbox input "false"
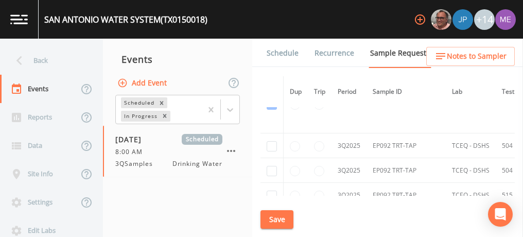
scroll to position [29178, 0]
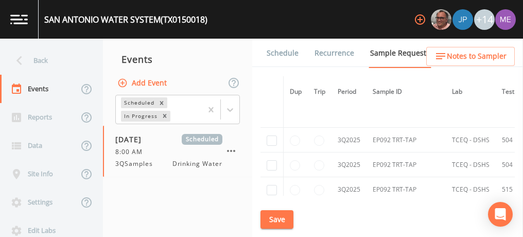
checkbox input "false"
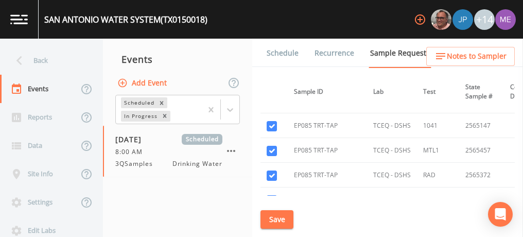
scroll to position [17895, 79]
click at [275, 217] on button "Save" at bounding box center [276, 219] width 33 height 19
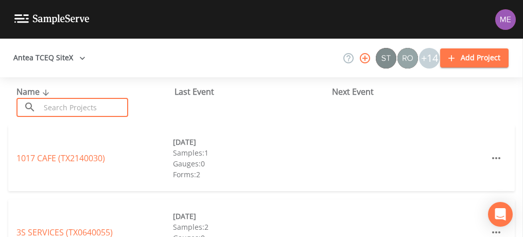
click at [105, 107] on input "text" at bounding box center [84, 107] width 88 height 19
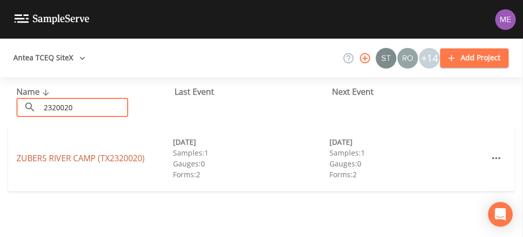
type input "2320020"
click at [39, 159] on link "[GEOGRAPHIC_DATA] (TX2320020)" at bounding box center [80, 157] width 128 height 11
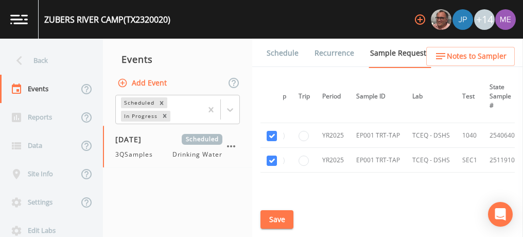
scroll to position [112, 0]
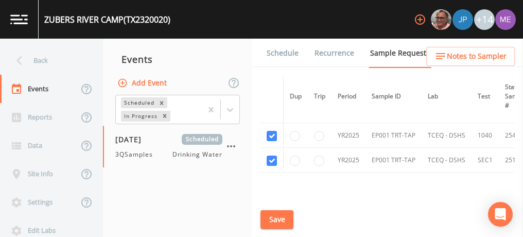
click at [278, 53] on link "Schedule" at bounding box center [282, 53] width 35 height 29
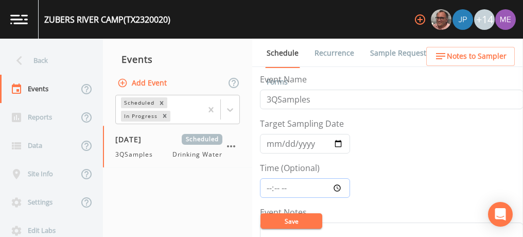
click at [267, 183] on input "Time (Optional)" at bounding box center [305, 188] width 90 height 20
type input "09:00"
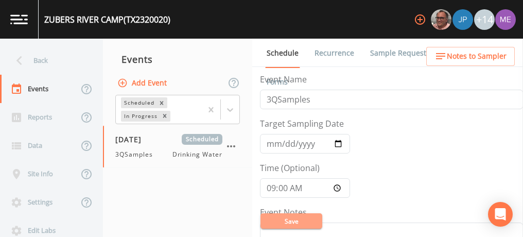
click at [315, 225] on button "Save" at bounding box center [291, 220] width 62 height 15
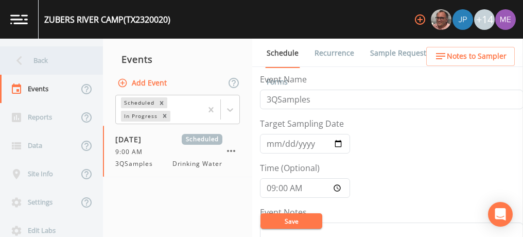
click at [44, 61] on div "Back" at bounding box center [46, 60] width 93 height 28
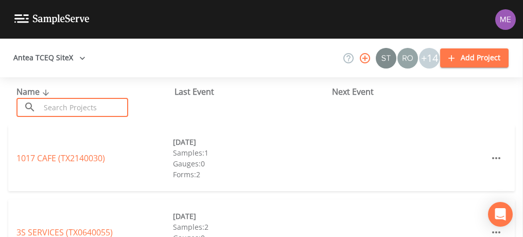
click at [57, 108] on input "text" at bounding box center [84, 107] width 88 height 19
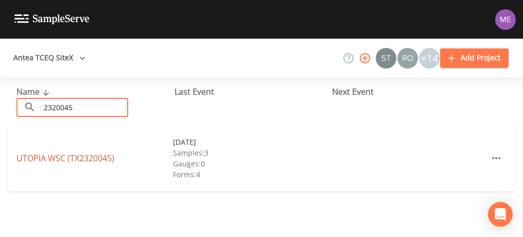
type input "2320045"
click at [26, 160] on link "UTOPIA WSC (TX2320045)" at bounding box center [65, 157] width 98 height 11
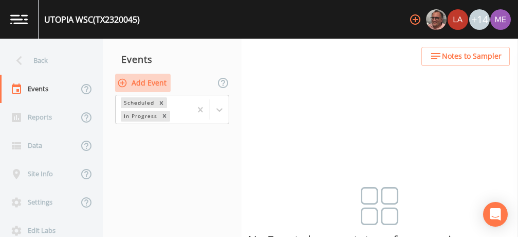
click at [151, 82] on button "Add Event" at bounding box center [143, 83] width 56 height 19
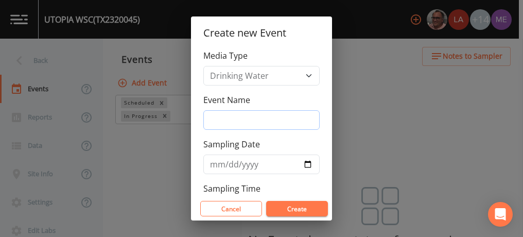
click at [225, 122] on input "Event Name" at bounding box center [261, 120] width 116 height 20
type input "3QSamples"
type input "[DATE]"
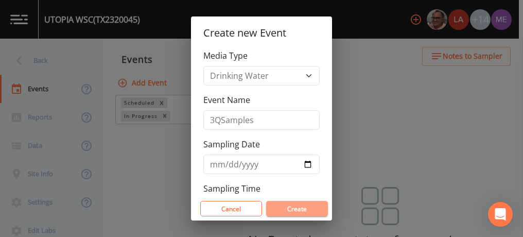
click at [287, 202] on button "Create" at bounding box center [297, 208] width 62 height 15
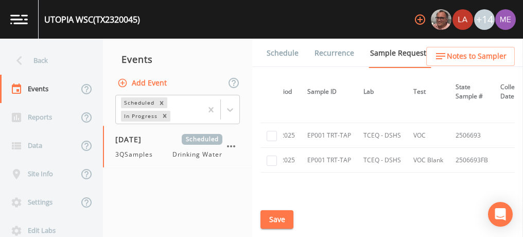
scroll to position [1049, 0]
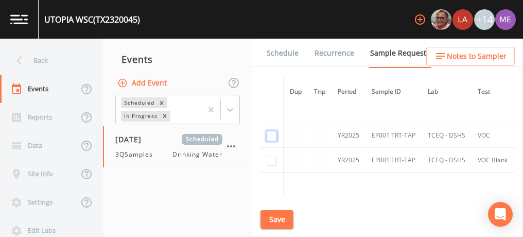
checkbox input "true"
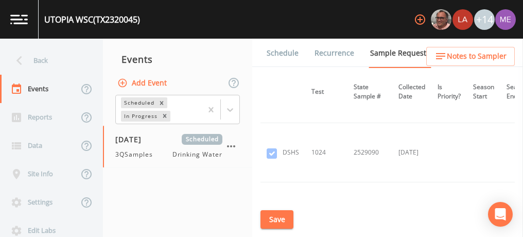
scroll to position [926, 166]
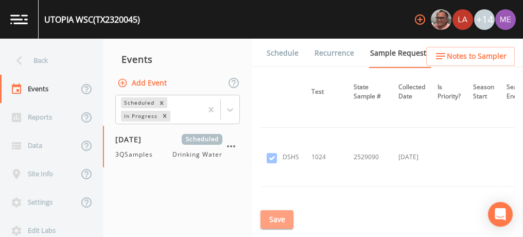
click at [281, 217] on button "Save" at bounding box center [276, 219] width 33 height 19
click at [292, 52] on link "Schedule" at bounding box center [282, 53] width 35 height 29
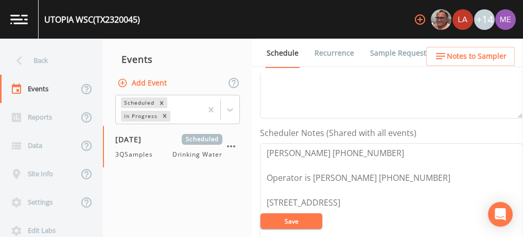
scroll to position [240, 0]
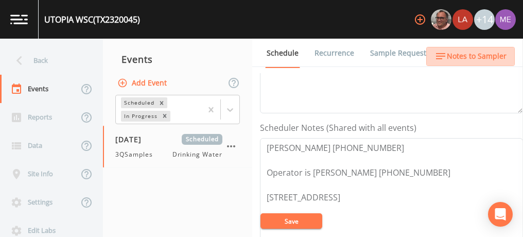
click at [479, 55] on span "Notes to Sampler" at bounding box center [476, 56] width 60 height 13
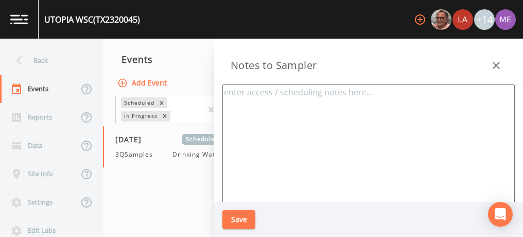
click at [493, 62] on icon "button" at bounding box center [495, 65] width 7 height 7
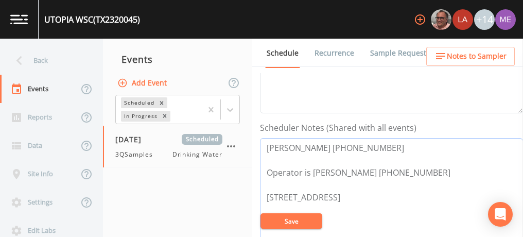
drag, startPoint x: 267, startPoint y: 169, endPoint x: 345, endPoint y: 194, distance: 82.1
click at [345, 194] on textarea "[PERSON_NAME] [PHONE_NUMBER] Operator is [PERSON_NAME] [PHONE_NUMBER] [STREET_A…" at bounding box center [391, 203] width 263 height 131
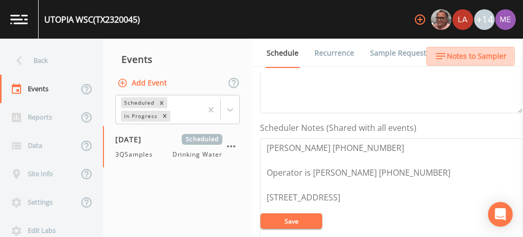
click at [460, 56] on span "Notes to Sampler" at bounding box center [476, 56] width 60 height 13
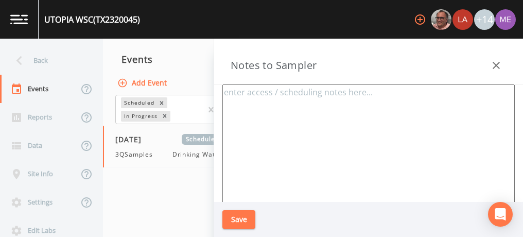
click at [345, 128] on textarea at bounding box center [368, 209] width 292 height 250
paste textarea "Operator is [PERSON_NAME] [PHONE_NUMBER] [STREET_ADDRESS]"
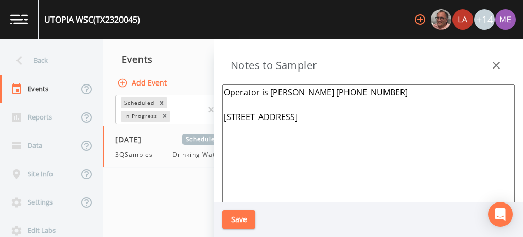
type textarea "Operator is [PERSON_NAME] [PHONE_NUMBER] [STREET_ADDRESS]"
click at [238, 212] on button "Save" at bounding box center [238, 219] width 33 height 19
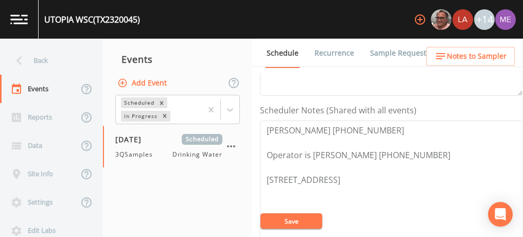
scroll to position [257, 0]
drag, startPoint x: 45, startPoint y: 16, endPoint x: 147, endPoint y: 21, distance: 102.0
click at [147, 21] on div "UTOPIA WSC (TX2320045) +14" at bounding box center [261, 19] width 523 height 39
copy div "UTOPIA WSC (TX2320045)"
drag, startPoint x: 311, startPoint y: 151, endPoint x: 389, endPoint y: 150, distance: 78.2
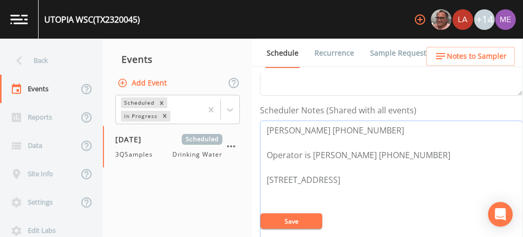
click at [389, 150] on textarea "[PERSON_NAME] [PHONE_NUMBER] Operator is [PERSON_NAME] [PHONE_NUMBER] [STREET_A…" at bounding box center [391, 185] width 263 height 131
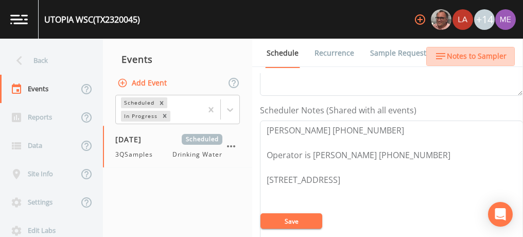
click at [481, 55] on span "Notes to Sampler" at bounding box center [476, 56] width 60 height 13
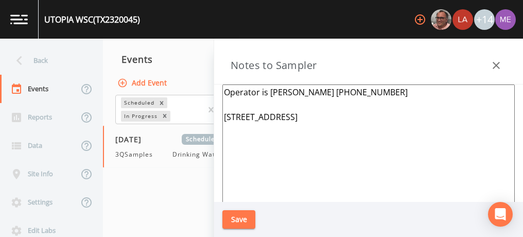
click at [348, 116] on textarea "Operator is [PERSON_NAME] [PHONE_NUMBER] [STREET_ADDRESS]" at bounding box center [368, 209] width 292 height 250
type textarea "Operator is [PERSON_NAME] [PHONE_NUMBER] [STREET_ADDRESS] ****CALL THAT MORNING…"
click at [251, 215] on button "Save" at bounding box center [238, 219] width 33 height 19
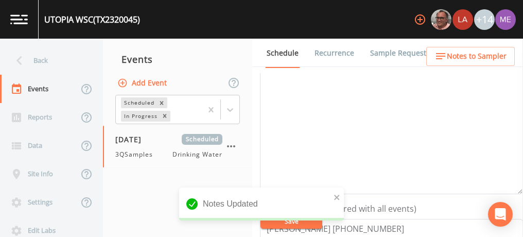
scroll to position [158, 0]
click at [384, 145] on textarea "Event Notes" at bounding box center [391, 129] width 263 height 131
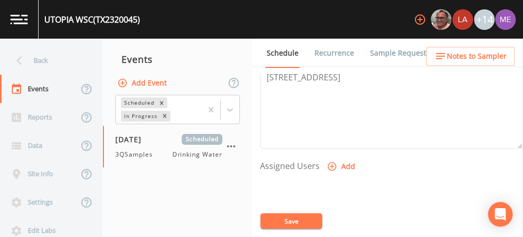
scroll to position [362, 0]
type textarea "CONFIRMED WITH [PERSON_NAME] 8/12"
click at [327, 159] on icon "button" at bounding box center [332, 163] width 10 height 10
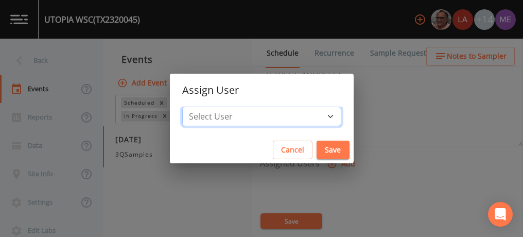
click at [312, 115] on select "Select User [PERSON_NAME] [PERSON_NAME] [PERSON_NAME] [PERSON_NAME] [PERSON_NAM…" at bounding box center [261, 116] width 159 height 20
select select "6518b6a0-c5fa-4d0f-8e3d-fc6e8623860b"
click at [198, 106] on select "Select User [PERSON_NAME] [PERSON_NAME] [PERSON_NAME] [PERSON_NAME] [PERSON_NAM…" at bounding box center [261, 116] width 159 height 20
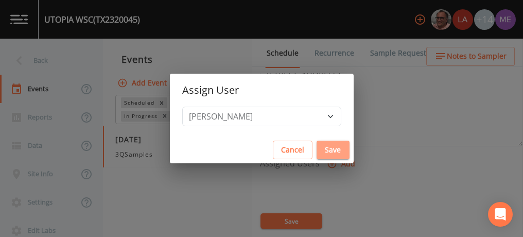
click at [317, 147] on button "Save" at bounding box center [332, 149] width 33 height 19
select select
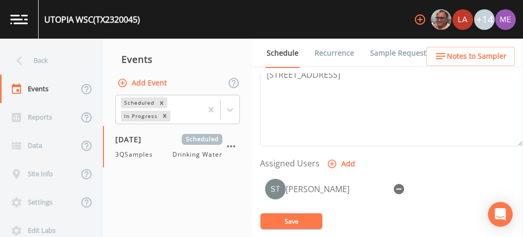
click at [296, 218] on button "Save" at bounding box center [291, 220] width 62 height 15
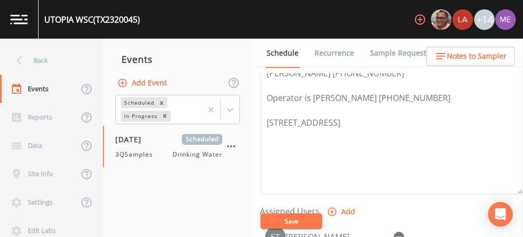
scroll to position [302, 0]
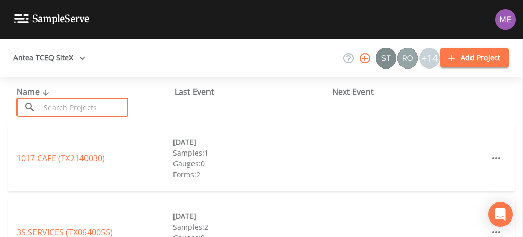
click at [100, 101] on input "text" at bounding box center [84, 107] width 88 height 19
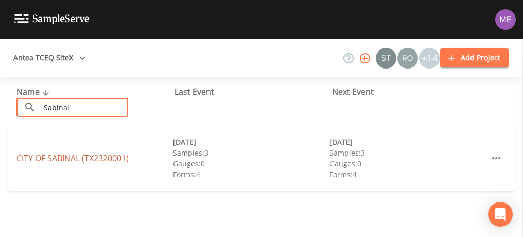
type input "Sabinal"
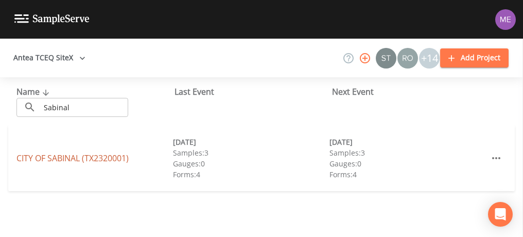
click at [51, 159] on link "CITY OF [GEOGRAPHIC_DATA] (TX2320001)" at bounding box center [72, 157] width 112 height 11
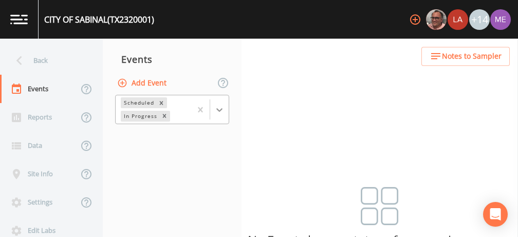
click at [217, 110] on icon at bounding box center [219, 109] width 10 height 10
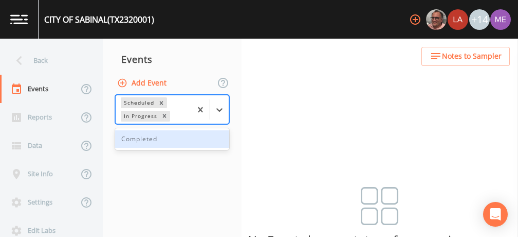
click at [195, 134] on div "Completed" at bounding box center [172, 138] width 114 height 17
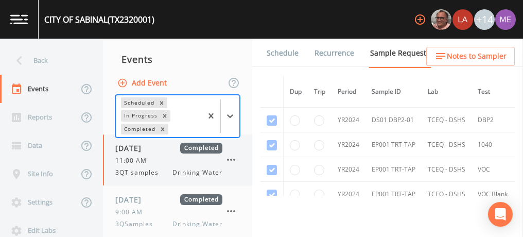
scroll to position [9, 0]
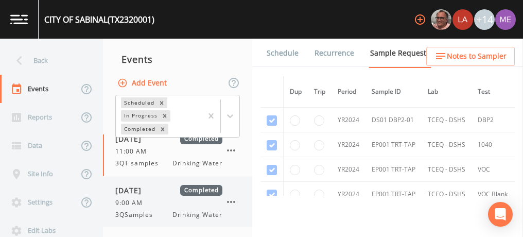
click at [133, 204] on span "9:00 AM" at bounding box center [131, 202] width 33 height 9
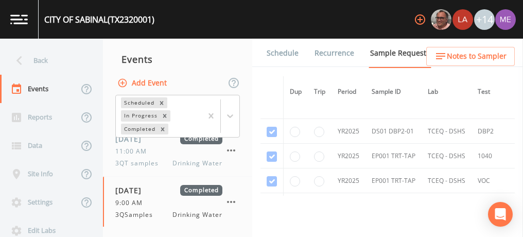
scroll to position [523, 0]
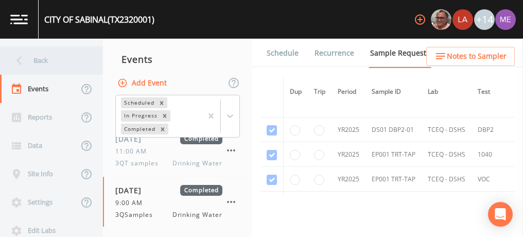
click at [40, 58] on div "Back" at bounding box center [46, 60] width 93 height 28
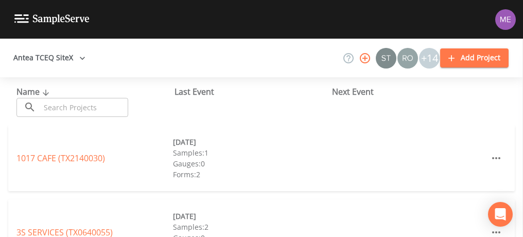
click at [90, 102] on input "text" at bounding box center [84, 107] width 88 height 19
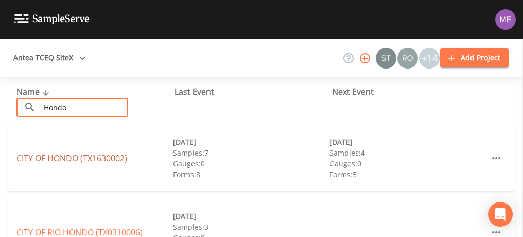
type input "Hondo"
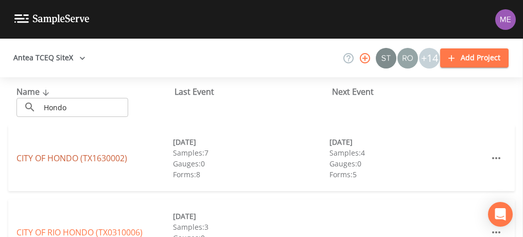
click at [41, 160] on link "CITY OF [GEOGRAPHIC_DATA] (TX1630002)" at bounding box center [71, 157] width 111 height 11
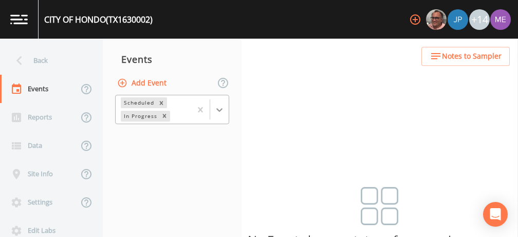
click at [221, 107] on icon at bounding box center [219, 109] width 10 height 10
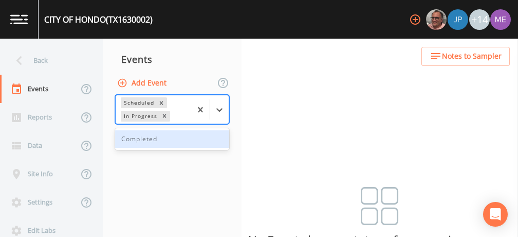
click at [198, 135] on div "Completed" at bounding box center [172, 138] width 114 height 17
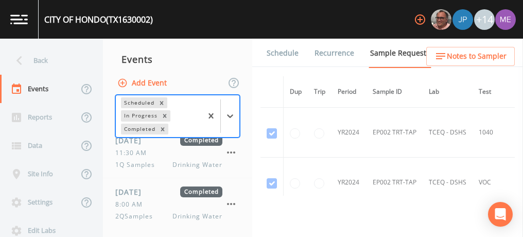
scroll to position [160, 0]
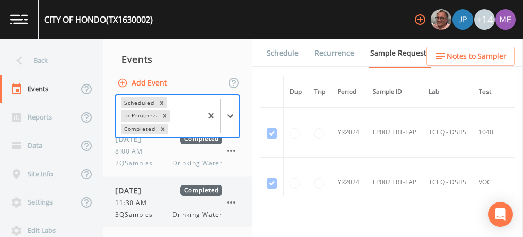
click at [149, 189] on span "[DATE]" at bounding box center [131, 190] width 33 height 11
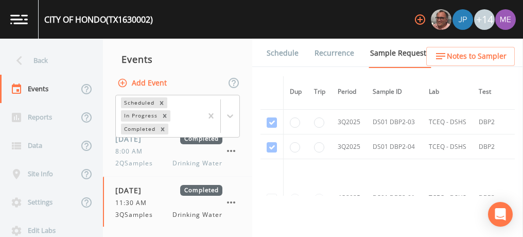
scroll to position [2257, 0]
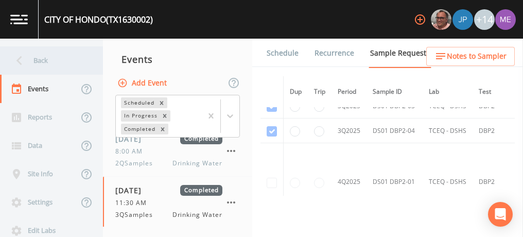
click at [44, 59] on div "Back" at bounding box center [46, 60] width 93 height 28
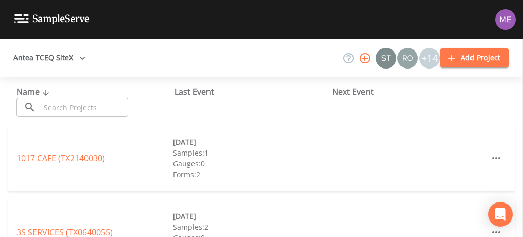
click at [74, 101] on input "text" at bounding box center [84, 107] width 88 height 19
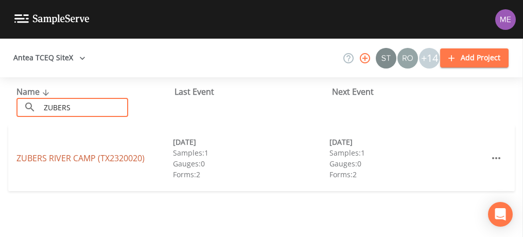
type input "ZUBERS"
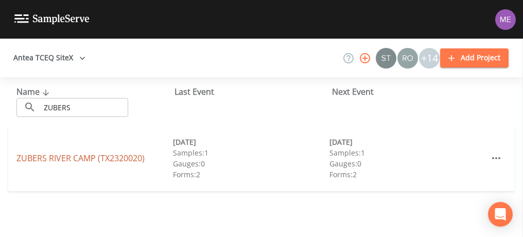
click at [63, 157] on link "[GEOGRAPHIC_DATA] (TX2320020)" at bounding box center [80, 157] width 128 height 11
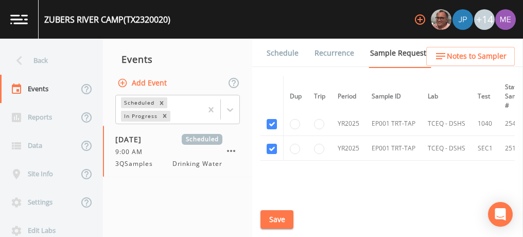
scroll to position [126, 0]
click at [285, 50] on link "Schedule" at bounding box center [282, 53] width 35 height 29
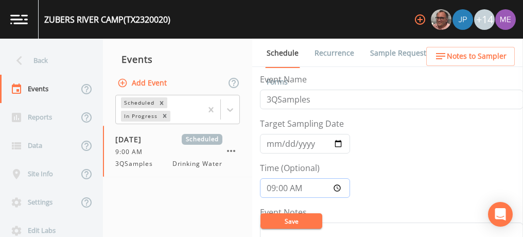
click at [271, 188] on input "09:00:00" at bounding box center [305, 188] width 90 height 20
type input "10:00"
click at [279, 216] on button "Save" at bounding box center [291, 220] width 62 height 15
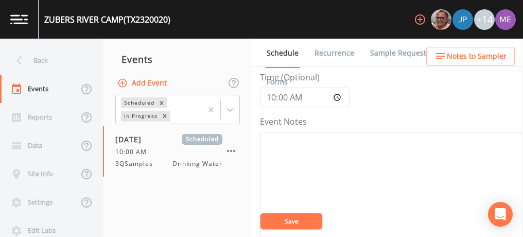
scroll to position [91, 0]
click at [346, 146] on textarea "Event Notes" at bounding box center [391, 196] width 263 height 131
type textarea "CONFIRMED WITH [PERSON_NAME] 8/12"
click at [296, 223] on button "Save" at bounding box center [291, 220] width 62 height 15
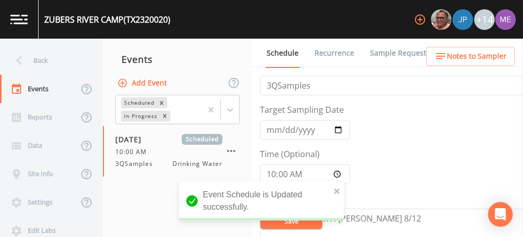
scroll to position [0, 0]
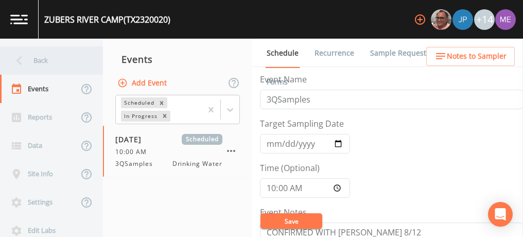
click at [34, 60] on div "Back" at bounding box center [46, 60] width 93 height 28
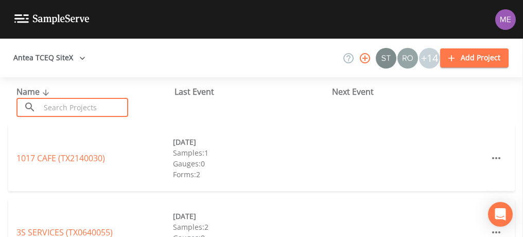
click at [60, 104] on input "text" at bounding box center [84, 107] width 88 height 19
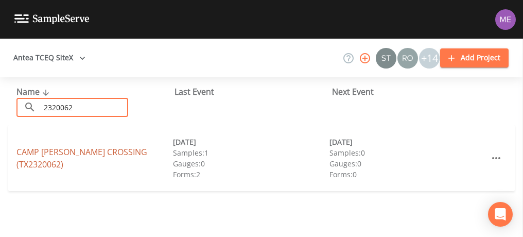
type input "2320062"
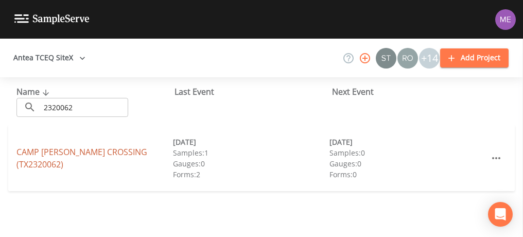
click at [48, 156] on link "[GEOGRAPHIC_DATA][PERSON_NAME] (TX2320062)" at bounding box center [81, 158] width 131 height 24
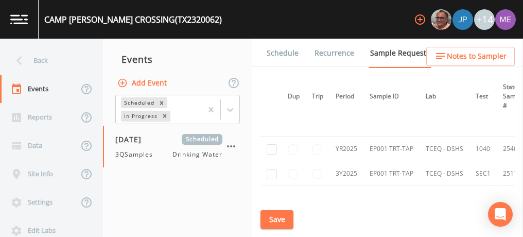
scroll to position [47, 2]
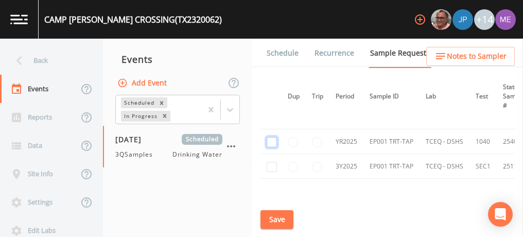
click at [271, 105] on input "checkbox" at bounding box center [271, 100] width 10 height 10
checkbox input "true"
click at [270, 164] on input "checkbox" at bounding box center [271, 167] width 10 height 10
checkbox input "true"
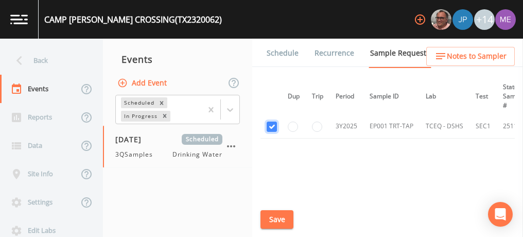
scroll to position [87, 2]
click at [276, 217] on button "Save" at bounding box center [276, 219] width 33 height 19
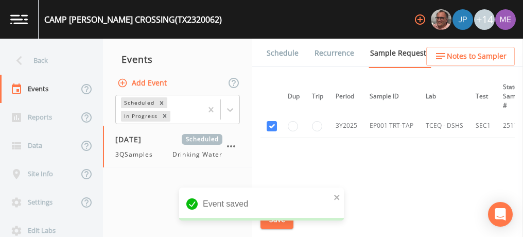
click at [275, 57] on link "Schedule" at bounding box center [282, 53] width 35 height 29
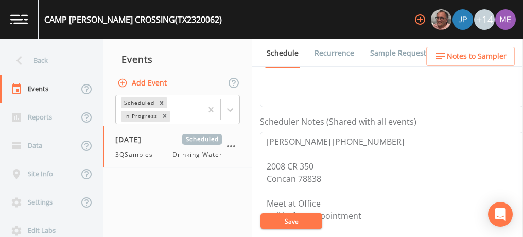
scroll to position [251, 0]
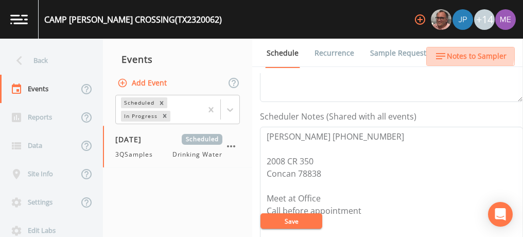
click at [459, 52] on span "Notes to Sampler" at bounding box center [476, 56] width 60 height 13
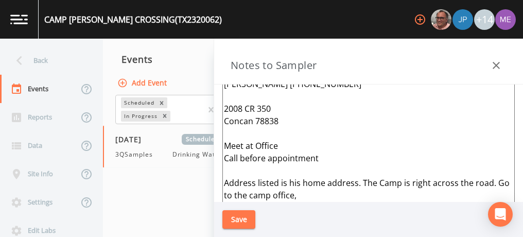
scroll to position [0, 0]
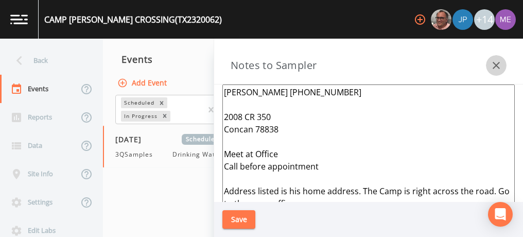
click at [493, 65] on icon "button" at bounding box center [496, 65] width 12 height 12
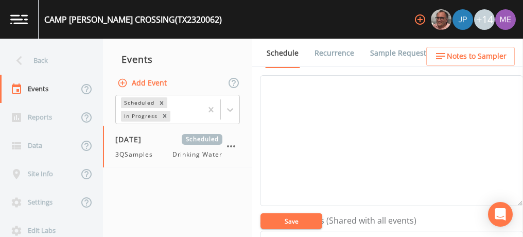
scroll to position [146, 0]
click at [297, 117] on textarea "Event Notes" at bounding box center [391, 142] width 263 height 131
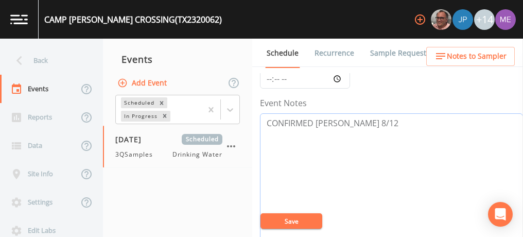
scroll to position [56, 0]
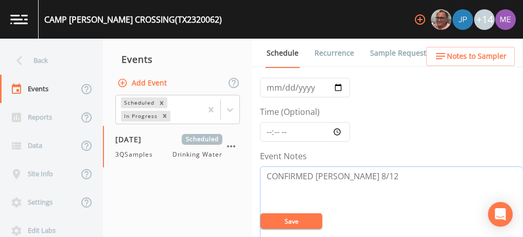
type textarea "CONFIRMED [PERSON_NAME] 8/12"
click at [270, 133] on input "Time (Optional)" at bounding box center [305, 132] width 90 height 20
type input "10:30"
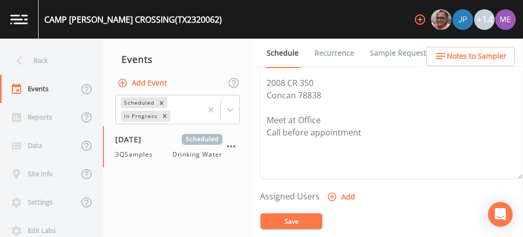
scroll to position [339, 0]
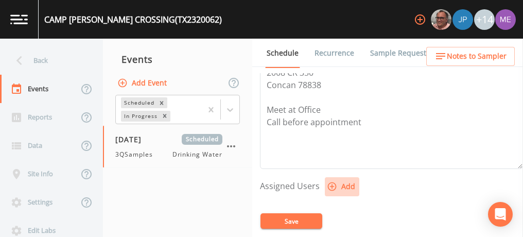
click at [329, 183] on icon "button" at bounding box center [332, 186] width 10 height 10
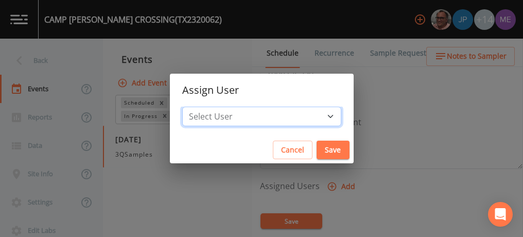
click at [313, 117] on select "Select User [PERSON_NAME] [PERSON_NAME] [PERSON_NAME] [PERSON_NAME] [PERSON_NAM…" at bounding box center [261, 116] width 159 height 20
select select "6518b6a0-c5fa-4d0f-8e3d-fc6e8623860b"
click at [198, 106] on select "Select User [PERSON_NAME] [PERSON_NAME] [PERSON_NAME] [PERSON_NAME] [PERSON_NAM…" at bounding box center [261, 116] width 159 height 20
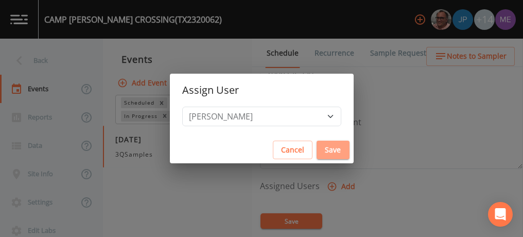
click at [321, 150] on button "Save" at bounding box center [332, 149] width 33 height 19
select select
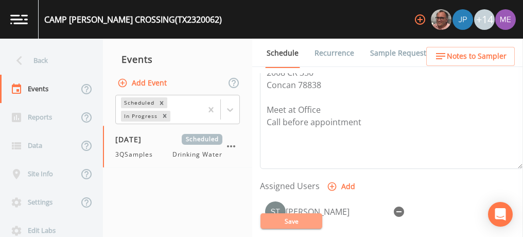
click at [280, 224] on button "Save" at bounding box center [291, 220] width 62 height 15
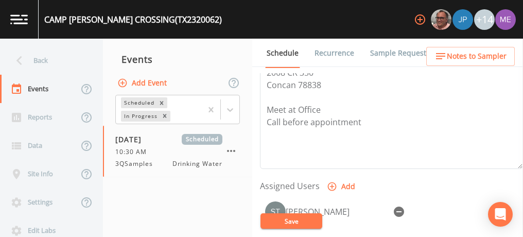
click at [472, 56] on span "Notes to Sampler" at bounding box center [476, 56] width 60 height 13
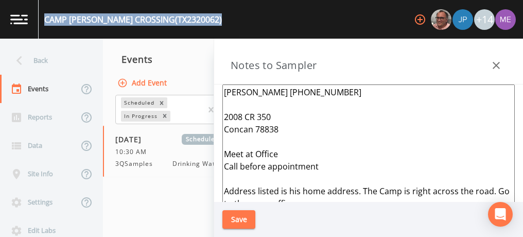
drag, startPoint x: 44, startPoint y: 21, endPoint x: 196, endPoint y: 20, distance: 151.7
click at [196, 20] on div "[GEOGRAPHIC_DATA][PERSON_NAME] (TX2320062) +14" at bounding box center [261, 19] width 523 height 39
copy div "[GEOGRAPHIC_DATA][PERSON_NAME] (TX2320062)"
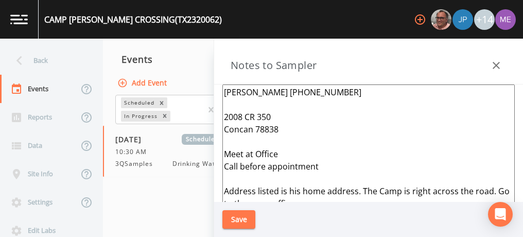
drag, startPoint x: 225, startPoint y: 90, endPoint x: 339, endPoint y: 86, distance: 113.8
click at [339, 86] on textarea "[PERSON_NAME] [PHONE_NUMBER] 2008 CR 350 Concan 78838 Meet at Office Call befor…" at bounding box center [368, 209] width 292 height 250
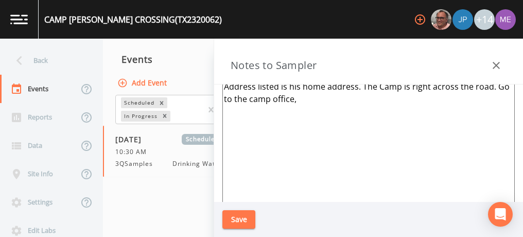
scroll to position [140, 0]
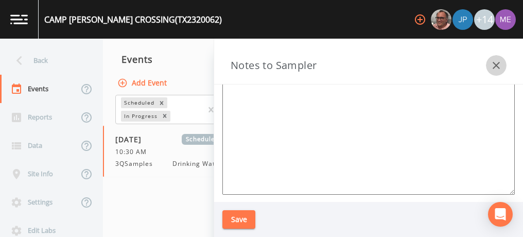
click at [496, 70] on icon "button" at bounding box center [496, 65] width 12 height 12
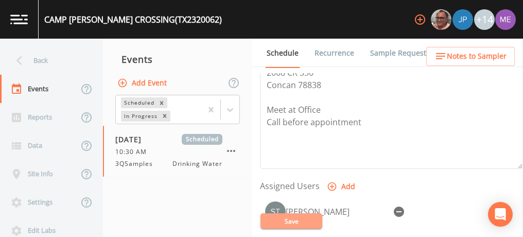
click at [296, 224] on button "Save" at bounding box center [291, 220] width 62 height 15
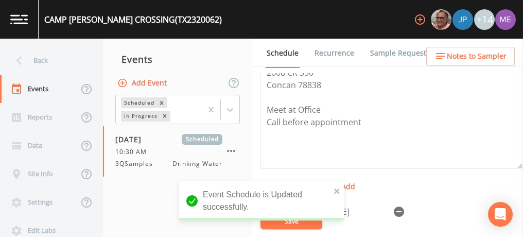
click at [377, 54] on link "Sample Requests" at bounding box center [399, 53] width 63 height 29
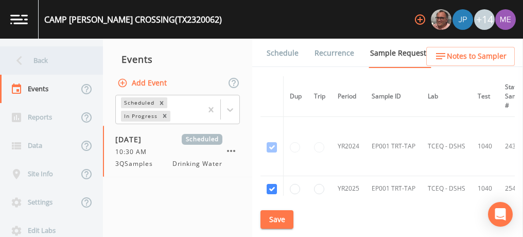
click at [49, 61] on div "Back" at bounding box center [46, 60] width 93 height 28
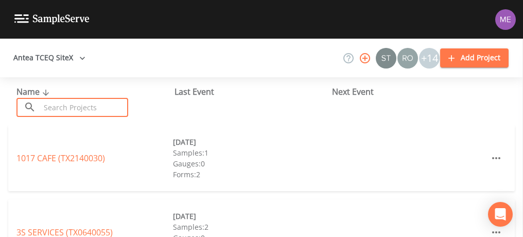
click at [80, 103] on input "text" at bounding box center [84, 107] width 88 height 19
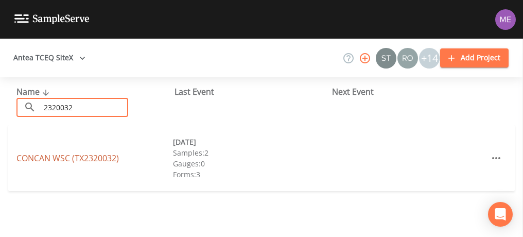
type input "2320032"
click at [35, 154] on link "CONCAN WSC (TX2320032)" at bounding box center [67, 157] width 102 height 11
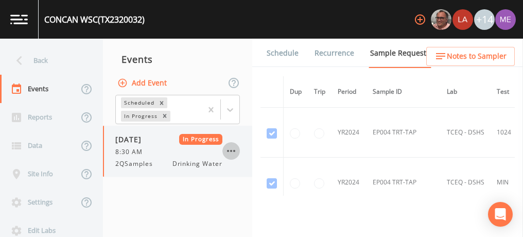
click at [236, 149] on icon "button" at bounding box center [231, 151] width 12 height 12
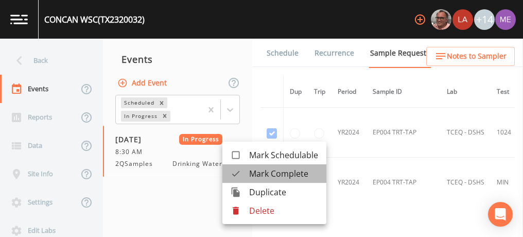
click at [255, 172] on span "Mark Complete" at bounding box center [283, 173] width 69 height 12
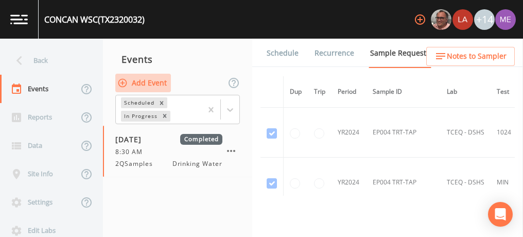
click at [140, 80] on button "Add Event" at bounding box center [143, 83] width 56 height 19
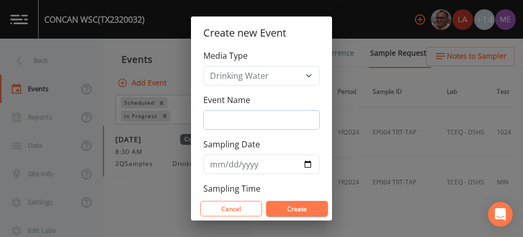
click at [233, 118] on input "Event Name" at bounding box center [261, 120] width 116 height 20
type input "3QSamples"
type input "[DATE]"
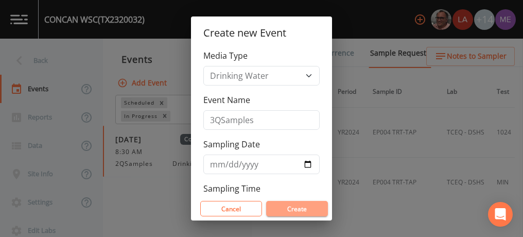
click at [297, 209] on button "Create" at bounding box center [297, 208] width 62 height 15
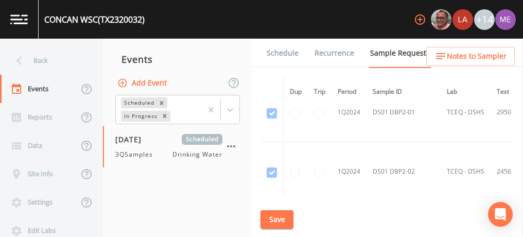
scroll to position [2128, 0]
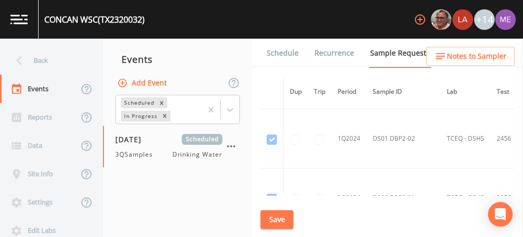
click at [351, 138] on td "1Q2024" at bounding box center [348, 138] width 35 height 59
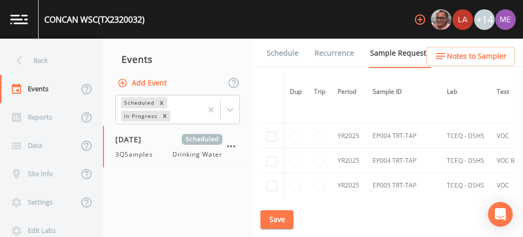
scroll to position [2764, 0]
checkbox input "true"
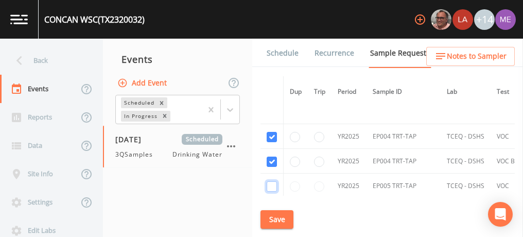
checkbox input "true"
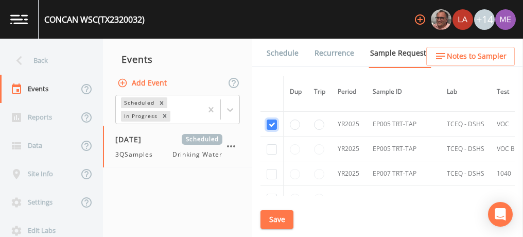
scroll to position [2826, 0]
checkbox input "true"
click at [271, 168] on input "checkbox" at bounding box center [271, 173] width 10 height 10
checkbox input "true"
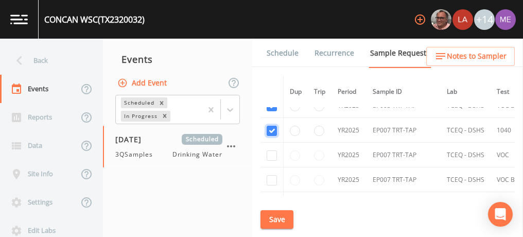
scroll to position [2882, 0]
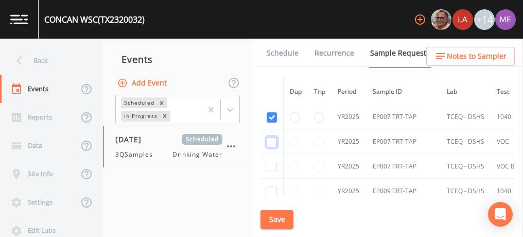
checkbox input "true"
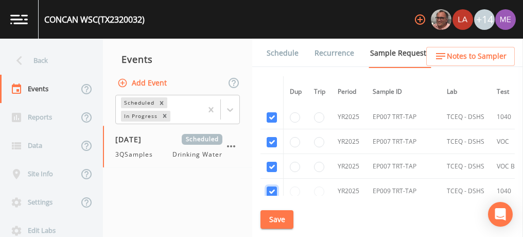
checkbox input "true"
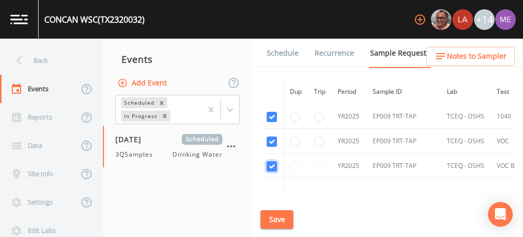
checkbox input "true"
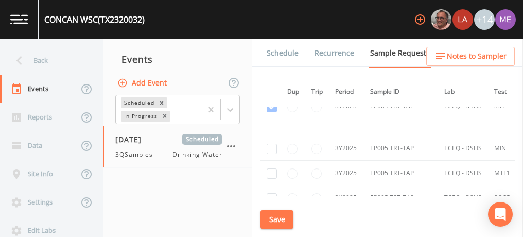
scroll to position [3235, 0]
click at [274, 144] on input "checkbox" at bounding box center [271, 149] width 10 height 10
checkbox input "true"
click at [271, 168] on input "checkbox" at bounding box center [271, 173] width 10 height 10
checkbox input "true"
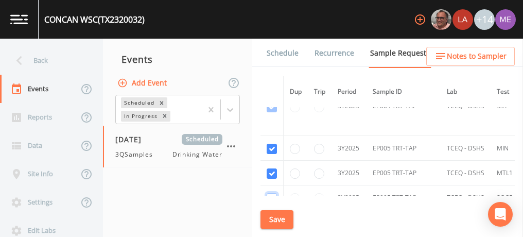
click at [270, 193] on input "checkbox" at bounding box center [271, 198] width 10 height 10
checkbox input "true"
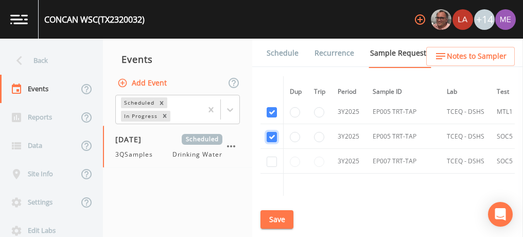
scroll to position [3298, 0]
click at [272, 155] on input "checkbox" at bounding box center [271, 160] width 10 height 10
checkbox input "true"
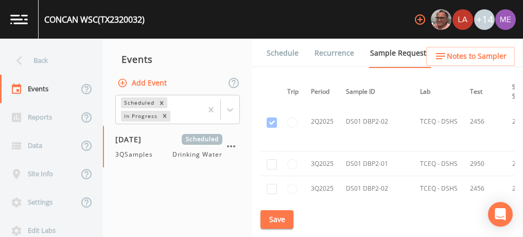
scroll to position [3555, 0]
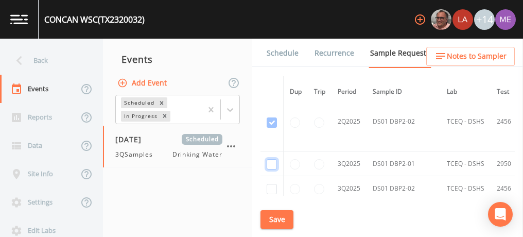
checkbox input "true"
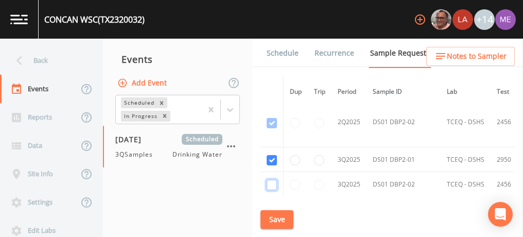
checkbox input "true"
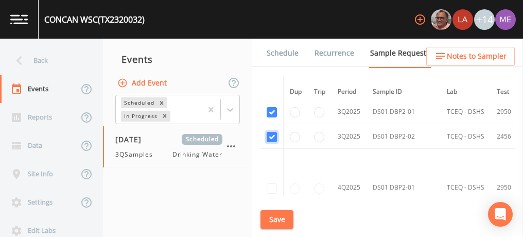
scroll to position [3108, 0]
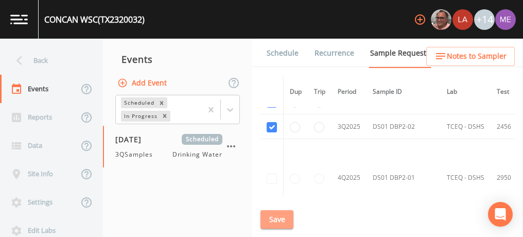
click at [278, 217] on button "Save" at bounding box center [276, 219] width 33 height 19
click at [284, 53] on link "Schedule" at bounding box center [282, 53] width 35 height 29
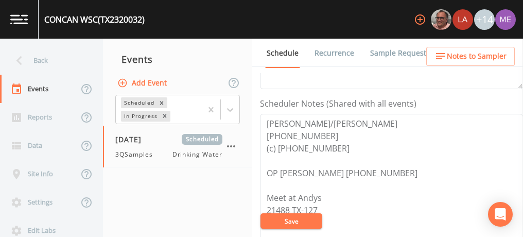
scroll to position [266, 0]
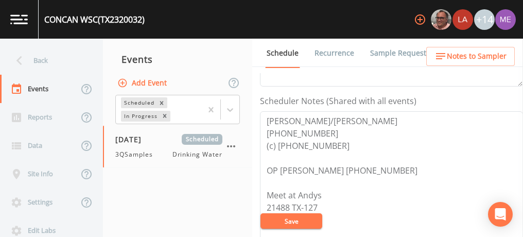
click at [383, 51] on link "Sample Requests" at bounding box center [399, 53] width 63 height 29
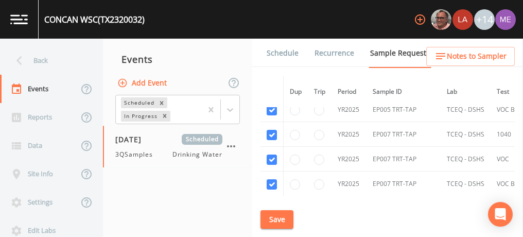
scroll to position [2432, 0]
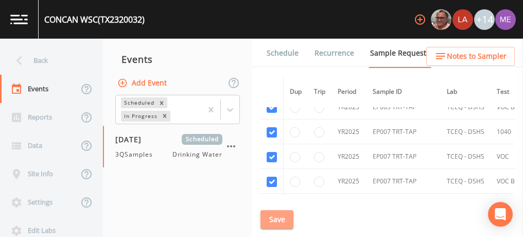
click at [277, 217] on button "Save" at bounding box center [276, 219] width 33 height 19
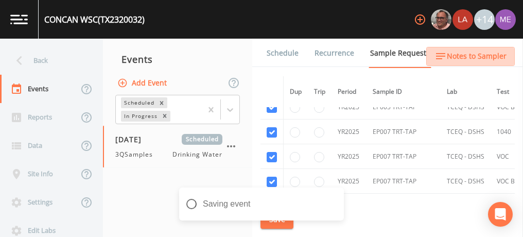
click at [471, 59] on span "Notes to Sampler" at bounding box center [476, 56] width 60 height 13
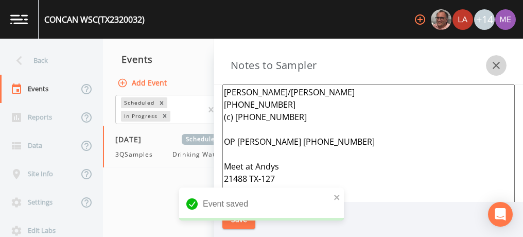
click at [496, 65] on icon "button" at bounding box center [495, 65] width 7 height 7
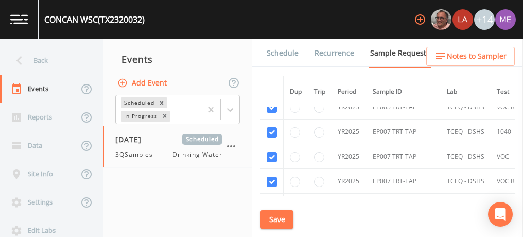
click at [275, 50] on link "Schedule" at bounding box center [282, 53] width 35 height 29
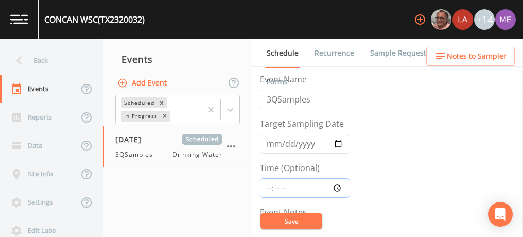
click at [267, 186] on input "Time (Optional)" at bounding box center [305, 188] width 90 height 20
type input "11:30"
click at [275, 217] on button "Save" at bounding box center [291, 220] width 62 height 15
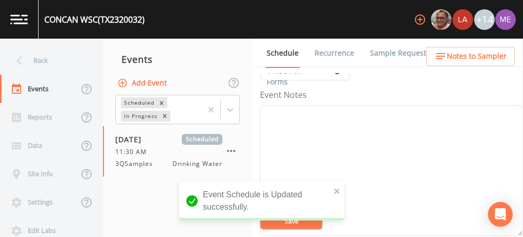
scroll to position [117, 0]
click at [376, 180] on textarea "Event Notes" at bounding box center [391, 170] width 263 height 131
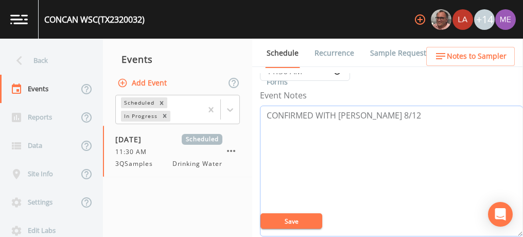
type textarea "CONFIRMED WITH [PERSON_NAME] 8/12"
click at [315, 218] on button "Save" at bounding box center [291, 220] width 62 height 15
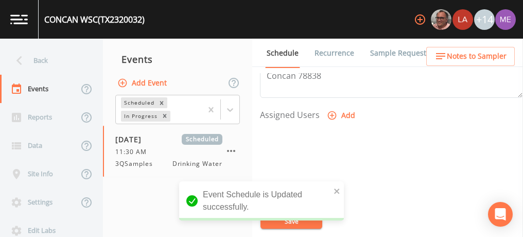
scroll to position [417, 0]
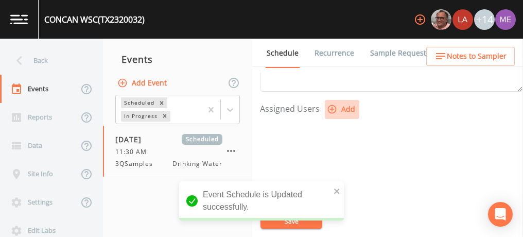
click at [329, 108] on icon "button" at bounding box center [332, 109] width 10 height 10
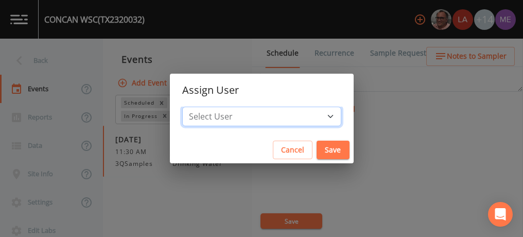
click at [313, 114] on select "Select User [PERSON_NAME] [PERSON_NAME] [PERSON_NAME] [PERSON_NAME] [PERSON_NAM…" at bounding box center [261, 116] width 159 height 20
select select "6518b6a0-c5fa-4d0f-8e3d-fc6e8623860b"
click at [198, 106] on select "Select User [PERSON_NAME] [PERSON_NAME] [PERSON_NAME] [PERSON_NAME] [PERSON_NAM…" at bounding box center [261, 116] width 159 height 20
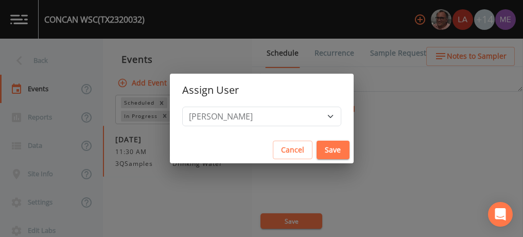
click at [320, 149] on button "Save" at bounding box center [332, 149] width 33 height 19
select select
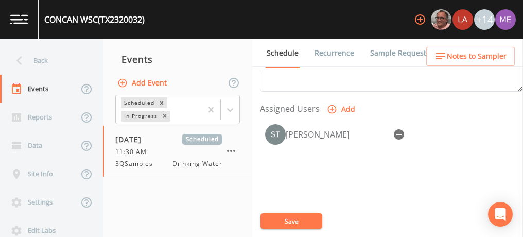
click at [304, 221] on button "Save" at bounding box center [291, 220] width 62 height 15
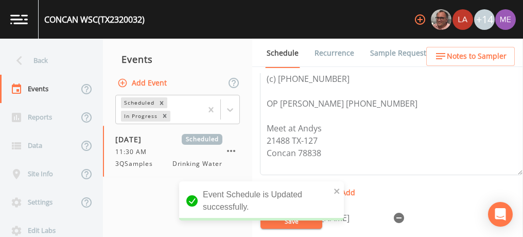
scroll to position [323, 0]
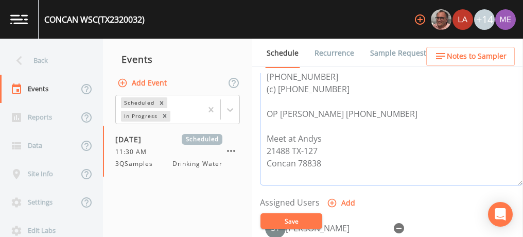
drag, startPoint x: 264, startPoint y: 112, endPoint x: 346, endPoint y: 110, distance: 81.8
click at [346, 110] on textarea "[PERSON_NAME]/[PERSON_NAME] [PHONE_NUMBER] (c) [PHONE_NUMBER] OP [PERSON_NAME] …" at bounding box center [391, 120] width 263 height 131
click at [398, 51] on link "Sample Requests" at bounding box center [399, 53] width 63 height 29
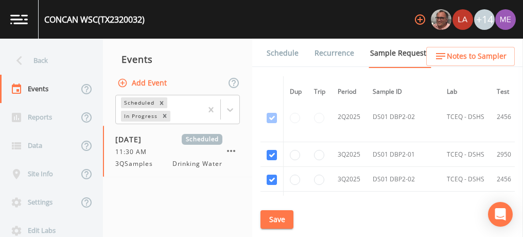
scroll to position [3055, 0]
click at [43, 16] on div "CONCAN WSC (TX2320032)" at bounding box center [92, 19] width 106 height 39
drag, startPoint x: 43, startPoint y: 16, endPoint x: 155, endPoint y: 30, distance: 112.4
click at [155, 30] on div "CONCAN WSC (TX2320032) +14" at bounding box center [261, 19] width 523 height 39
copy div "CONCAN WSC (TX2320032)"
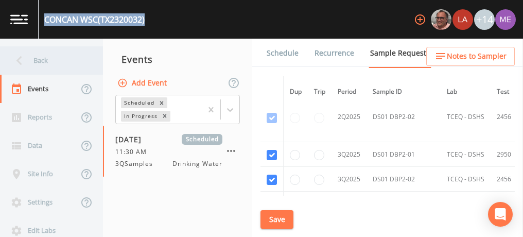
click at [47, 61] on div "Back" at bounding box center [46, 60] width 93 height 28
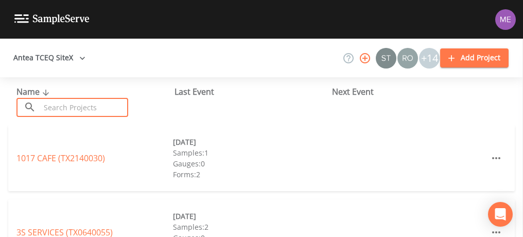
click at [90, 109] on input "text" at bounding box center [84, 107] width 88 height 19
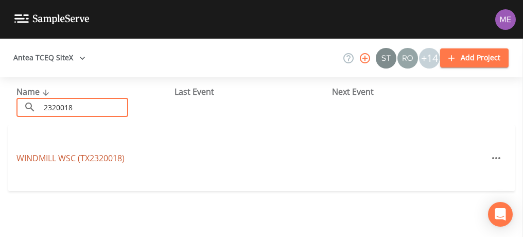
type input "2320018"
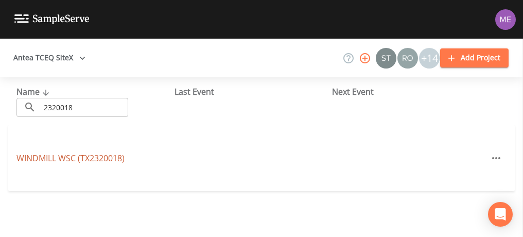
click at [58, 159] on link "WINDMILL WSC (TX2320018)" at bounding box center [70, 157] width 108 height 11
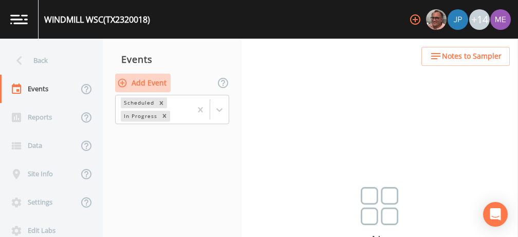
click at [156, 83] on button "Add Event" at bounding box center [143, 83] width 56 height 19
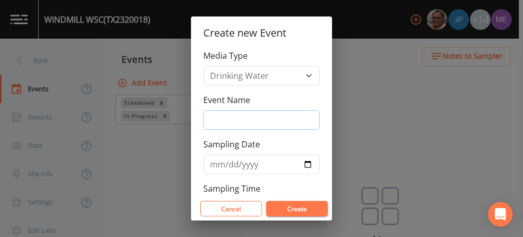
click at [239, 115] on input "Event Name" at bounding box center [261, 120] width 116 height 20
type input "3QSamples"
type input "[DATE]"
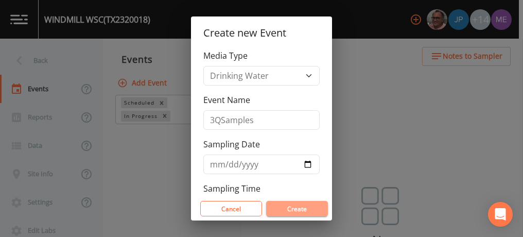
click at [290, 207] on button "Create" at bounding box center [297, 208] width 62 height 15
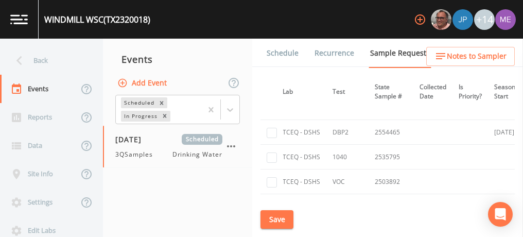
scroll to position [579, 0]
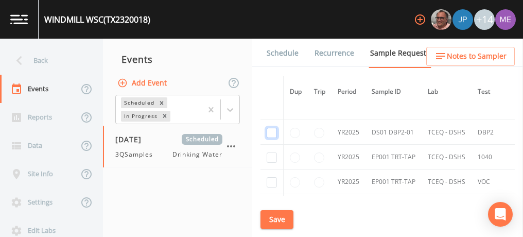
checkbox input "true"
click at [274, 152] on input "checkbox" at bounding box center [271, 157] width 10 height 10
checkbox input "true"
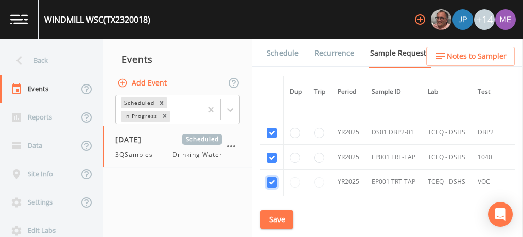
checkbox input "true"
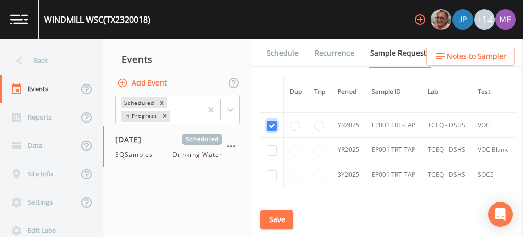
scroll to position [638, 0]
checkbox input "true"
click at [270, 171] on input "checkbox" at bounding box center [271, 173] width 10 height 10
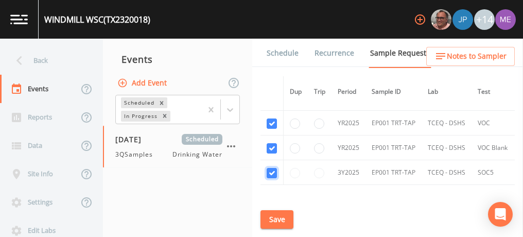
checkbox input "true"
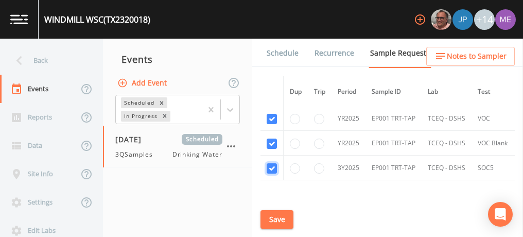
scroll to position [643, 0]
click at [330, 156] on td at bounding box center [320, 167] width 24 height 25
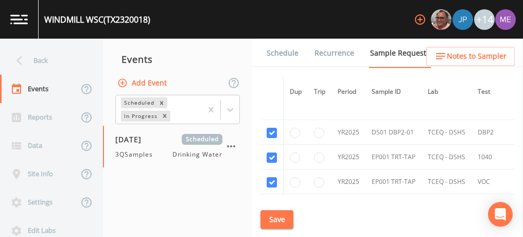
scroll to position [578, 0]
click at [283, 213] on button "Save" at bounding box center [276, 219] width 33 height 19
click at [274, 55] on link "Schedule" at bounding box center [282, 53] width 35 height 29
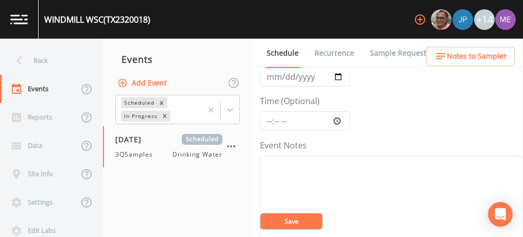
scroll to position [71, 0]
click at [269, 116] on input "Time (Optional)" at bounding box center [305, 116] width 90 height 20
type input "08:00"
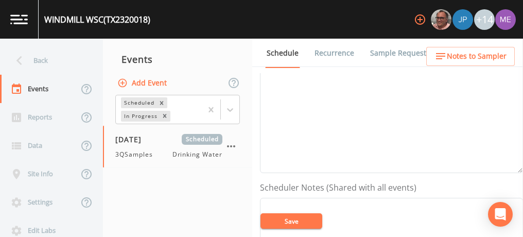
scroll to position [245, 0]
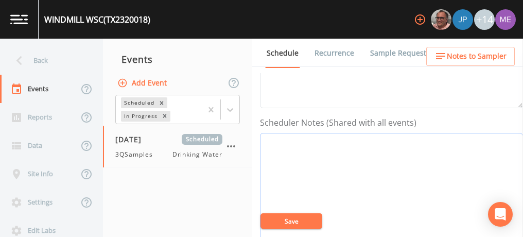
click at [288, 138] on textarea "Event Notes" at bounding box center [391, 198] width 263 height 131
type textarea "m"
paste textarea "[PHONE_NUMBER]"
paste textarea "[STREET_ADDRESS]"
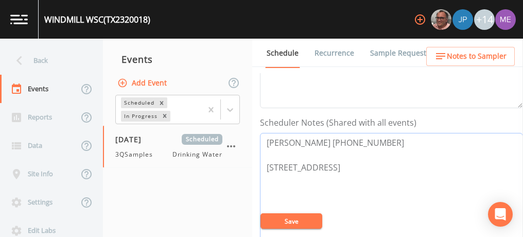
drag, startPoint x: 266, startPoint y: 137, endPoint x: 368, endPoint y: 164, distance: 105.3
click at [368, 164] on textarea "[PERSON_NAME] [PHONE_NUMBER] [STREET_ADDRESS]" at bounding box center [391, 198] width 263 height 131
type textarea "[PERSON_NAME] [PHONE_NUMBER] [STREET_ADDRESS]"
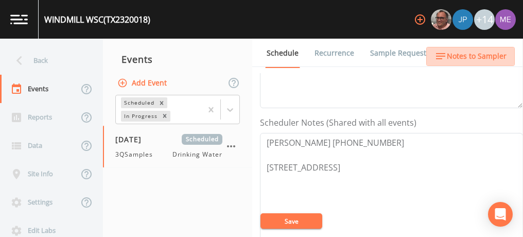
click at [476, 54] on span "Notes to Sampler" at bounding box center [476, 56] width 60 height 13
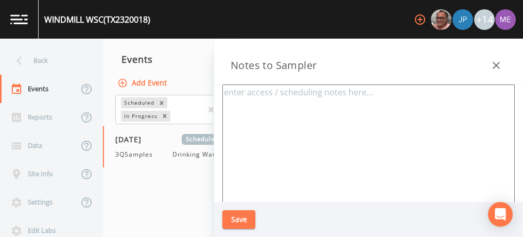
click at [402, 92] on textarea at bounding box center [368, 209] width 292 height 250
paste textarea "[PERSON_NAME] [PHONE_NUMBER] [STREET_ADDRESS]"
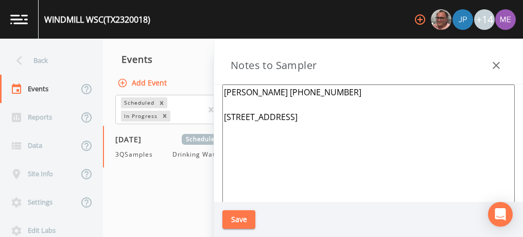
type textarea "[PERSON_NAME] [PHONE_NUMBER] [STREET_ADDRESS]"
click at [247, 211] on button "Save" at bounding box center [238, 219] width 33 height 19
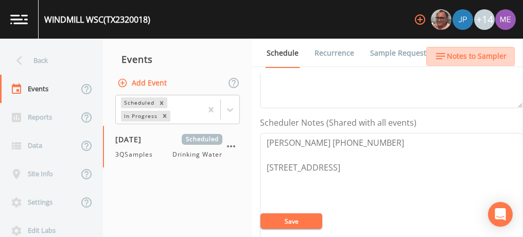
click at [478, 53] on span "Notes to Sampler" at bounding box center [476, 56] width 60 height 13
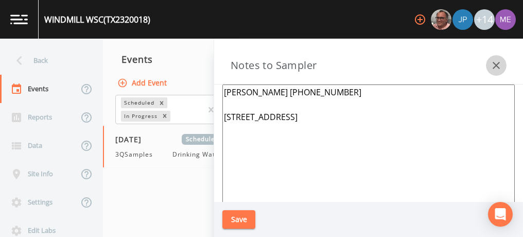
click at [495, 62] on icon "button" at bounding box center [496, 65] width 12 height 12
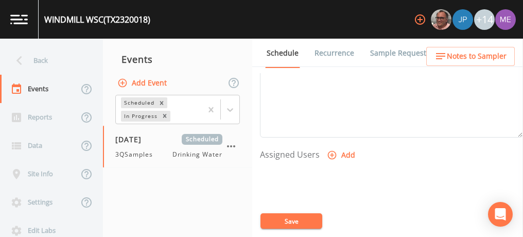
scroll to position [384, 0]
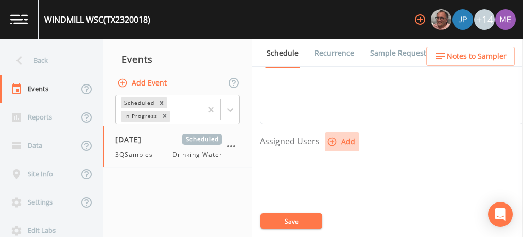
click at [331, 139] on icon "button" at bounding box center [332, 141] width 10 height 10
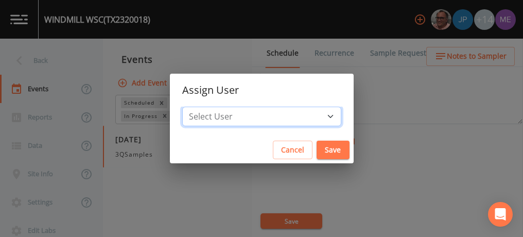
click at [313, 115] on select "Select User [PERSON_NAME] [PERSON_NAME] [PERSON_NAME] [PERSON_NAME] [PERSON_NAM…" at bounding box center [261, 116] width 159 height 20
select select "82fcd260-406f-4720-af66-0de7f1917f1c"
click at [198, 106] on select "Select User [PERSON_NAME] [PERSON_NAME] [PERSON_NAME] [PERSON_NAME] [PERSON_NAM…" at bounding box center [261, 116] width 159 height 20
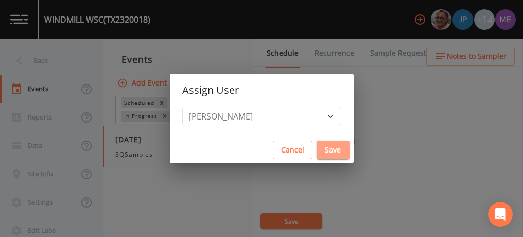
click at [316, 145] on button "Save" at bounding box center [332, 149] width 33 height 19
select select
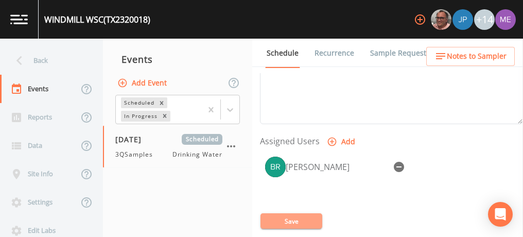
click at [287, 222] on button "Save" at bounding box center [291, 220] width 62 height 15
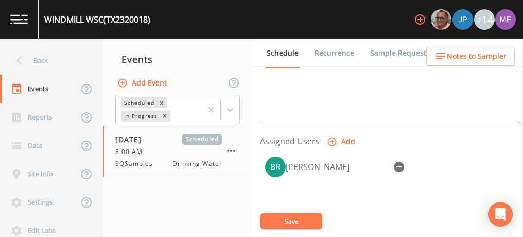
click at [371, 53] on link "Sample Requests" at bounding box center [399, 53] width 63 height 29
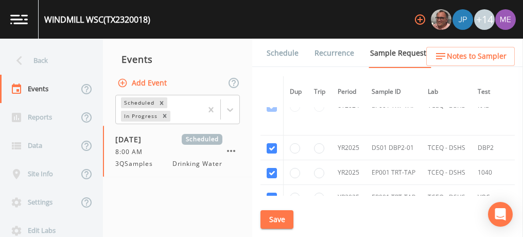
scroll to position [562, 0]
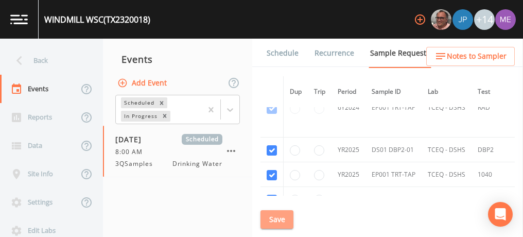
click at [275, 219] on button "Save" at bounding box center [276, 219] width 33 height 19
click at [284, 213] on button "Save" at bounding box center [276, 219] width 33 height 19
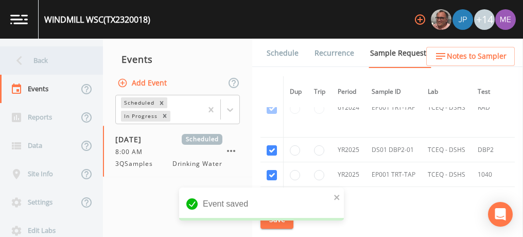
click at [46, 61] on div "Back" at bounding box center [46, 60] width 93 height 28
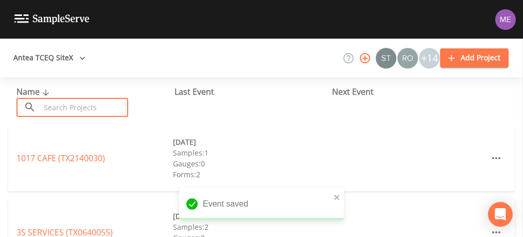
click at [67, 113] on input "text" at bounding box center [84, 107] width 88 height 19
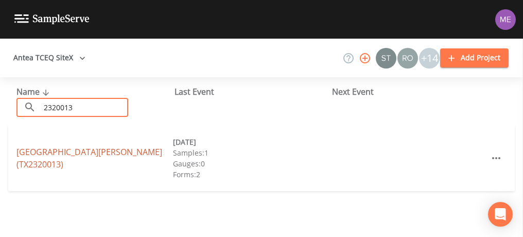
type input "2320013"
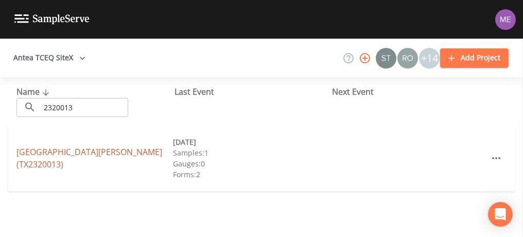
click at [67, 151] on link "[GEOGRAPHIC_DATA][PERSON_NAME] (TX2320013)" at bounding box center [89, 158] width 146 height 24
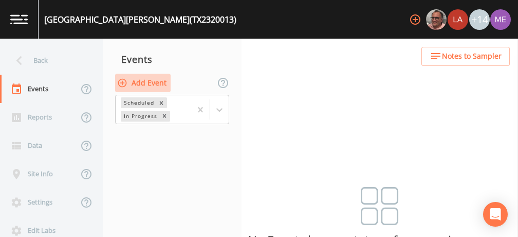
click at [159, 84] on button "Add Event" at bounding box center [143, 83] width 56 height 19
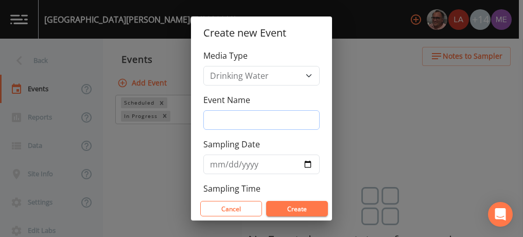
click at [228, 123] on input "Event Name" at bounding box center [261, 120] width 116 height 20
type input "3QSamples"
type input "[DATE]"
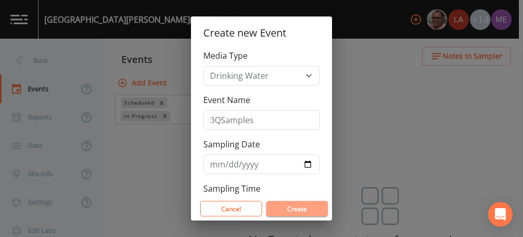
click at [285, 206] on button "Create" at bounding box center [297, 208] width 62 height 15
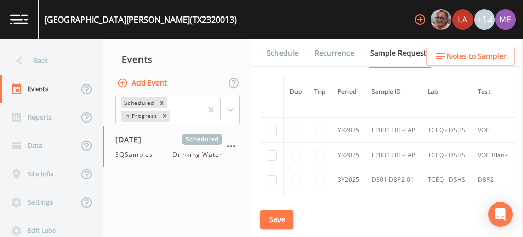
scroll to position [145, 0]
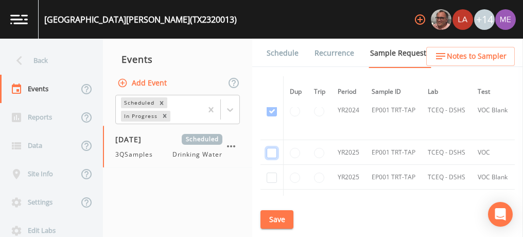
click at [270, 57] on input "checkbox" at bounding box center [271, 52] width 10 height 10
checkbox input "true"
click at [269, 116] on input "checkbox" at bounding box center [271, 111] width 10 height 10
checkbox input "true"
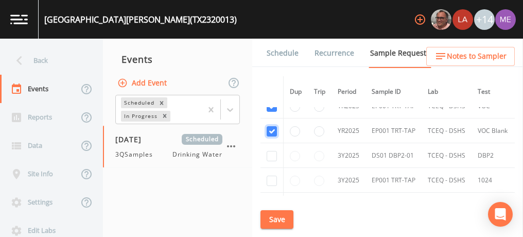
scroll to position [191, 0]
click at [271, 153] on input "checkbox" at bounding box center [271, 156] width 10 height 10
checkbox input "true"
click at [274, 182] on input "checkbox" at bounding box center [271, 180] width 10 height 10
checkbox input "true"
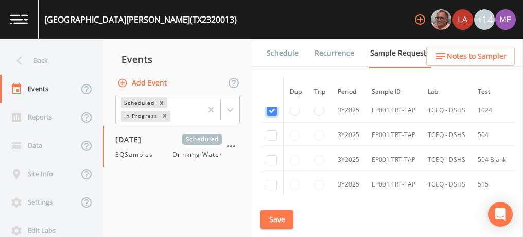
scroll to position [262, 0]
click at [271, 131] on input "checkbox" at bounding box center [271, 134] width 10 height 10
checkbox input "true"
click at [272, 155] on input "checkbox" at bounding box center [271, 159] width 10 height 10
checkbox input "true"
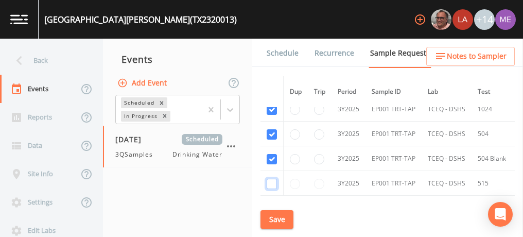
click at [271, 182] on input "checkbox" at bounding box center [271, 183] width 10 height 10
checkbox input "true"
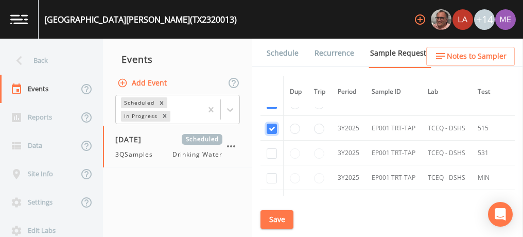
scroll to position [316, 0]
click at [274, 150] on input "checkbox" at bounding box center [271, 155] width 10 height 10
checkbox input "true"
click at [273, 176] on input "checkbox" at bounding box center [271, 179] width 10 height 10
checkbox input "true"
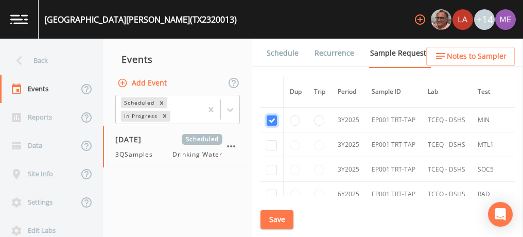
scroll to position [385, 0]
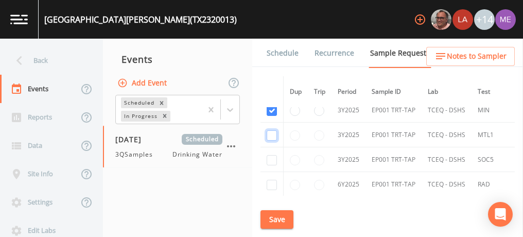
click at [271, 130] on input "checkbox" at bounding box center [271, 135] width 10 height 10
checkbox input "true"
click at [273, 156] on input "checkbox" at bounding box center [271, 160] width 10 height 10
checkbox input "true"
click at [272, 182] on input "checkbox" at bounding box center [271, 185] width 10 height 10
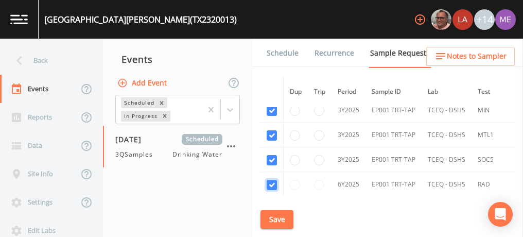
checkbox input "true"
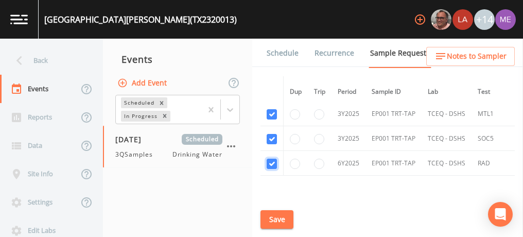
scroll to position [419, 0]
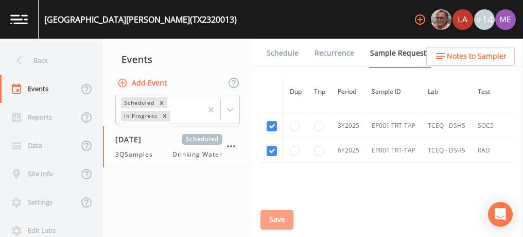
click at [271, 218] on button "Save" at bounding box center [276, 219] width 33 height 19
click at [283, 50] on link "Schedule" at bounding box center [282, 53] width 35 height 29
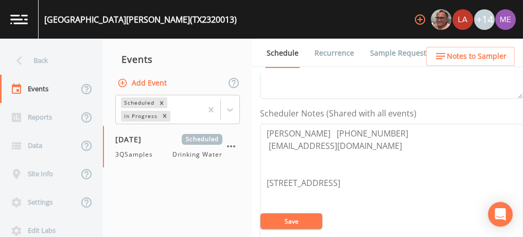
scroll to position [262, 0]
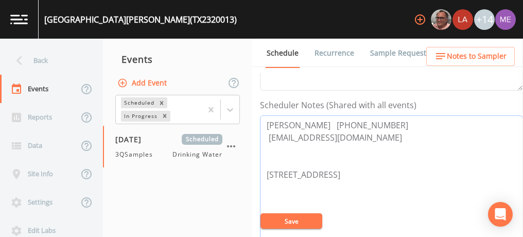
click at [404, 135] on textarea "[PERSON_NAME] [PHONE_NUMBER] [EMAIL_ADDRESS][DOMAIN_NAME] [STREET_ADDRESS]" at bounding box center [391, 180] width 263 height 131
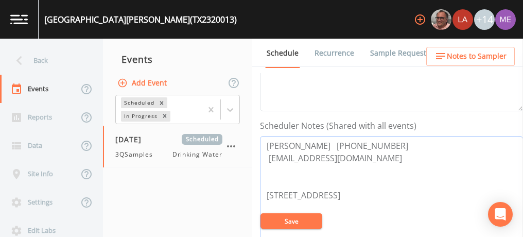
scroll to position [241, 0]
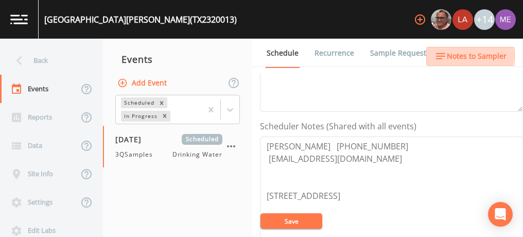
click at [466, 56] on span "Notes to Sampler" at bounding box center [476, 56] width 60 height 13
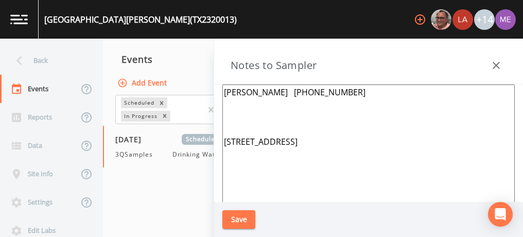
click at [495, 63] on icon "button" at bounding box center [496, 65] width 12 height 12
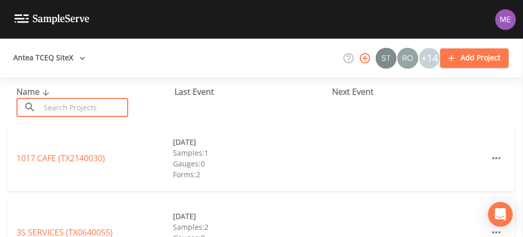
click at [60, 104] on input "text" at bounding box center [84, 107] width 88 height 19
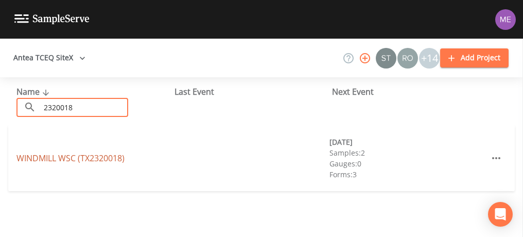
type input "2320018"
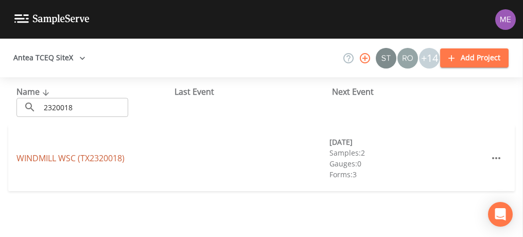
click at [60, 156] on link "WINDMILL WSC (TX2320018)" at bounding box center [70, 157] width 108 height 11
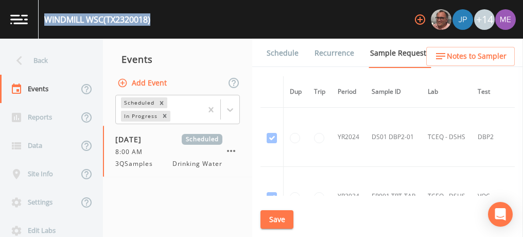
drag, startPoint x: 45, startPoint y: 19, endPoint x: 153, endPoint y: 19, distance: 107.5
click at [150, 19] on div "WINDMILL WSC (TX2320018)" at bounding box center [97, 19] width 106 height 12
copy div "WINDMILL WSC (TX2320018)"
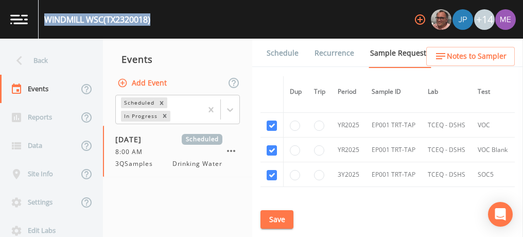
scroll to position [652, 0]
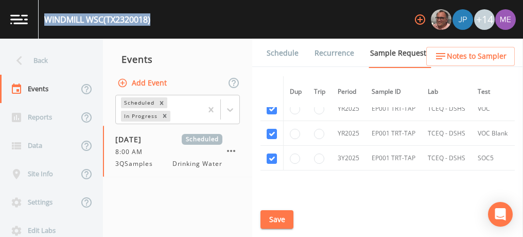
click at [280, 51] on link "Schedule" at bounding box center [282, 53] width 35 height 29
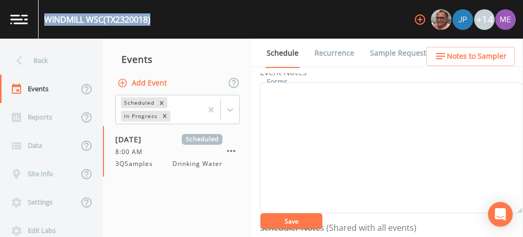
scroll to position [128, 0]
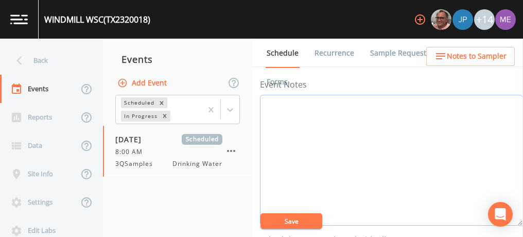
click at [373, 150] on textarea "Event Notes" at bounding box center [391, 160] width 263 height 131
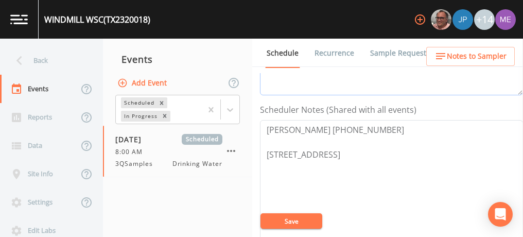
scroll to position [293, 0]
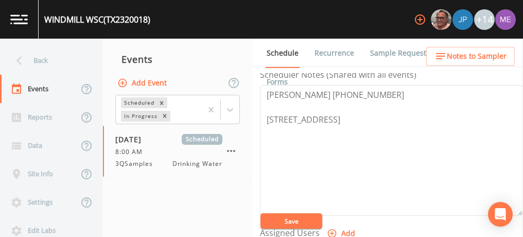
type textarea "confirmed with [PERSON_NAME] 8/12"
drag, startPoint x: 267, startPoint y: 92, endPoint x: 369, endPoint y: 91, distance: 102.4
click at [369, 91] on textarea "[PERSON_NAME] [PHONE_NUMBER] [STREET_ADDRESS]" at bounding box center [391, 150] width 263 height 131
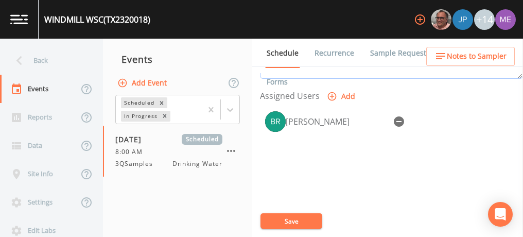
scroll to position [427, 0]
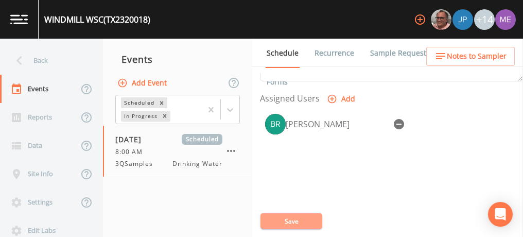
click at [289, 219] on button "Save" at bounding box center [291, 220] width 62 height 15
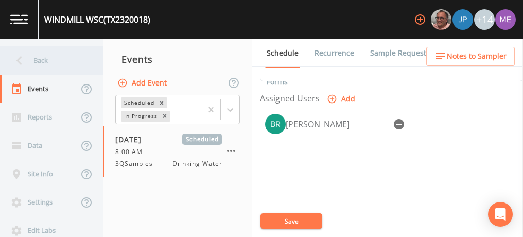
click at [39, 59] on div "Back" at bounding box center [46, 60] width 93 height 28
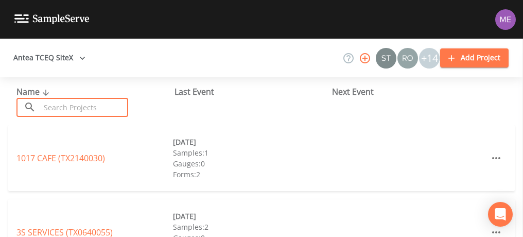
click at [62, 105] on input "text" at bounding box center [84, 107] width 88 height 19
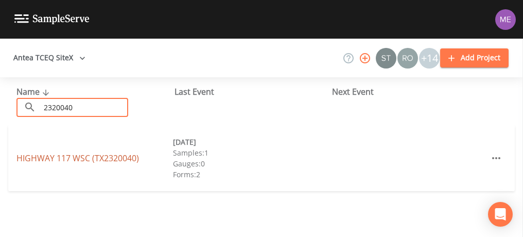
type input "2320040"
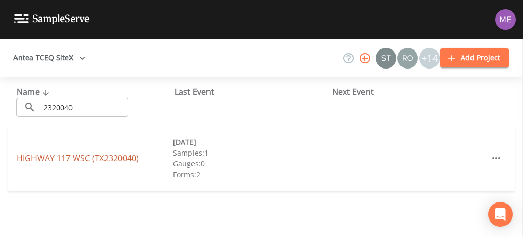
click at [93, 156] on link "HIGHWAY 117 WSC (TX2320040)" at bounding box center [77, 157] width 122 height 11
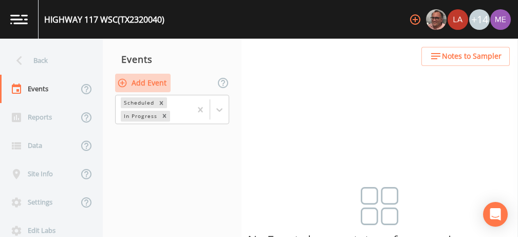
click at [143, 79] on button "Add Event" at bounding box center [143, 83] width 56 height 19
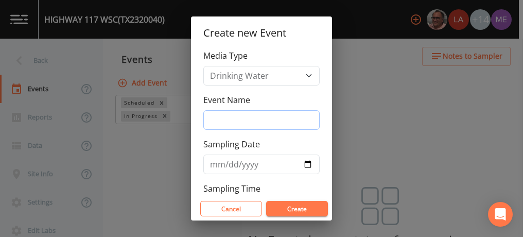
click at [250, 117] on input "Event Name" at bounding box center [261, 120] width 116 height 20
type input "3QSamples"
type input "[DATE]"
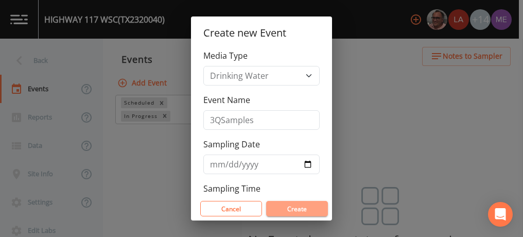
click at [293, 205] on button "Create" at bounding box center [297, 208] width 62 height 15
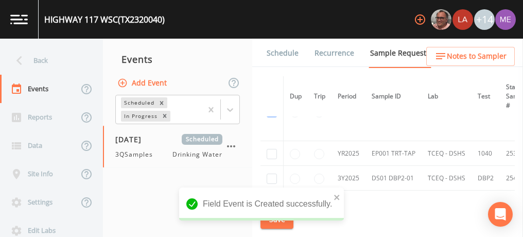
scroll to position [41, 0]
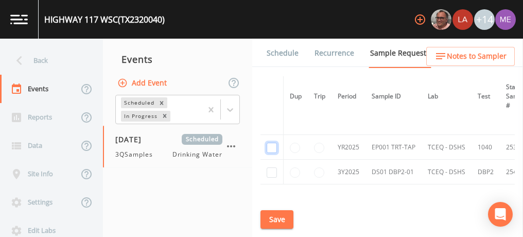
click at [270, 111] on input "checkbox" at bounding box center [271, 106] width 10 height 10
checkbox input "true"
click at [273, 170] on input "checkbox" at bounding box center [271, 172] width 10 height 10
checkbox input "true"
click at [276, 221] on button "Save" at bounding box center [276, 219] width 33 height 19
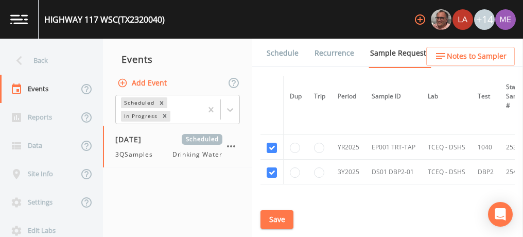
click at [279, 53] on link "Schedule" at bounding box center [282, 53] width 35 height 29
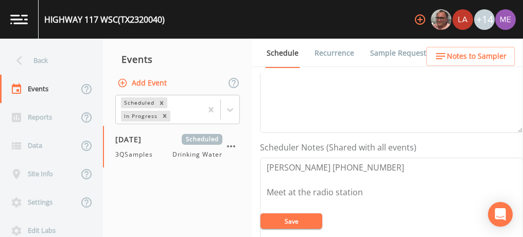
scroll to position [220, 0]
